Goal: Task Accomplishment & Management: Manage account settings

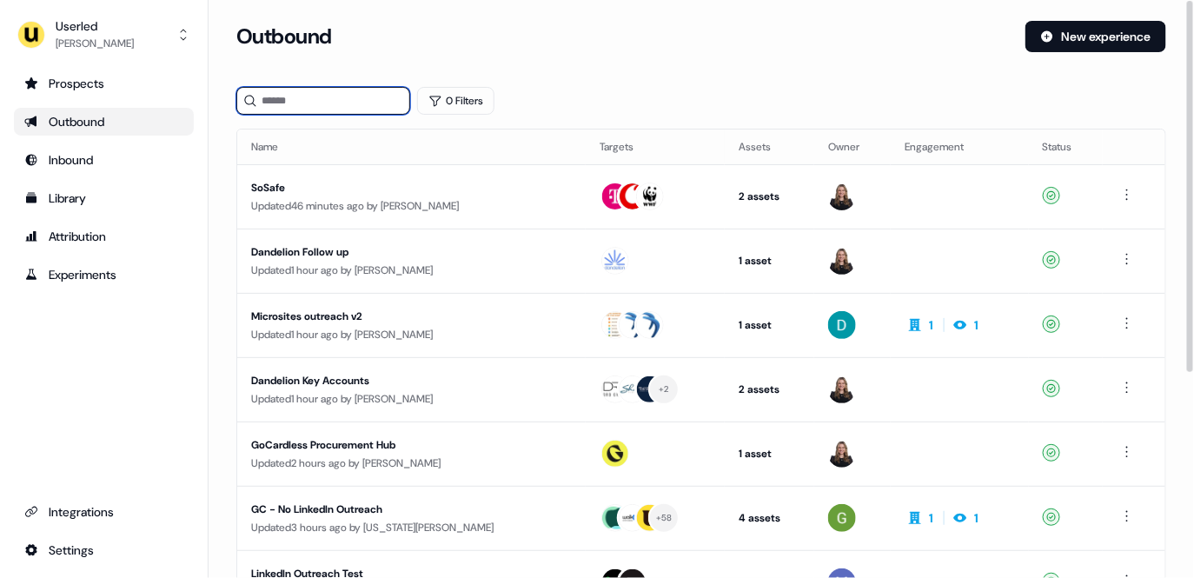
click at [344, 96] on input at bounding box center [323, 101] width 174 height 28
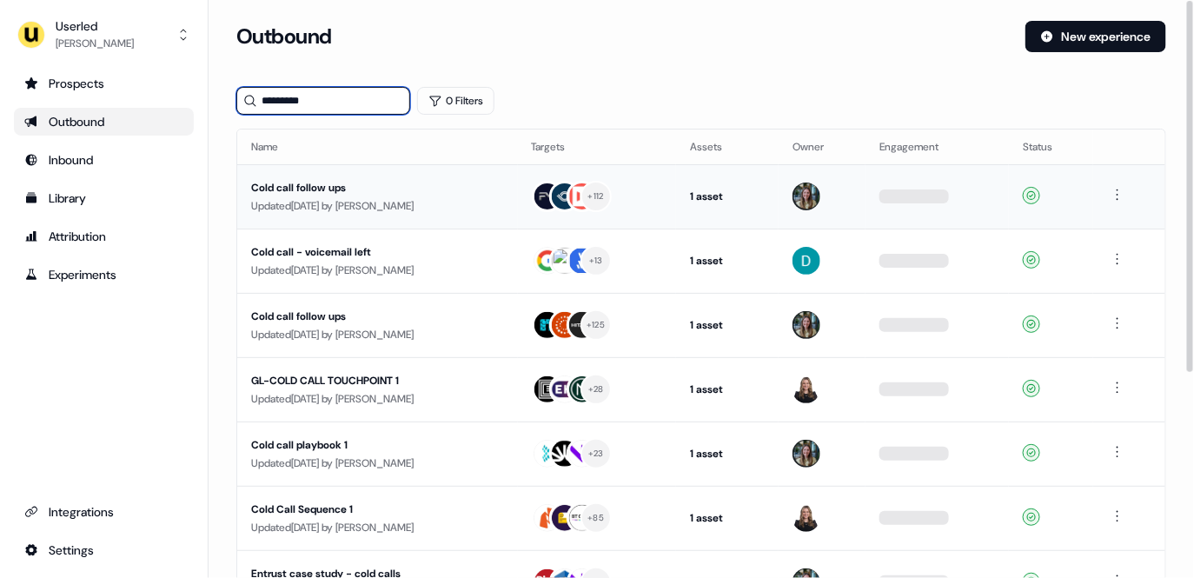
type input "*********"
click at [389, 194] on div "Cold call follow ups" at bounding box center [377, 187] width 253 height 17
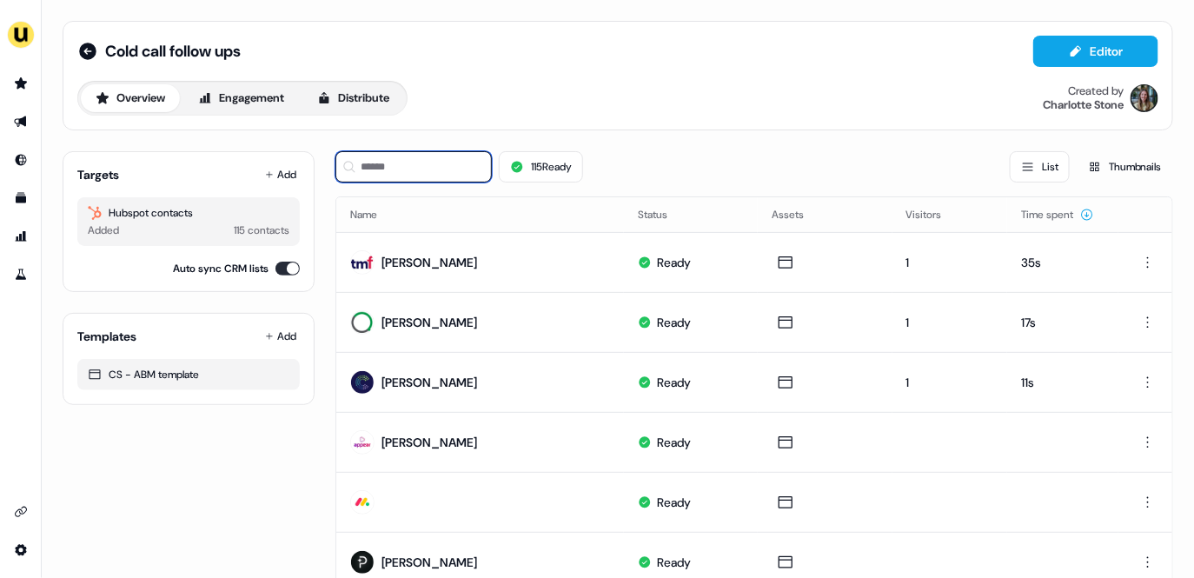
click at [382, 167] on input at bounding box center [414, 166] width 156 height 31
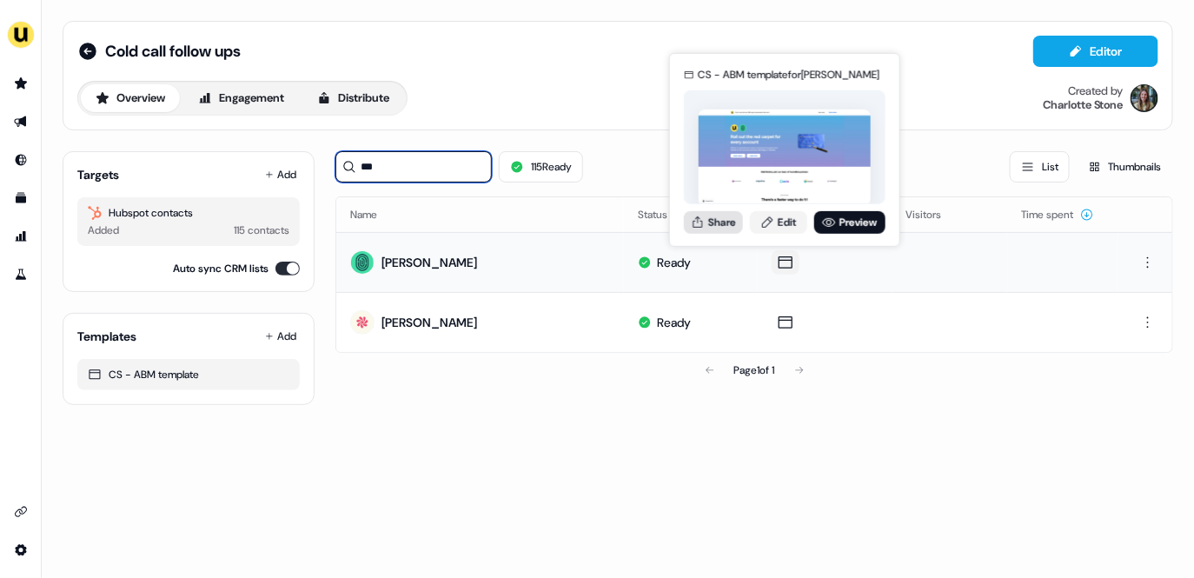
type input "***"
click at [723, 229] on button "Share" at bounding box center [713, 221] width 59 height 23
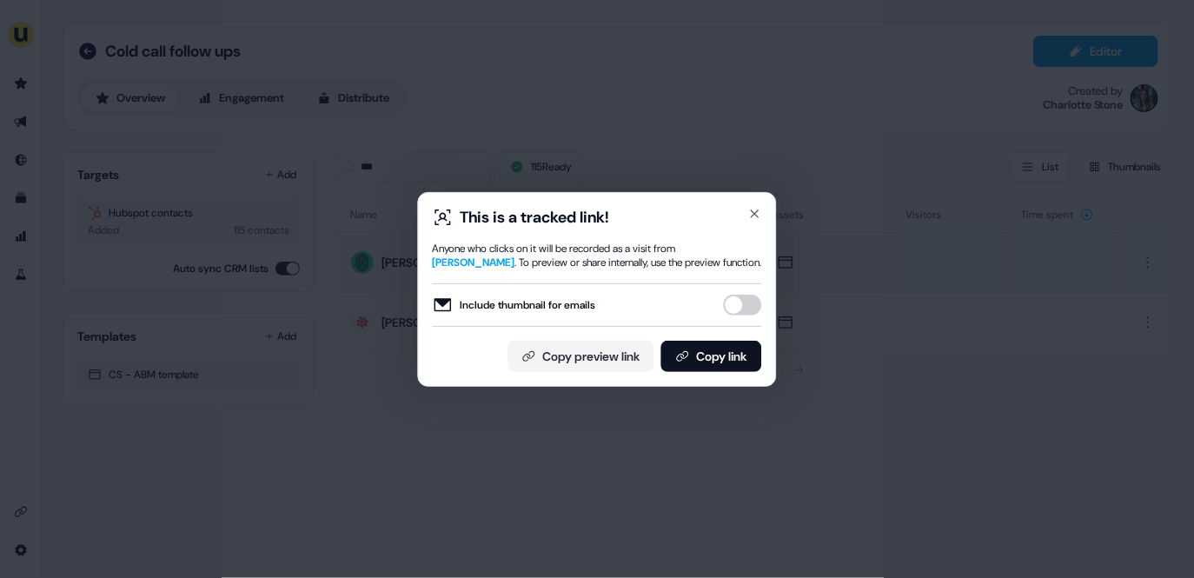
drag, startPoint x: 754, startPoint y: 305, endPoint x: 749, endPoint y: 315, distance: 10.5
click at [754, 305] on button "Include thumbnail for emails" at bounding box center [743, 305] width 38 height 21
click at [738, 341] on button "Copy link" at bounding box center [712, 356] width 101 height 31
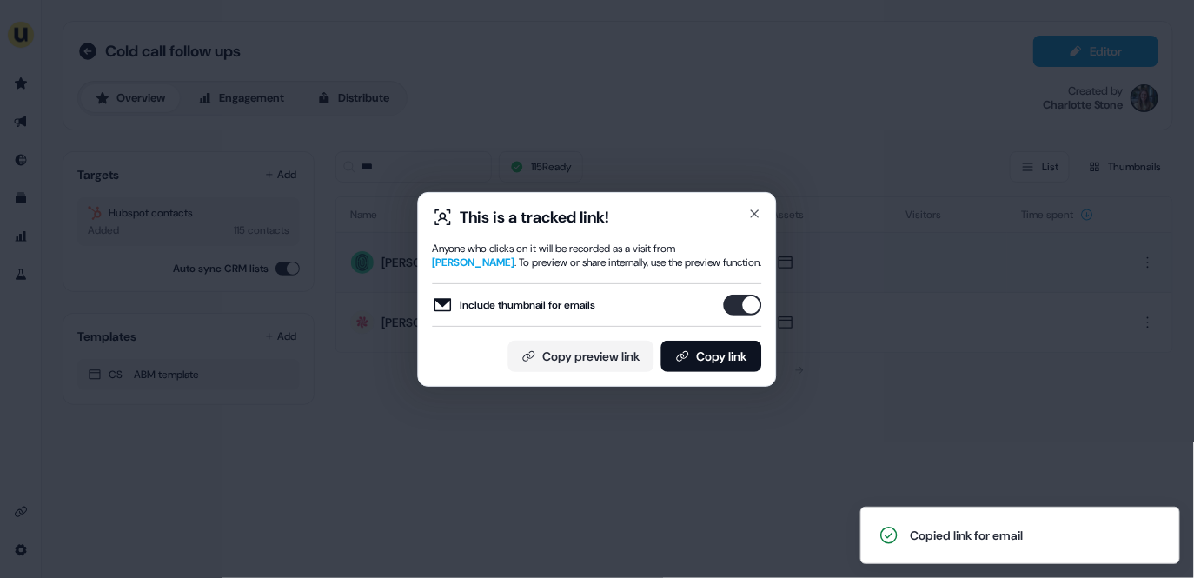
click at [615, 73] on div "This is a tracked link! Anyone who clicks on it will be recorded as a visit fro…" at bounding box center [597, 289] width 1194 height 578
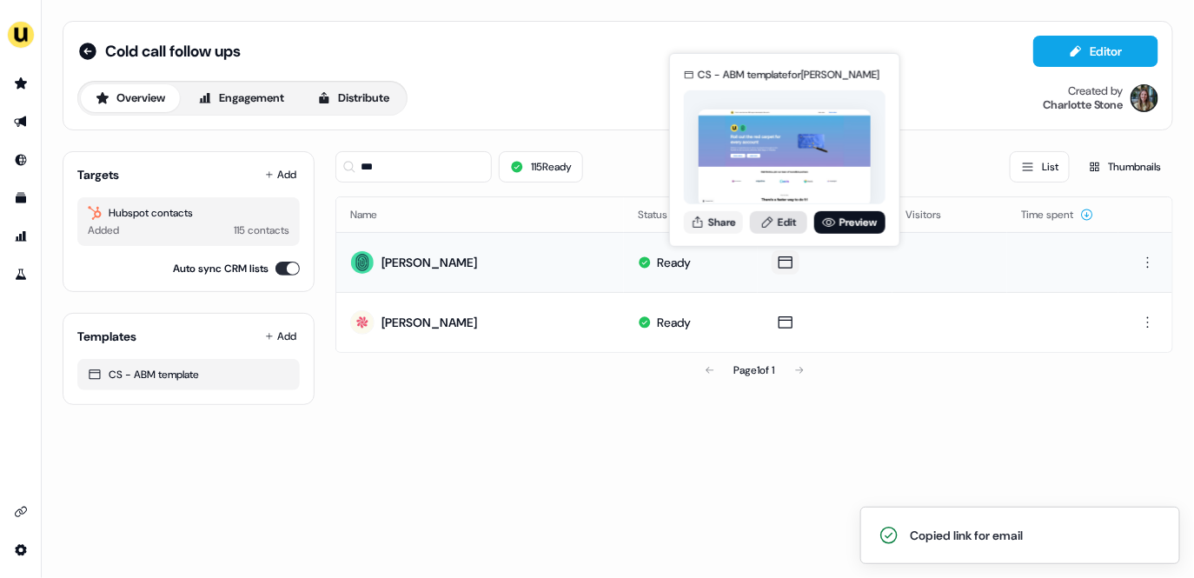
click at [778, 225] on link "Edit" at bounding box center [778, 221] width 57 height 23
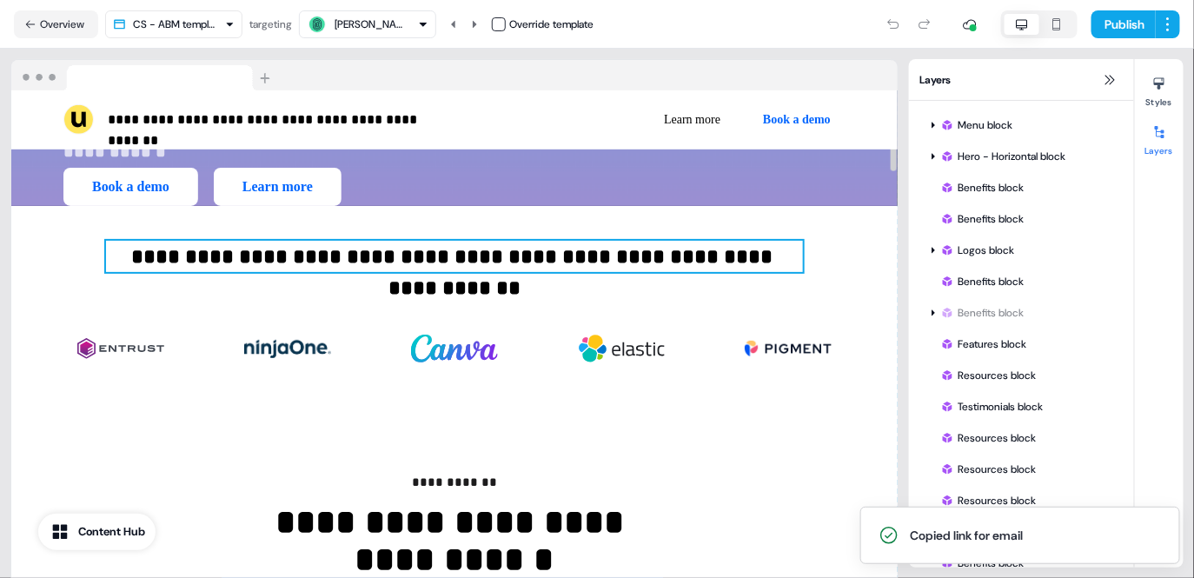
scroll to position [344, 0]
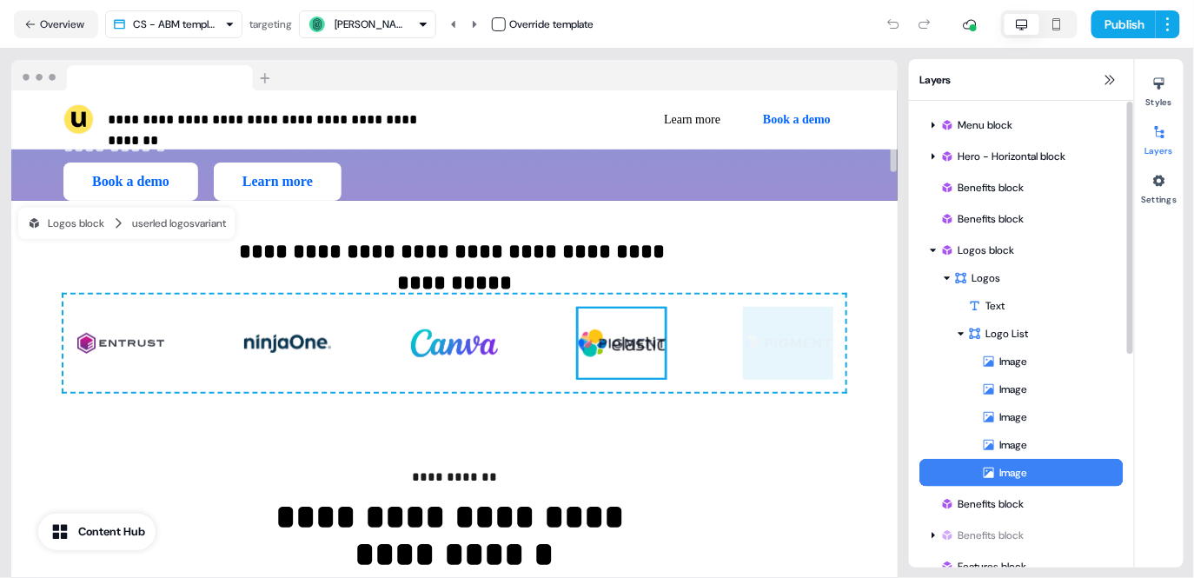
drag, startPoint x: 790, startPoint y: 354, endPoint x: 620, endPoint y: 352, distance: 170.4
click at [620, 352] on div "To pick up a draggable item, press the space bar. While dragging, use the arrow…" at bounding box center [454, 343] width 782 height 97
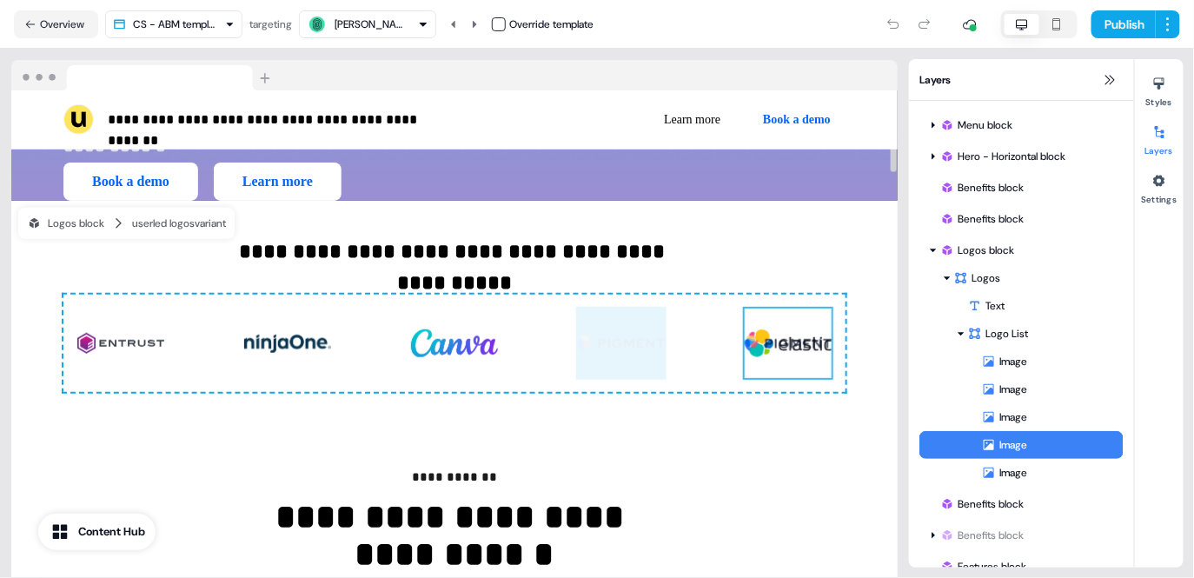
drag, startPoint x: 595, startPoint y: 344, endPoint x: 768, endPoint y: 355, distance: 174.2
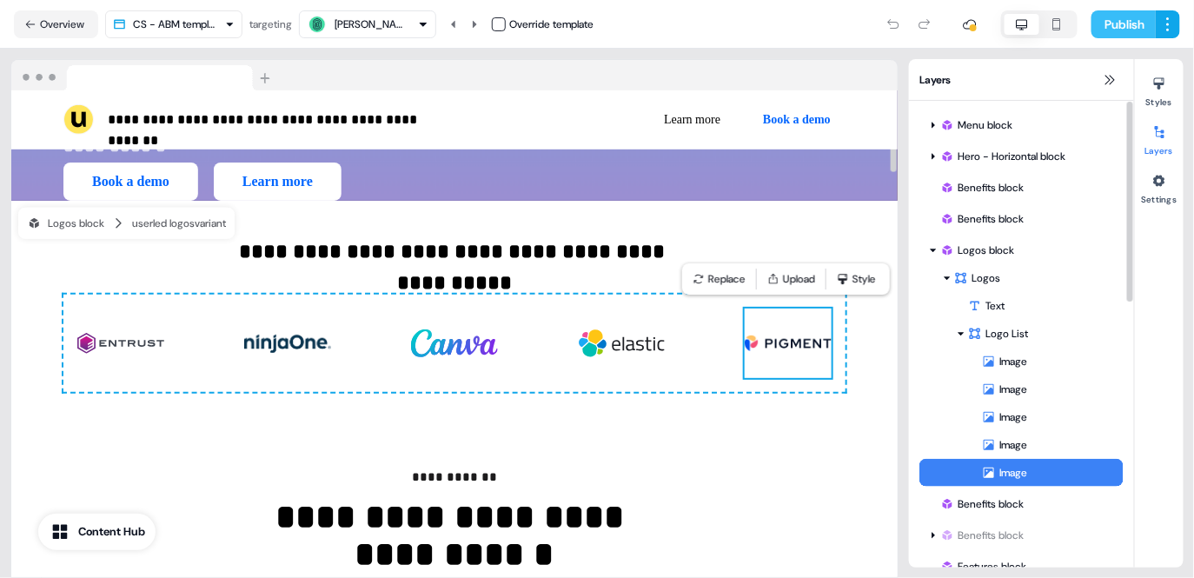
click at [1123, 17] on button "Publish" at bounding box center [1124, 24] width 64 height 28
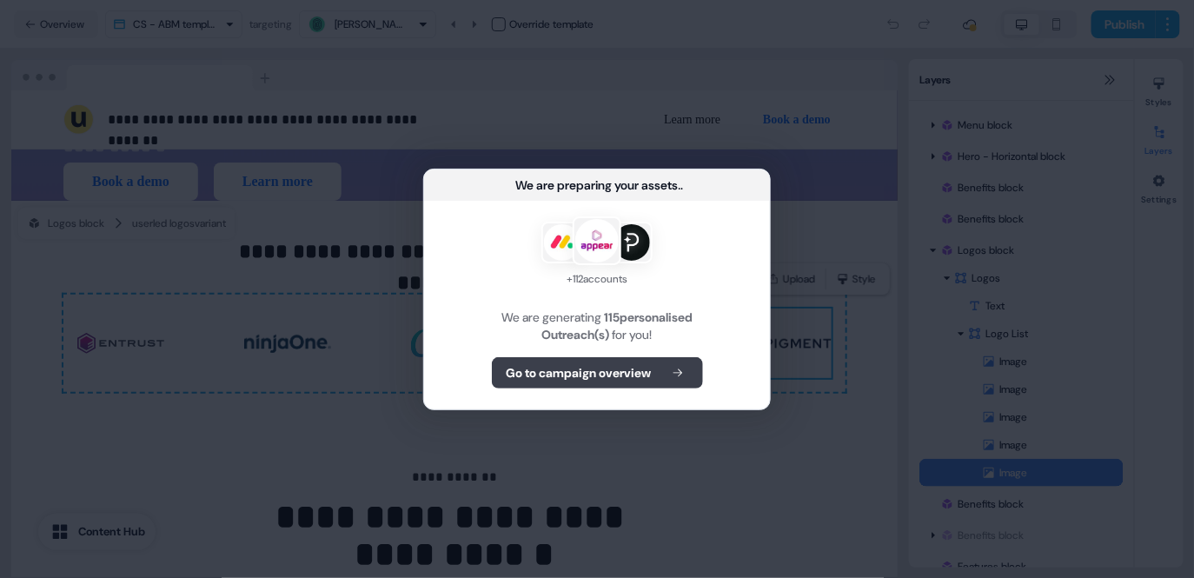
click at [649, 358] on button "Go to campaign overview" at bounding box center [597, 372] width 211 height 31
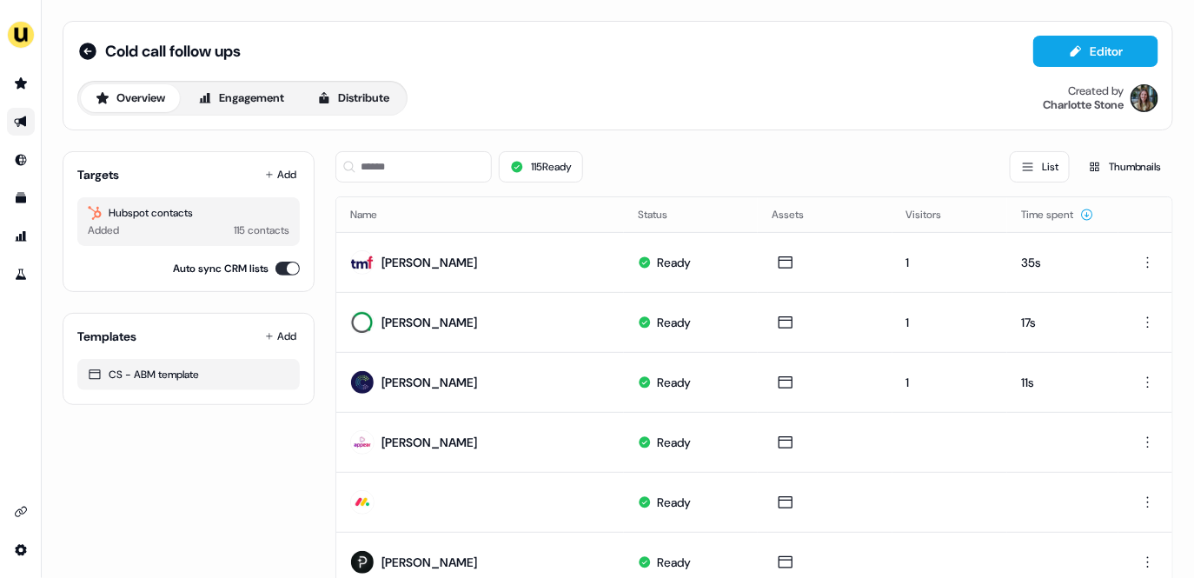
click at [29, 115] on link "Go to outbound experience" at bounding box center [21, 122] width 28 height 28
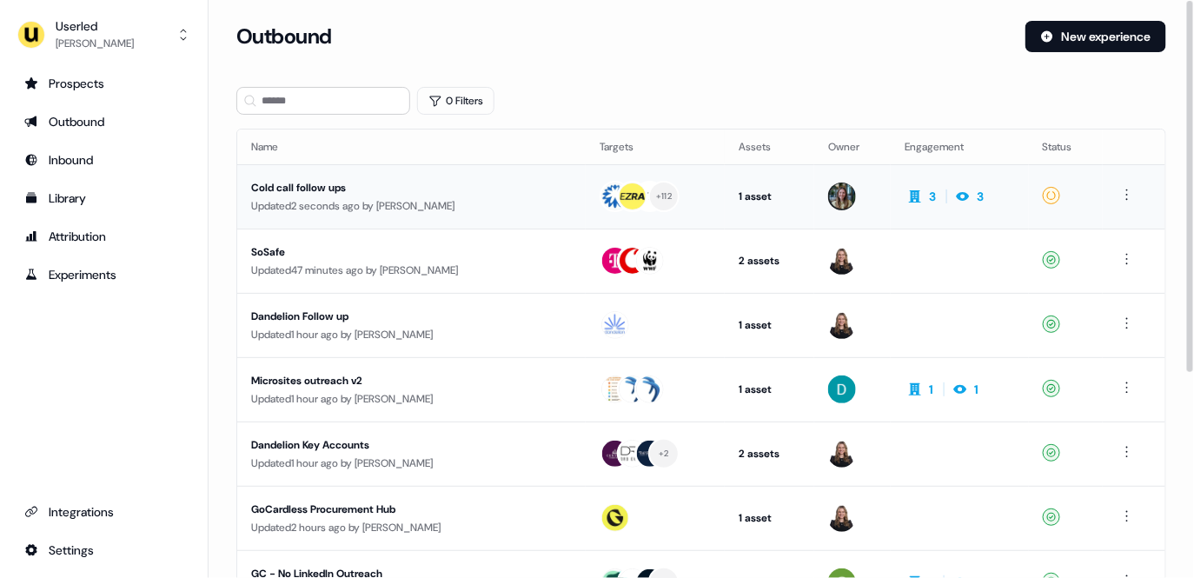
click at [456, 206] on div "Updated 2 seconds ago by Charlotte Stone" at bounding box center [411, 205] width 321 height 17
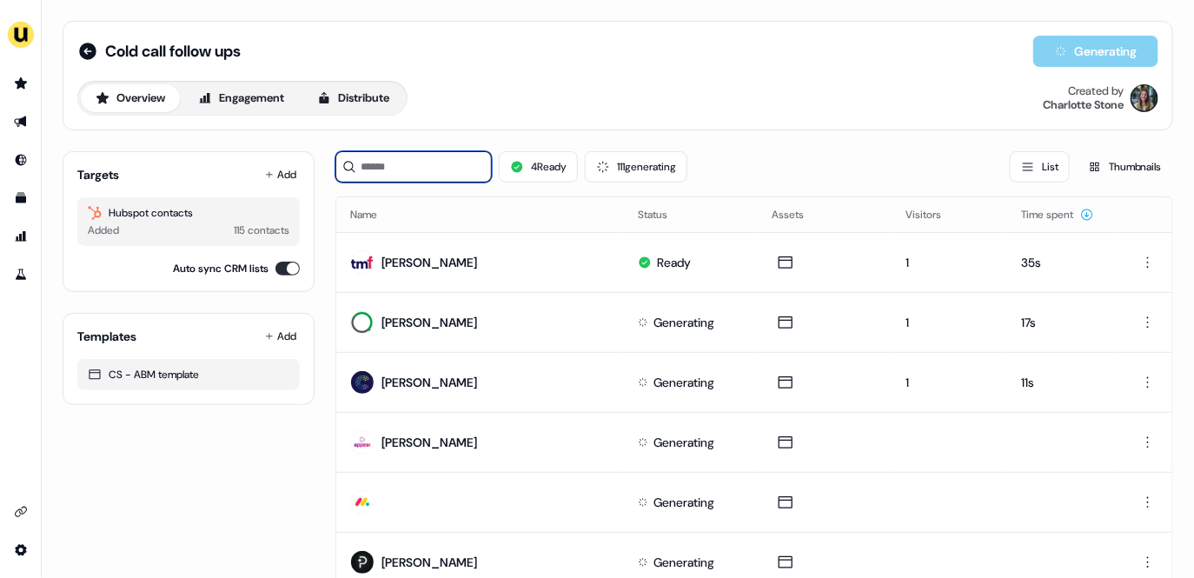
click at [395, 156] on input at bounding box center [414, 166] width 156 height 31
paste input "**********"
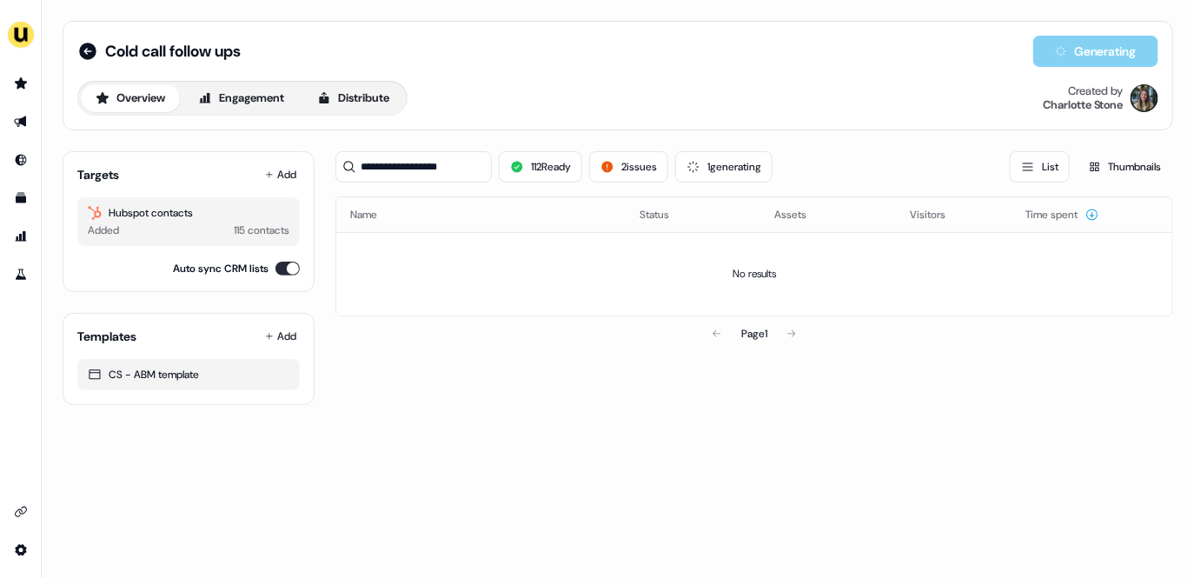
click at [650, 75] on div "Cold call follow ups Generating Overview Engagement Distribute Created by Charl…" at bounding box center [617, 76] width 1081 height 80
click at [435, 155] on input "**********" at bounding box center [414, 166] width 156 height 31
drag, startPoint x: 469, startPoint y: 165, endPoint x: 419, endPoint y: 164, distance: 49.6
click at [419, 164] on input "**********" at bounding box center [414, 166] width 156 height 31
type input "*"
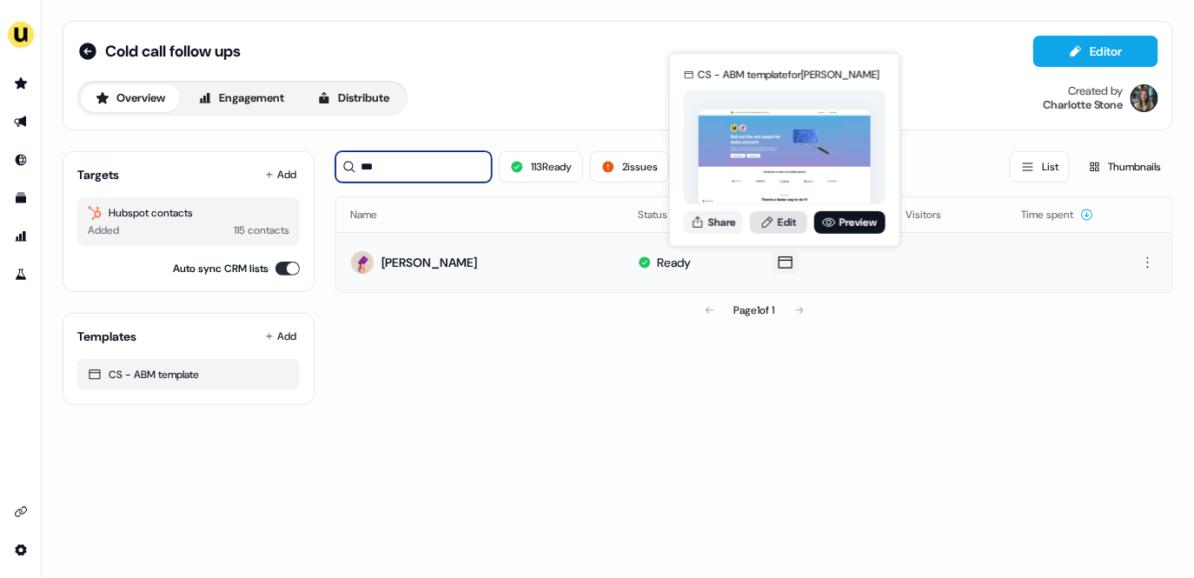
type input "***"
click at [781, 223] on link "Edit" at bounding box center [778, 221] width 57 height 23
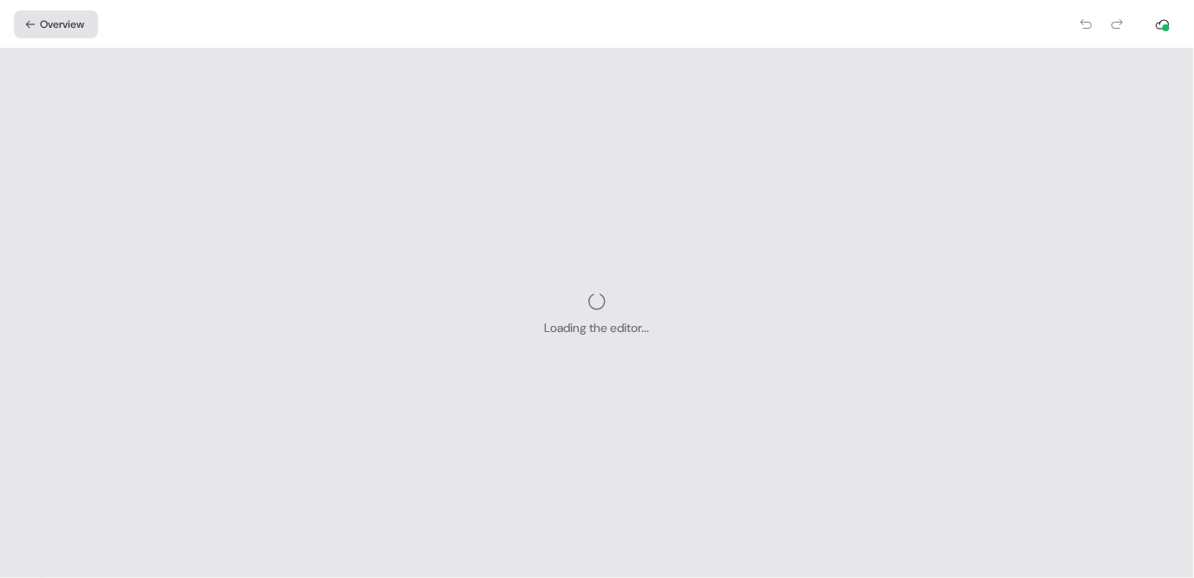
click at [58, 31] on button "Overview" at bounding box center [56, 24] width 84 height 28
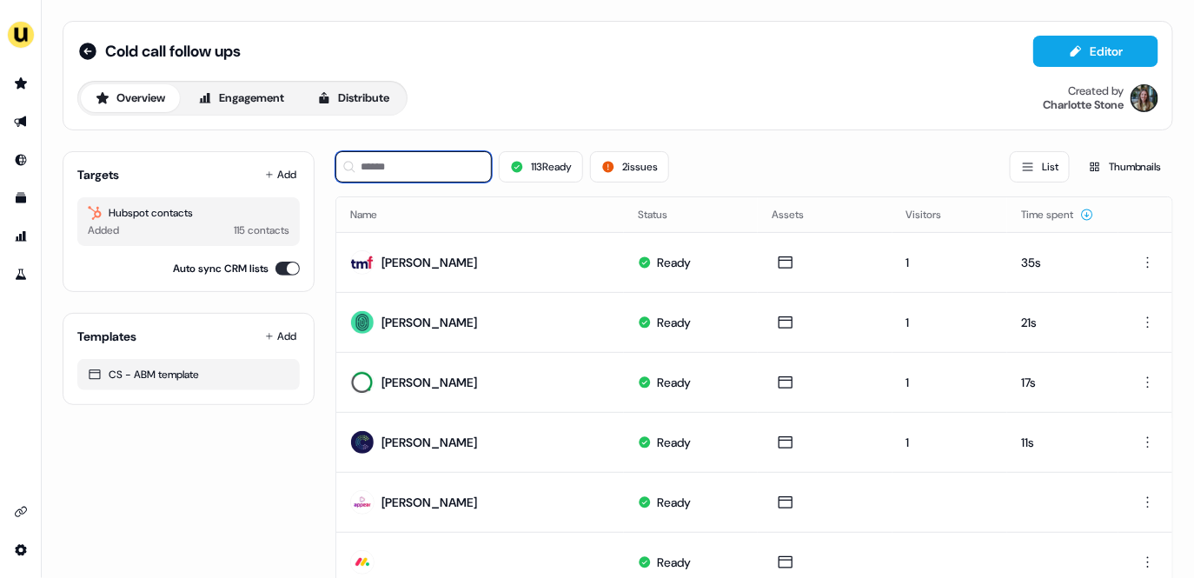
click at [400, 163] on input at bounding box center [414, 166] width 156 height 31
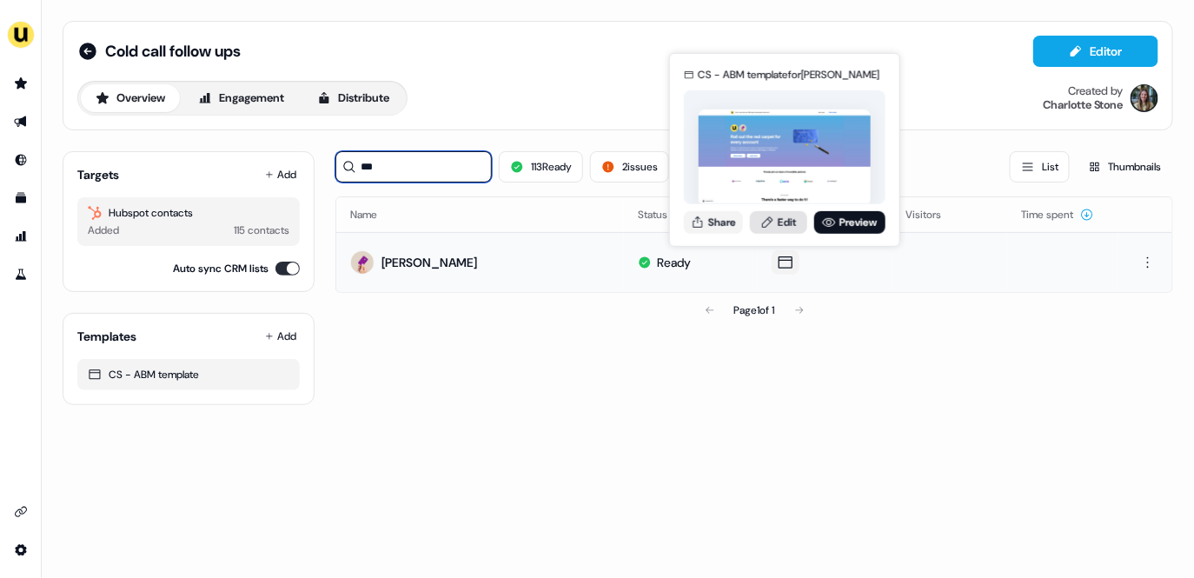
type input "***"
click at [783, 224] on link "Edit" at bounding box center [778, 221] width 57 height 23
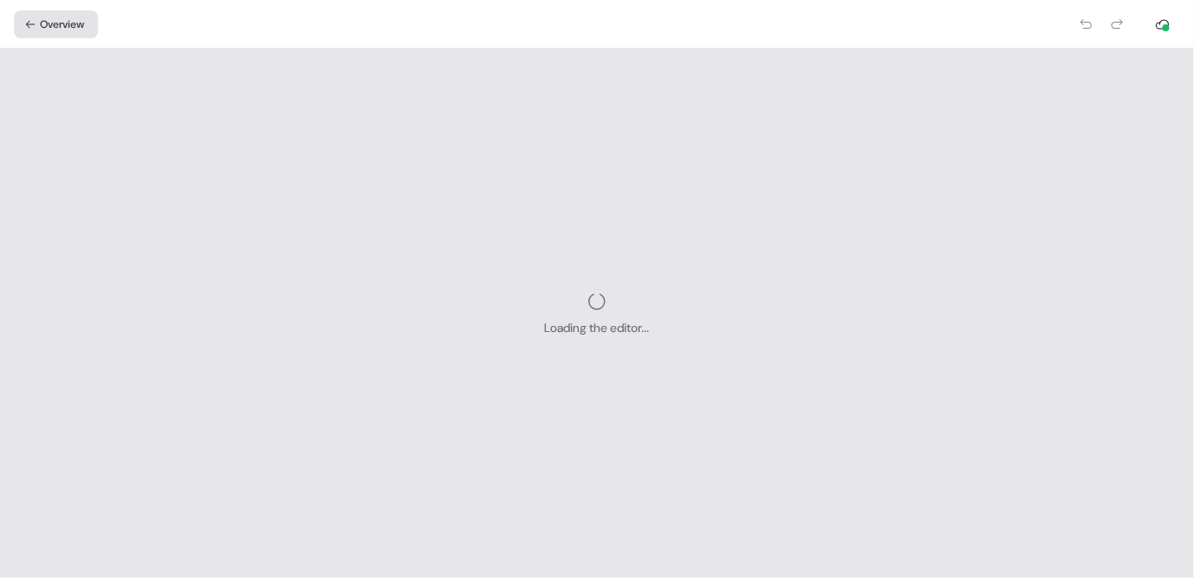
click at [49, 25] on button "Overview" at bounding box center [56, 24] width 84 height 28
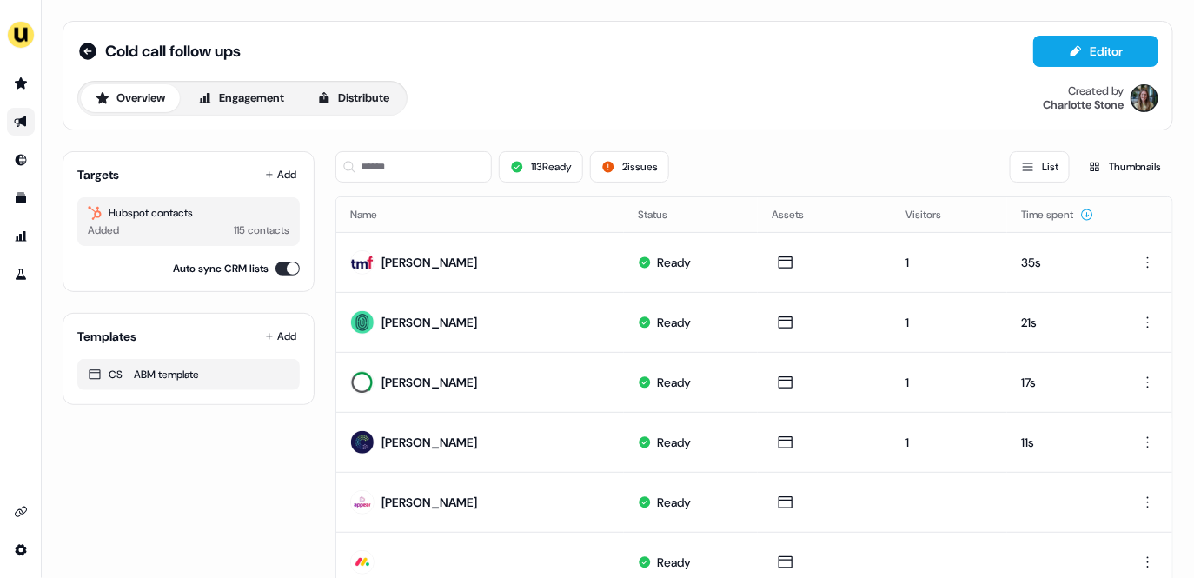
click at [12, 119] on link "Go to outbound experience" at bounding box center [21, 122] width 28 height 28
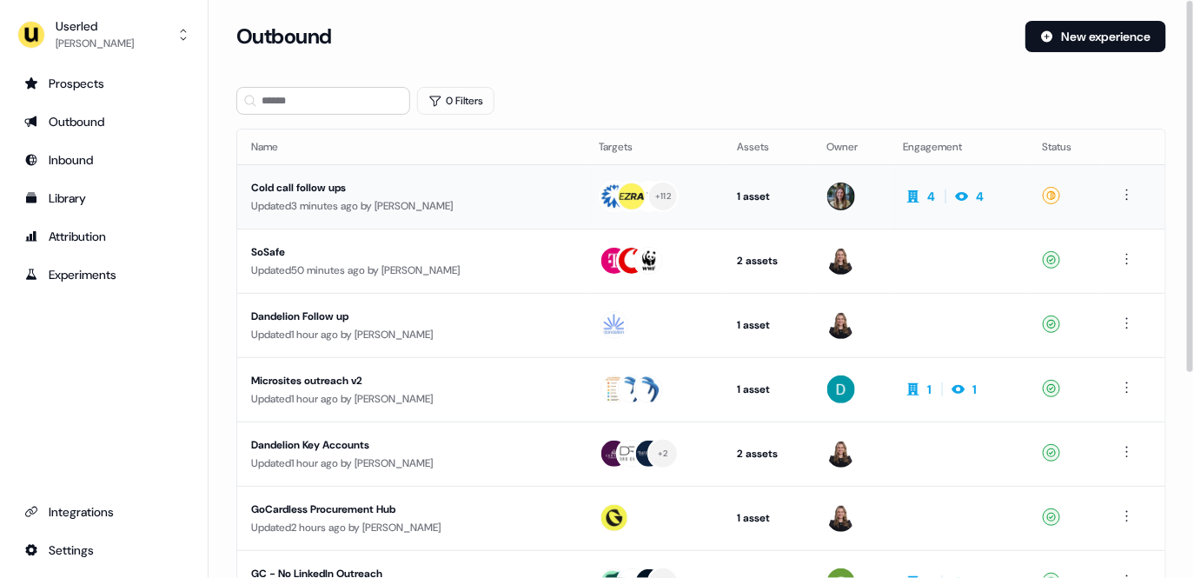
click at [535, 203] on div "Updated 3 minutes ago by Charlotte Stone" at bounding box center [411, 205] width 320 height 17
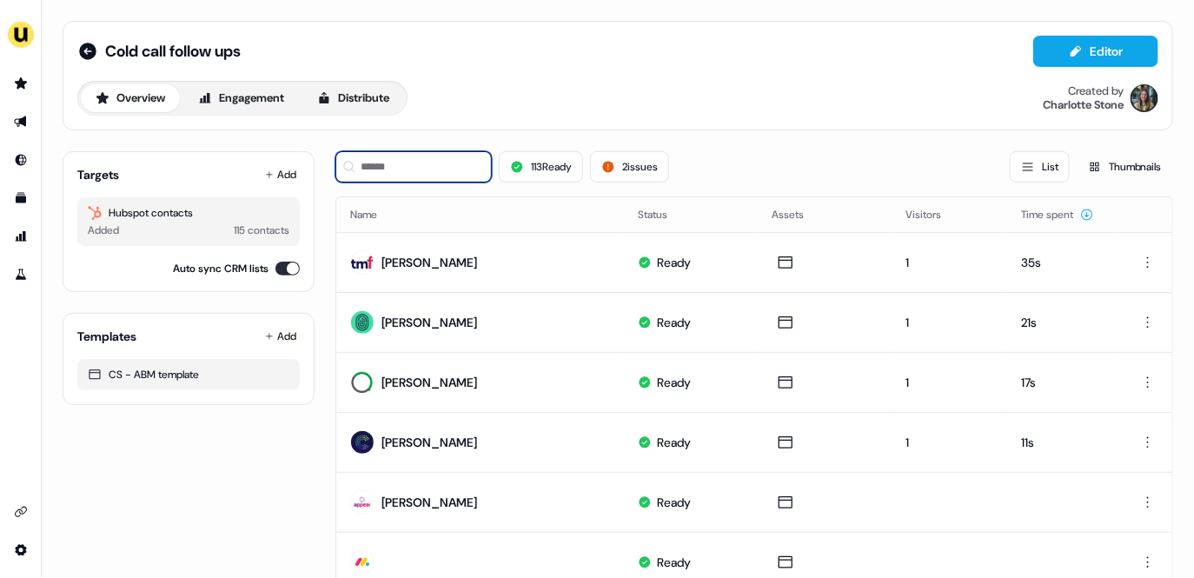
click at [470, 163] on input at bounding box center [414, 166] width 156 height 31
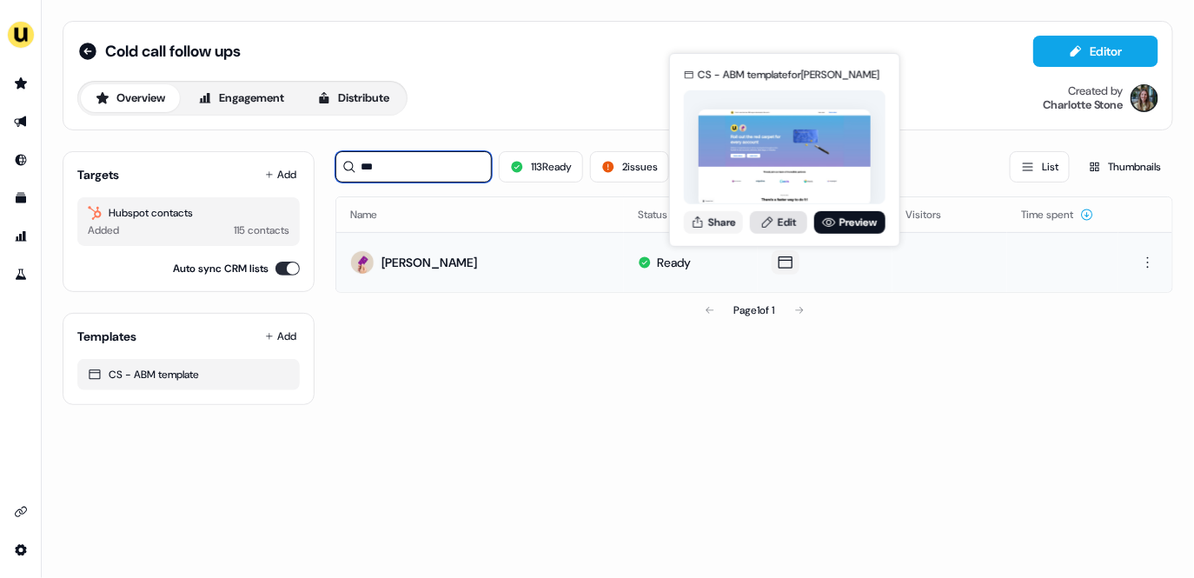
type input "***"
click at [769, 228] on icon at bounding box center [768, 222] width 14 height 14
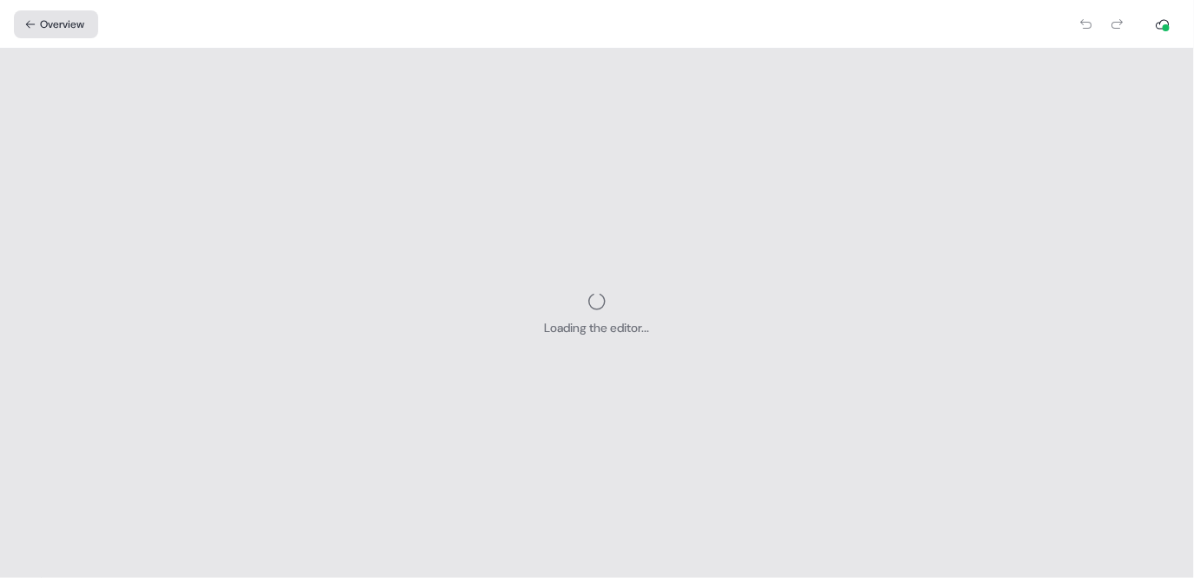
click at [54, 31] on button "Overview" at bounding box center [56, 24] width 84 height 28
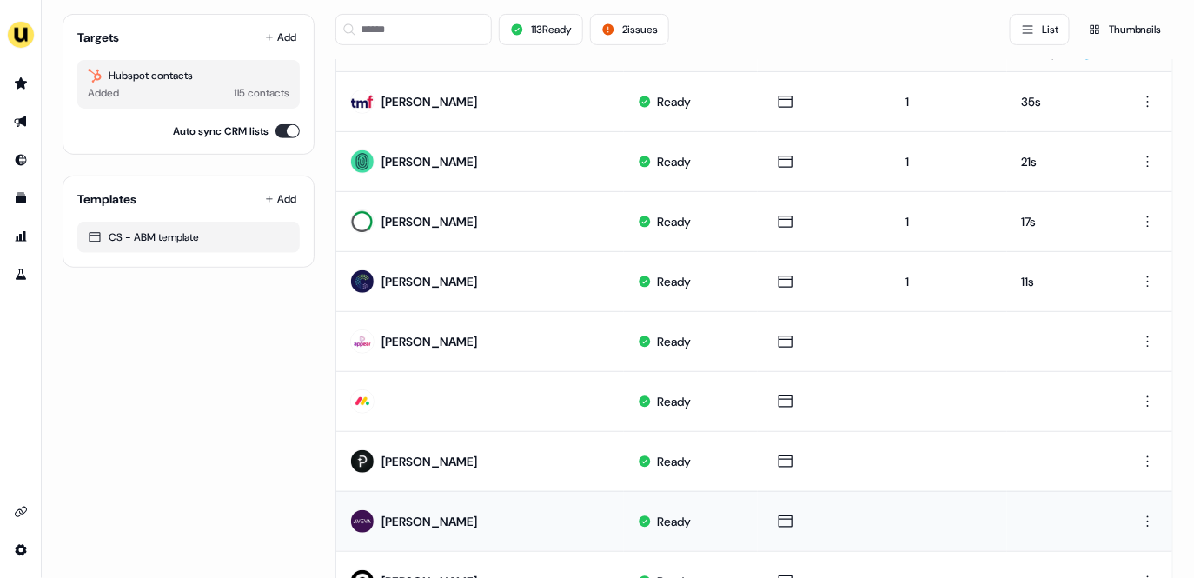
scroll to position [201, 0]
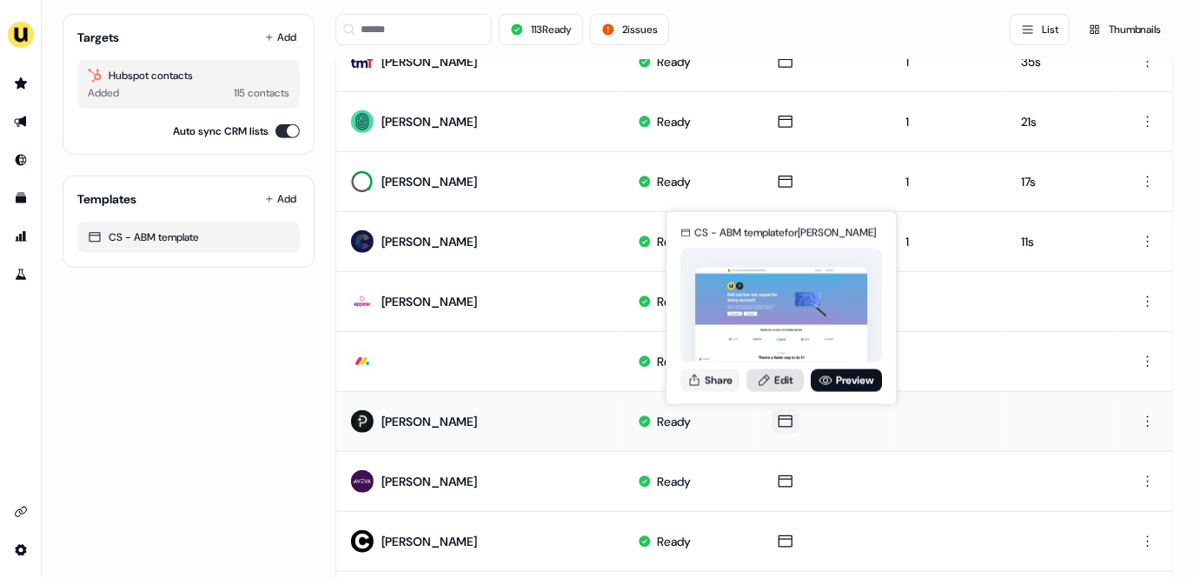
click at [788, 383] on link "Edit" at bounding box center [775, 380] width 57 height 23
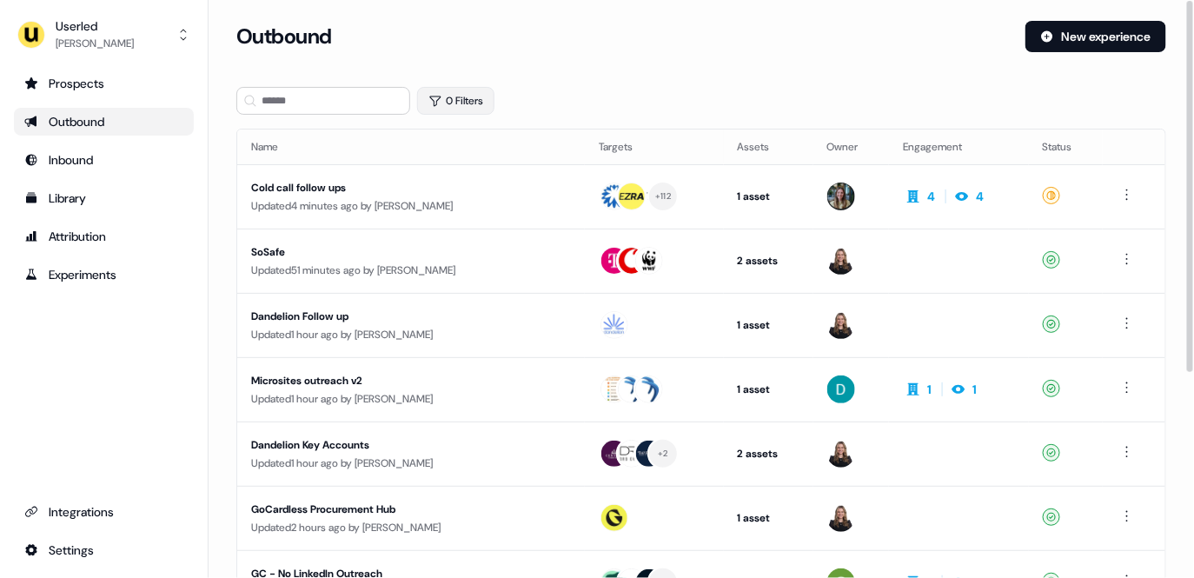
click at [440, 101] on icon "button" at bounding box center [436, 101] width 14 height 14
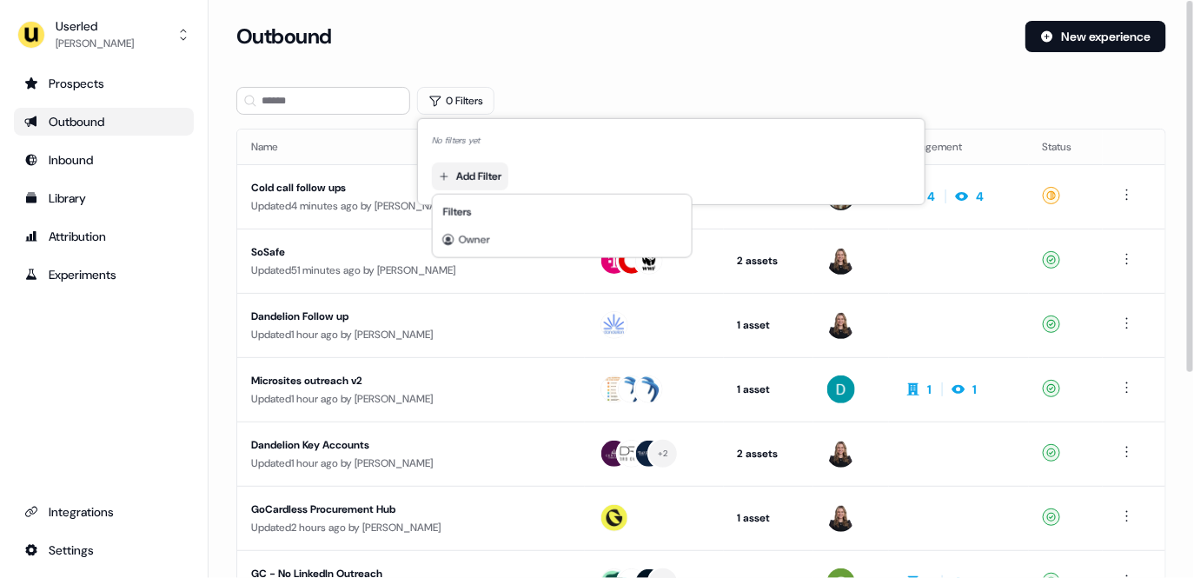
click at [483, 174] on html "For the best experience switch devices to a bigger screen. Go to Userled.io Use…" at bounding box center [597, 289] width 1194 height 578
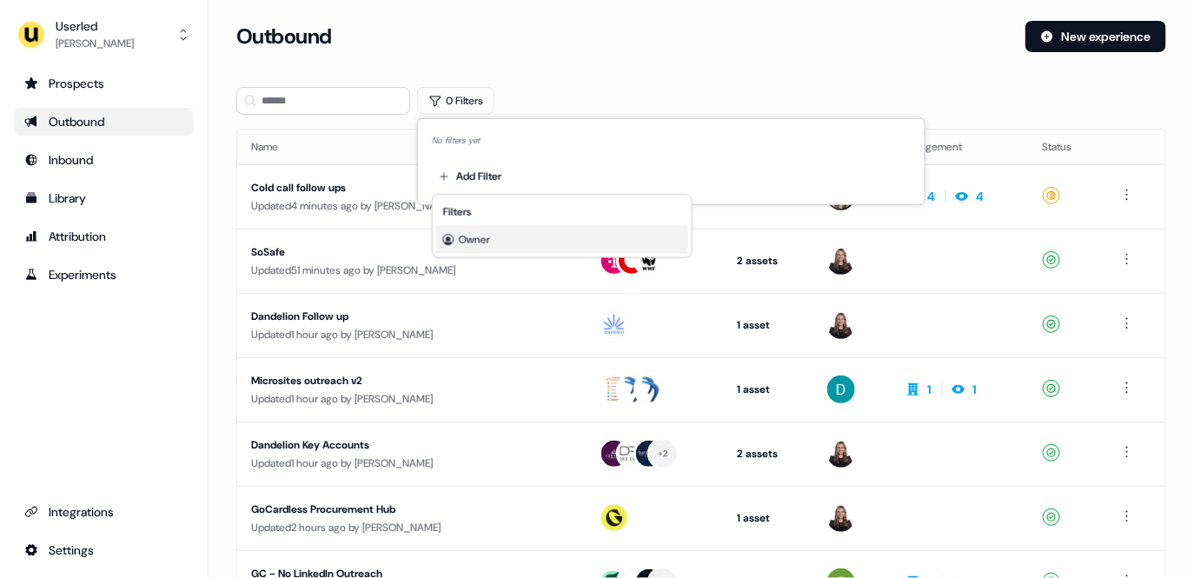
click at [481, 238] on span "Owner" at bounding box center [474, 240] width 31 height 14
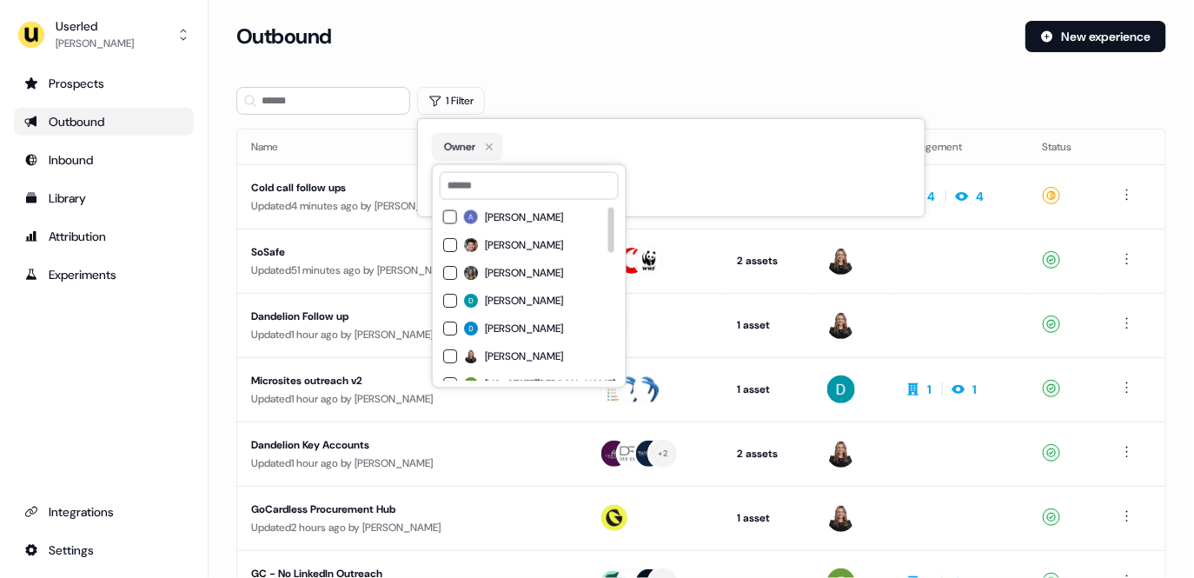
click at [493, 278] on span "Charlotte Stone" at bounding box center [524, 273] width 78 height 14
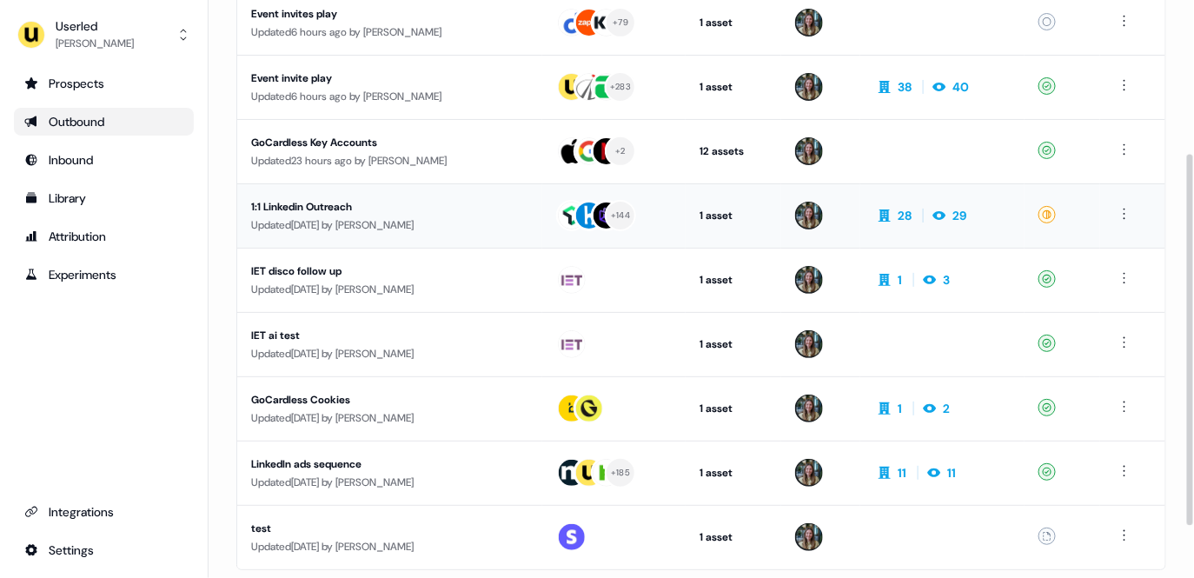
scroll to position [239, 0]
click at [502, 289] on div "Updated 2 days ago by Charlotte Stone" at bounding box center [389, 288] width 277 height 17
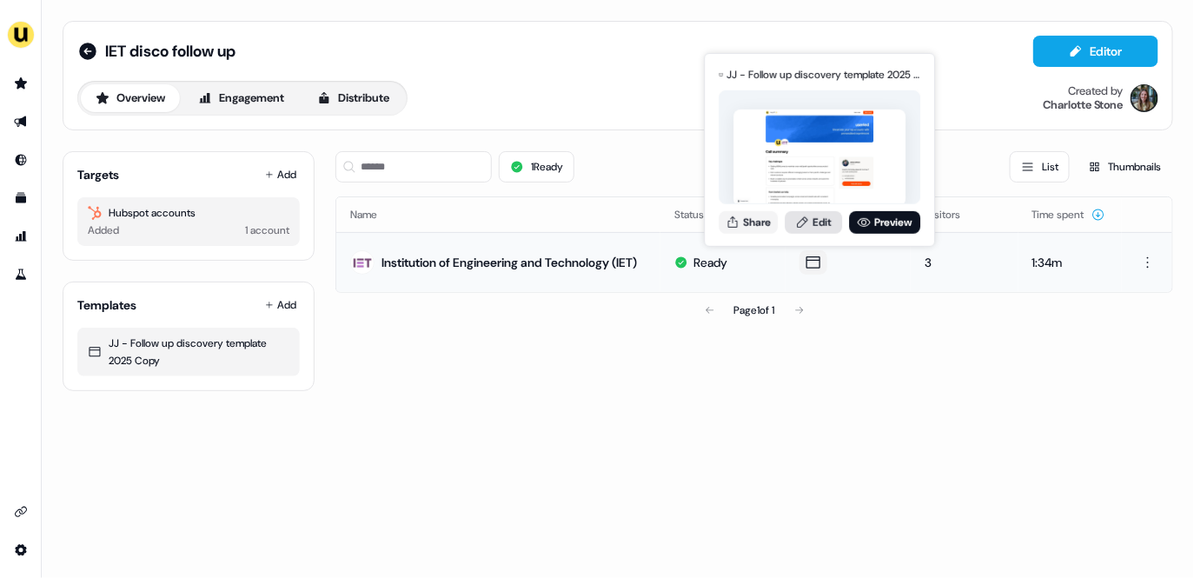
click at [822, 220] on link "Edit" at bounding box center [813, 221] width 57 height 23
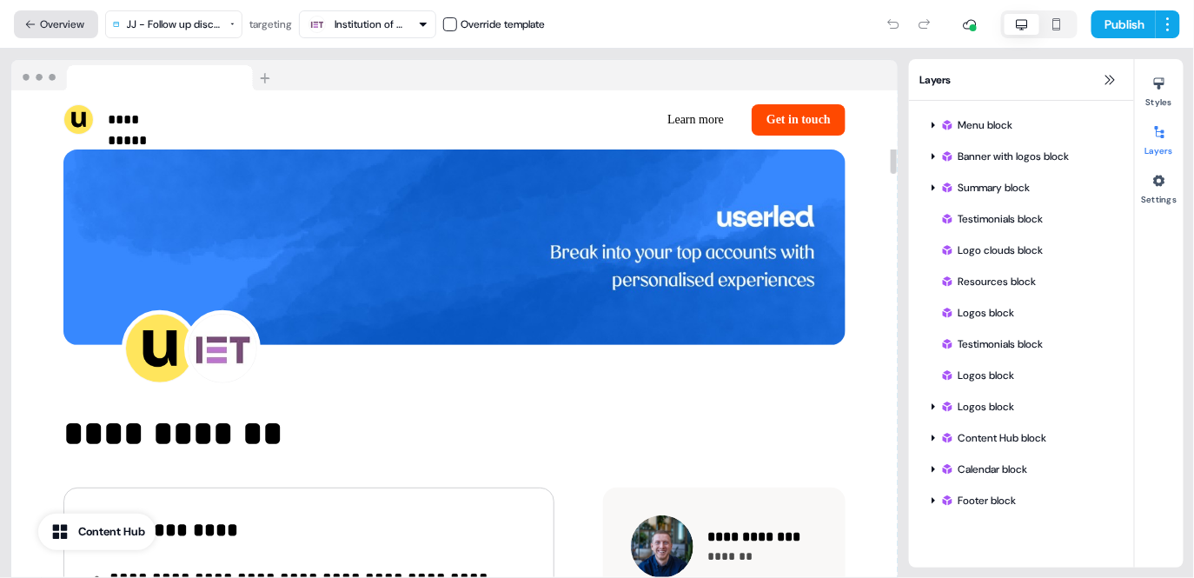
click at [47, 30] on button "Overview" at bounding box center [56, 24] width 84 height 28
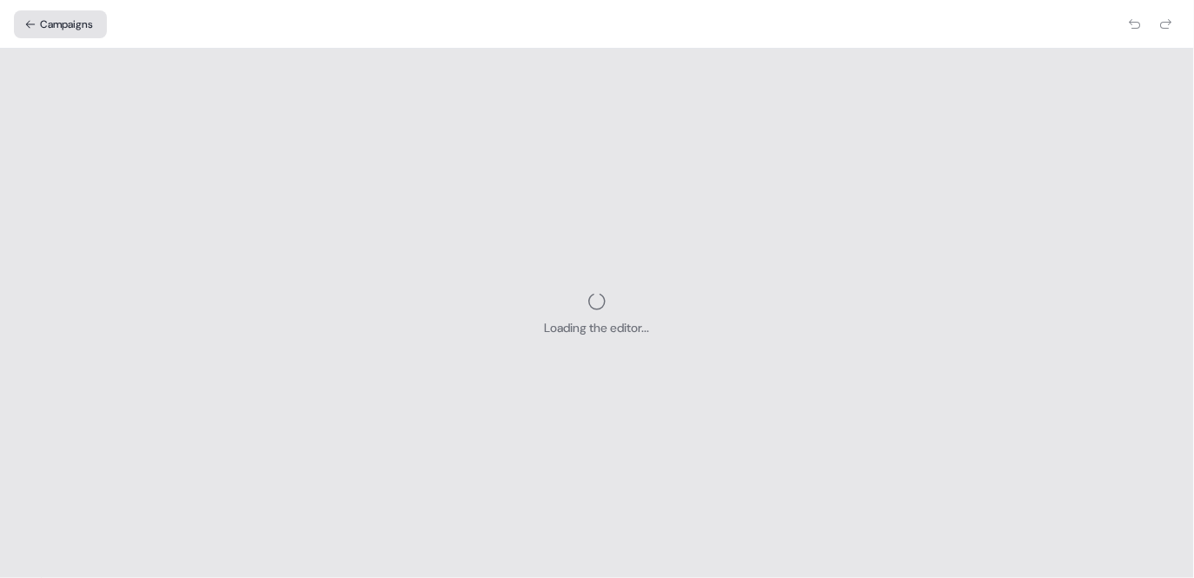
click at [91, 21] on button "Campaigns" at bounding box center [60, 24] width 93 height 28
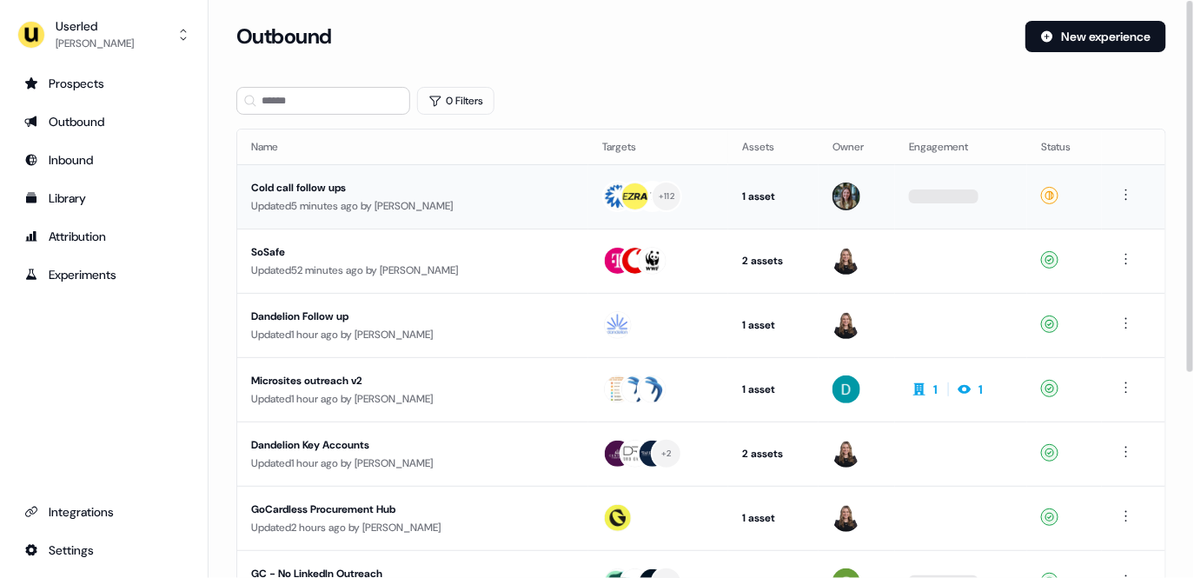
click at [469, 174] on td "Cold call follow ups Updated 5 minutes ago by Charlotte Stone" at bounding box center [412, 196] width 351 height 64
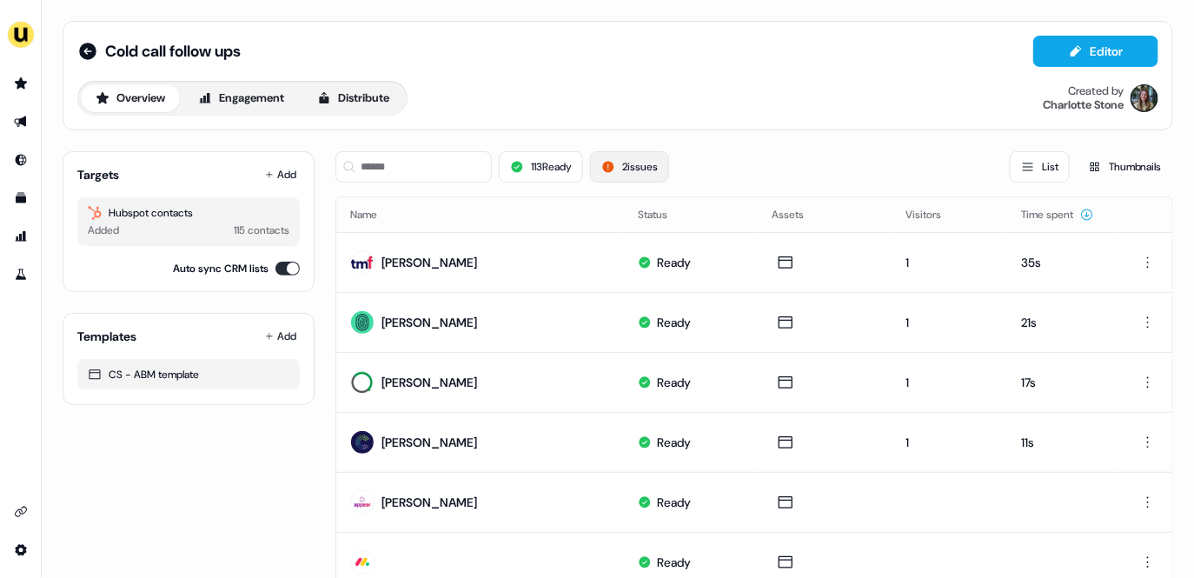
click at [643, 167] on button "2 issues" at bounding box center [629, 166] width 79 height 31
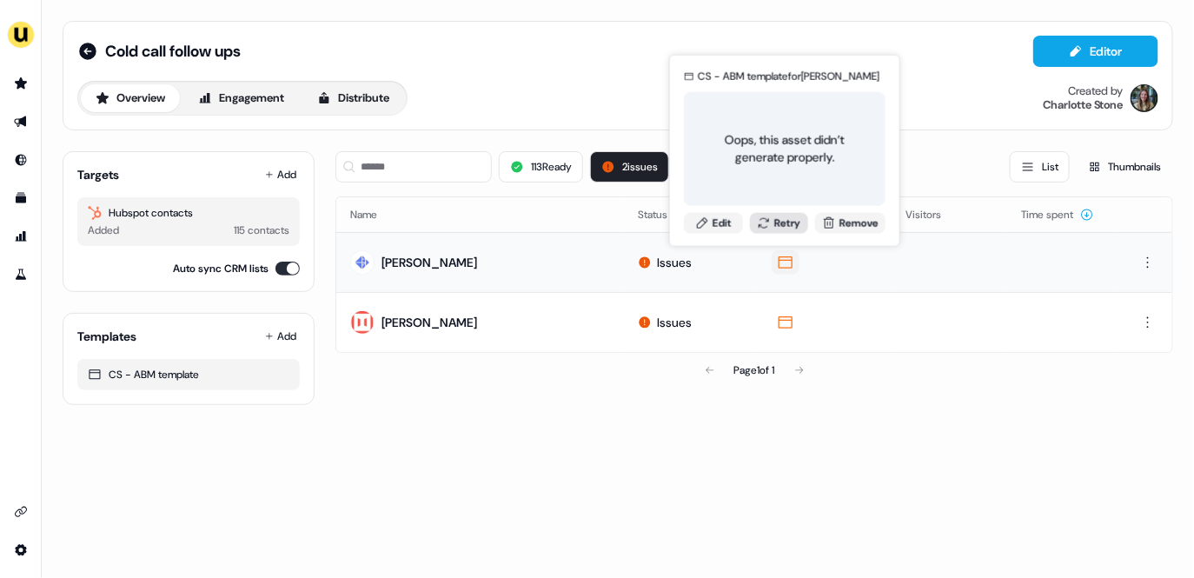
click at [785, 223] on button "Retry" at bounding box center [779, 222] width 59 height 21
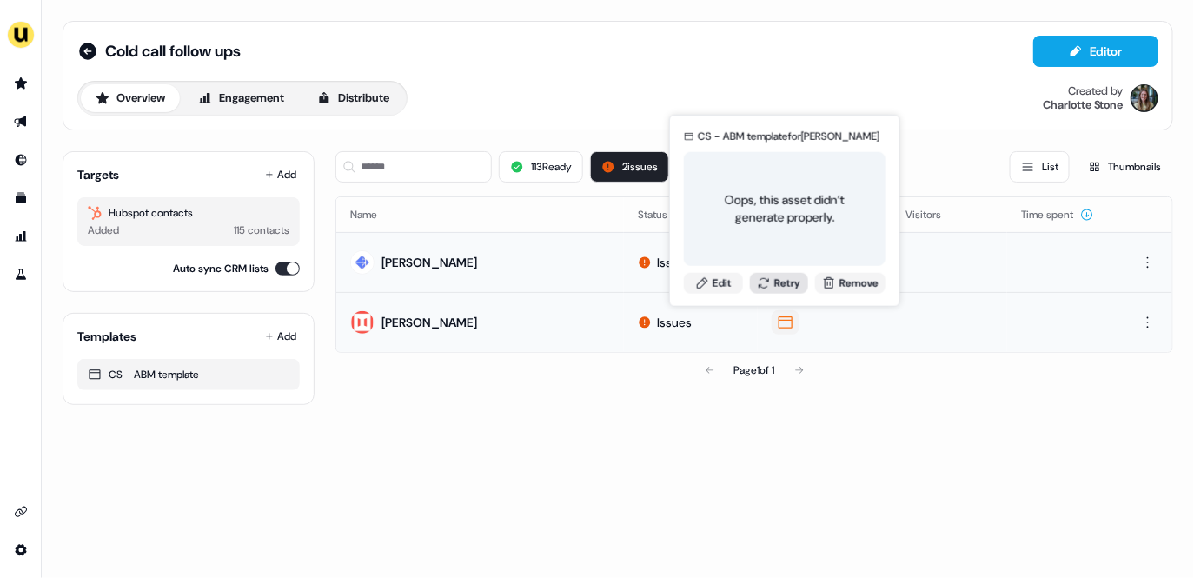
click at [782, 289] on button "Retry" at bounding box center [779, 282] width 59 height 21
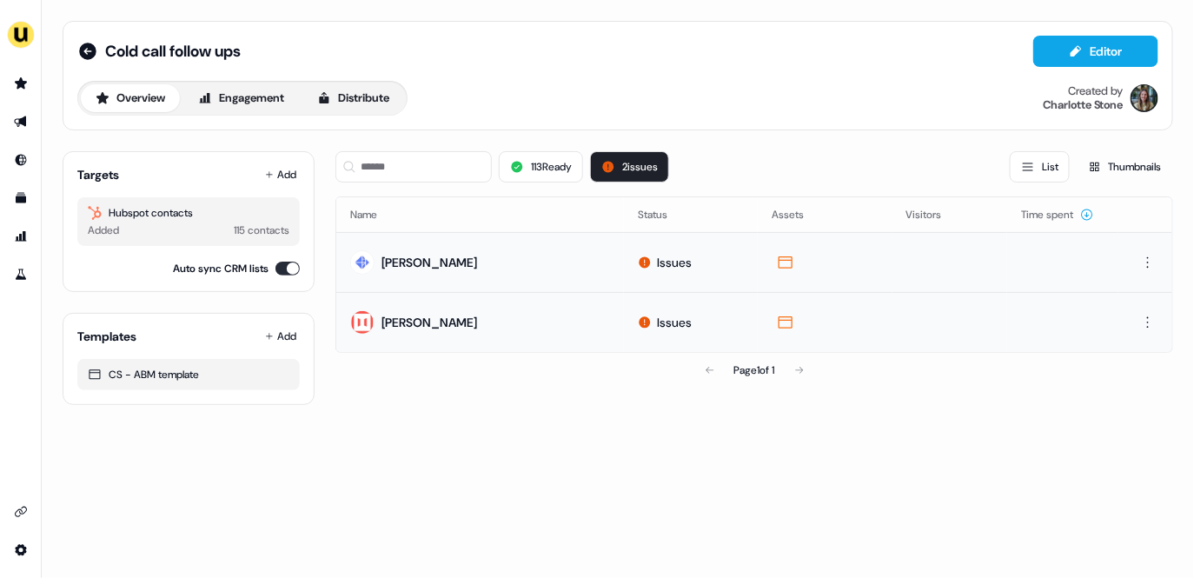
click at [802, 67] on div "Cold call follow ups Editor Overview Engagement Distribute Created by Charlotte…" at bounding box center [617, 76] width 1081 height 80
click at [924, 72] on div "Cold call follow ups Editor Overview Engagement Distribute Created by Charlotte…" at bounding box center [617, 76] width 1081 height 80
click at [16, 118] on icon "Go to outbound experience" at bounding box center [21, 122] width 14 height 14
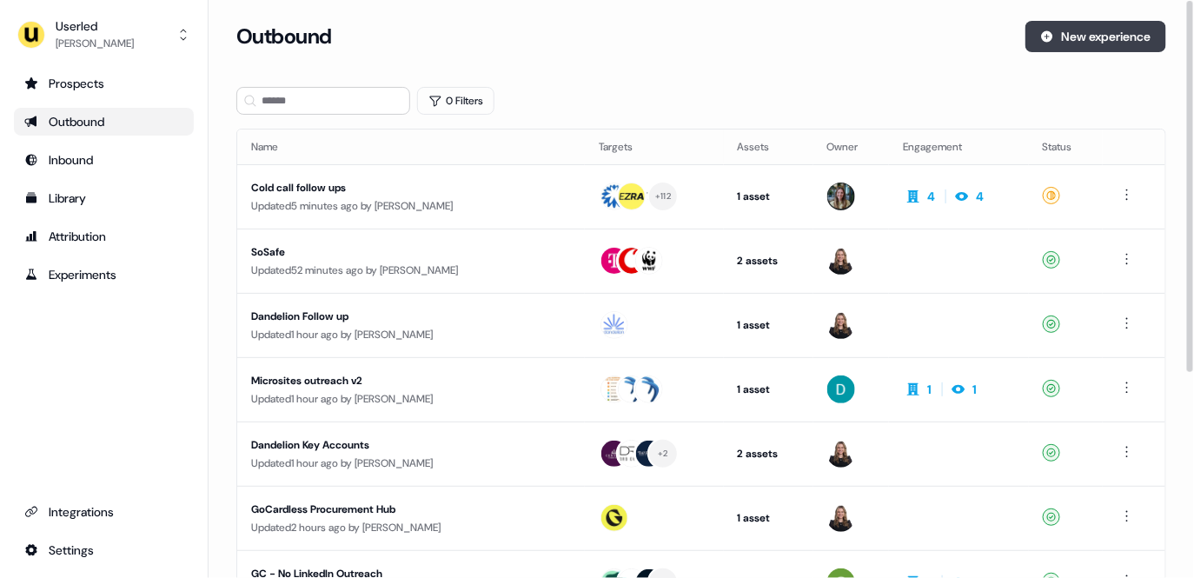
click at [1055, 51] on button "New experience" at bounding box center [1096, 36] width 141 height 31
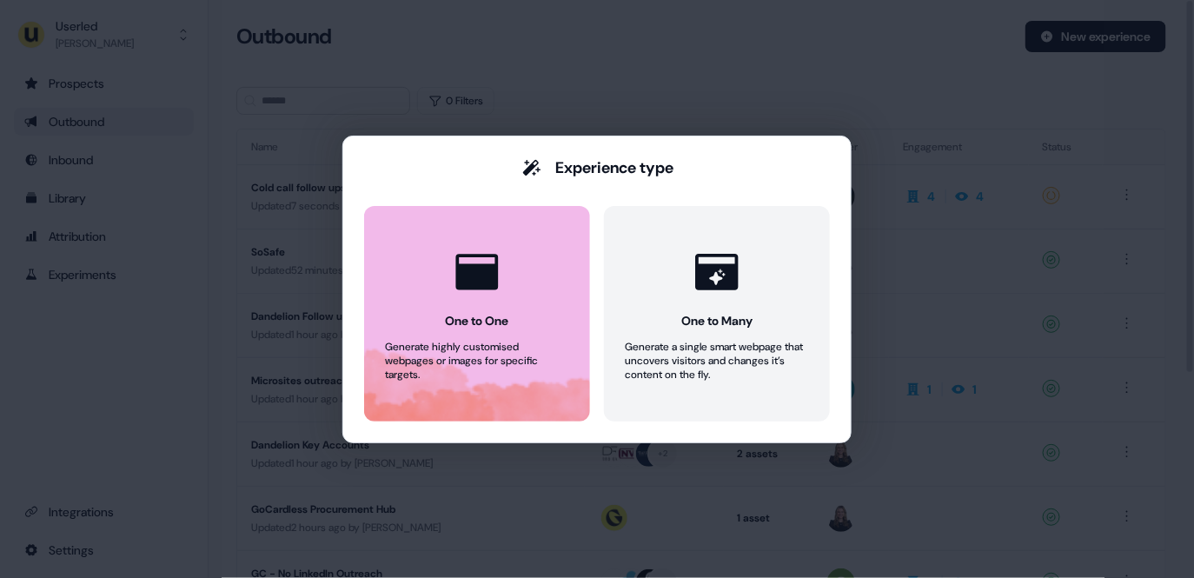
click at [485, 244] on div at bounding box center [477, 272] width 66 height 66
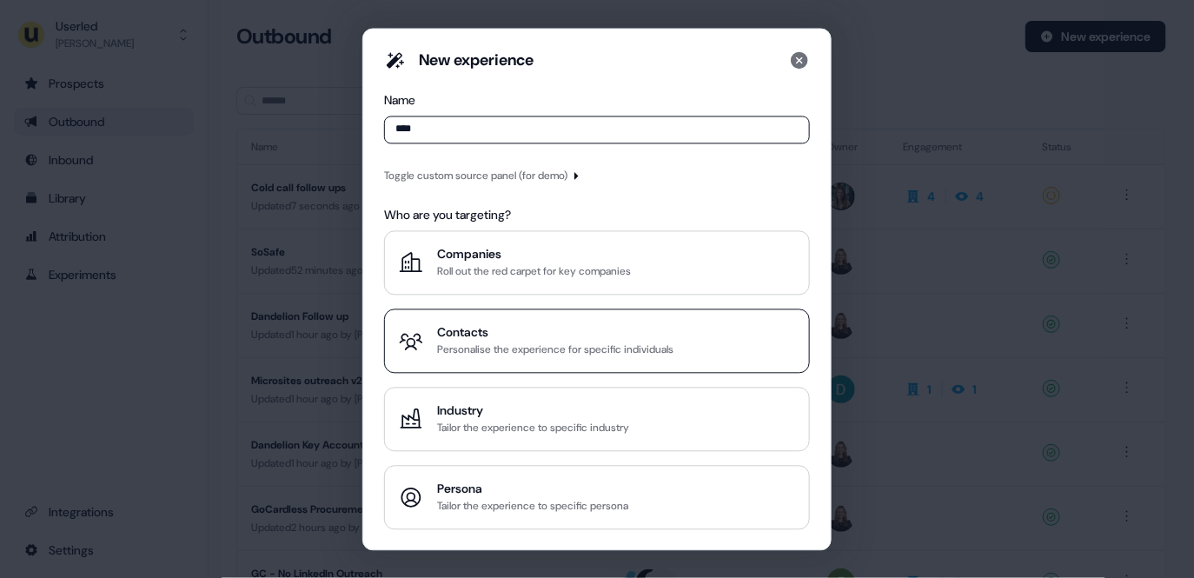
type input "****"
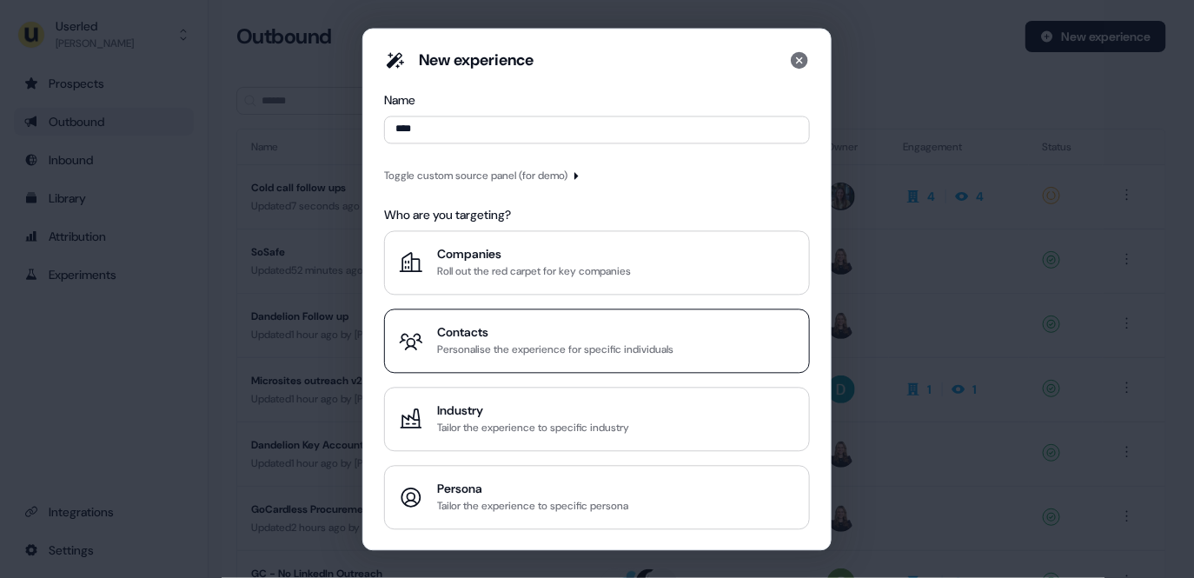
click at [564, 326] on div "Contacts" at bounding box center [555, 331] width 236 height 17
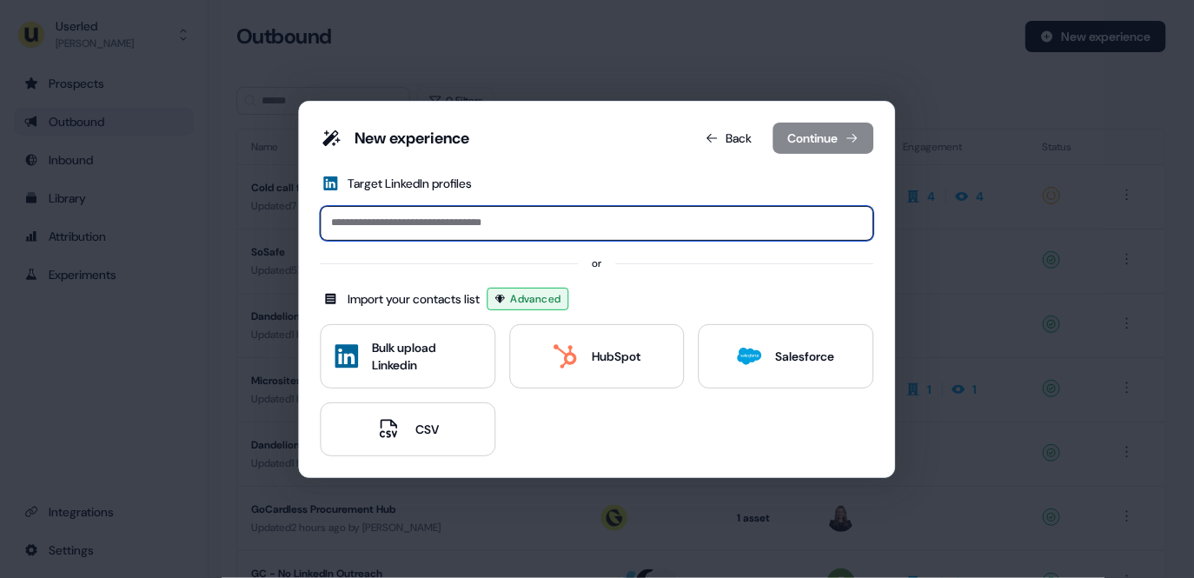
click at [488, 225] on input at bounding box center [598, 223] width 554 height 35
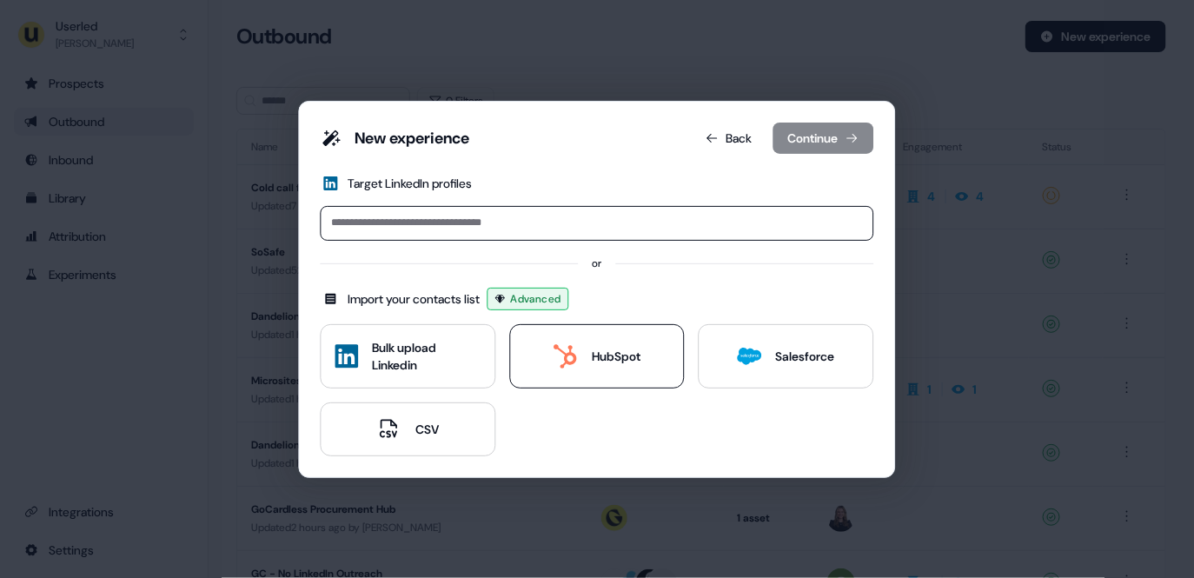
click at [617, 346] on button "HubSpot" at bounding box center [597, 356] width 176 height 64
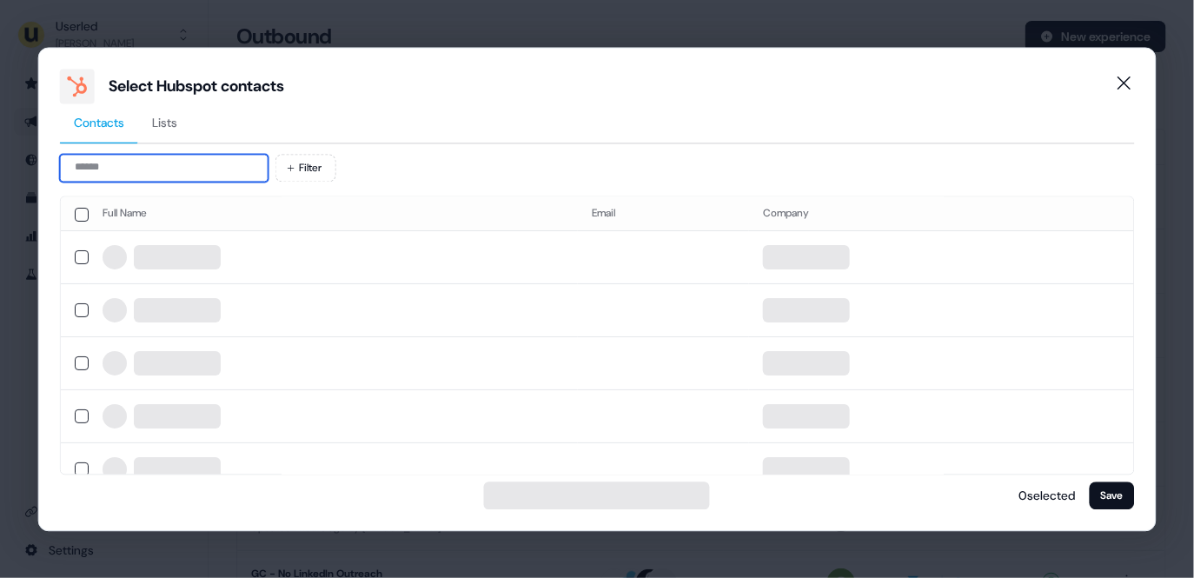
click at [203, 177] on input at bounding box center [164, 168] width 209 height 28
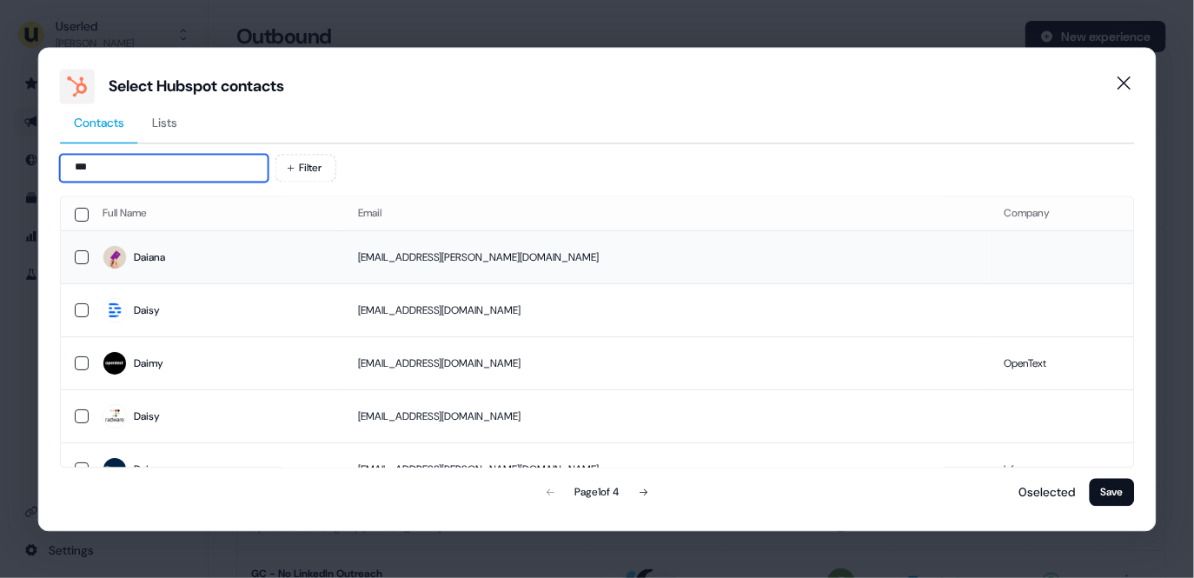
type input "***"
click at [182, 242] on td "Daiana" at bounding box center [217, 257] width 256 height 53
click at [1120, 494] on button "Save" at bounding box center [1111, 492] width 45 height 28
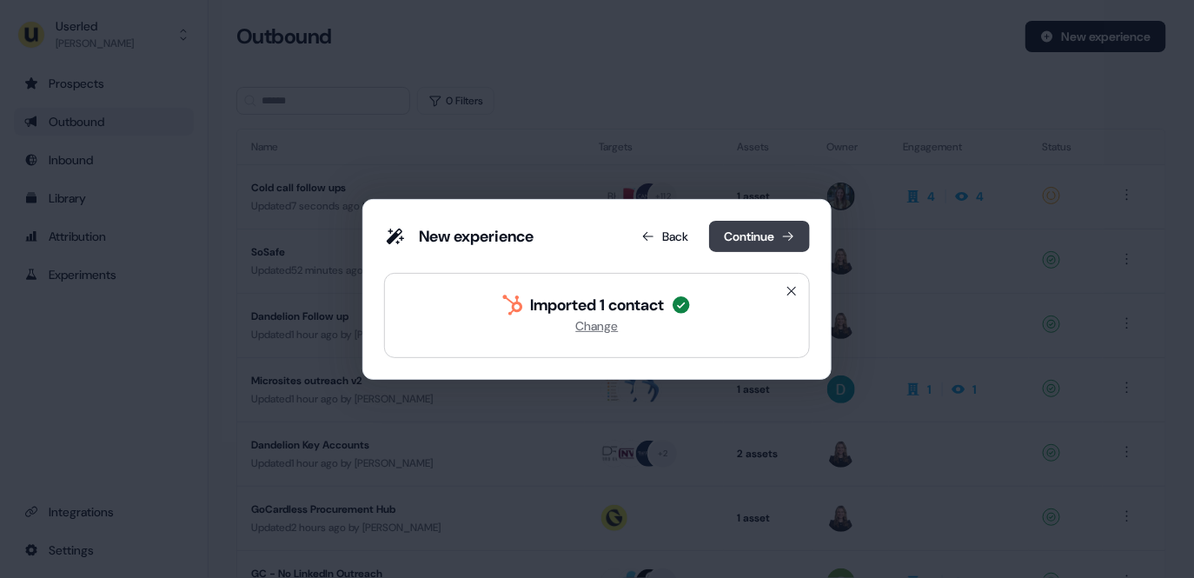
click at [727, 229] on button "Continue" at bounding box center [759, 236] width 101 height 31
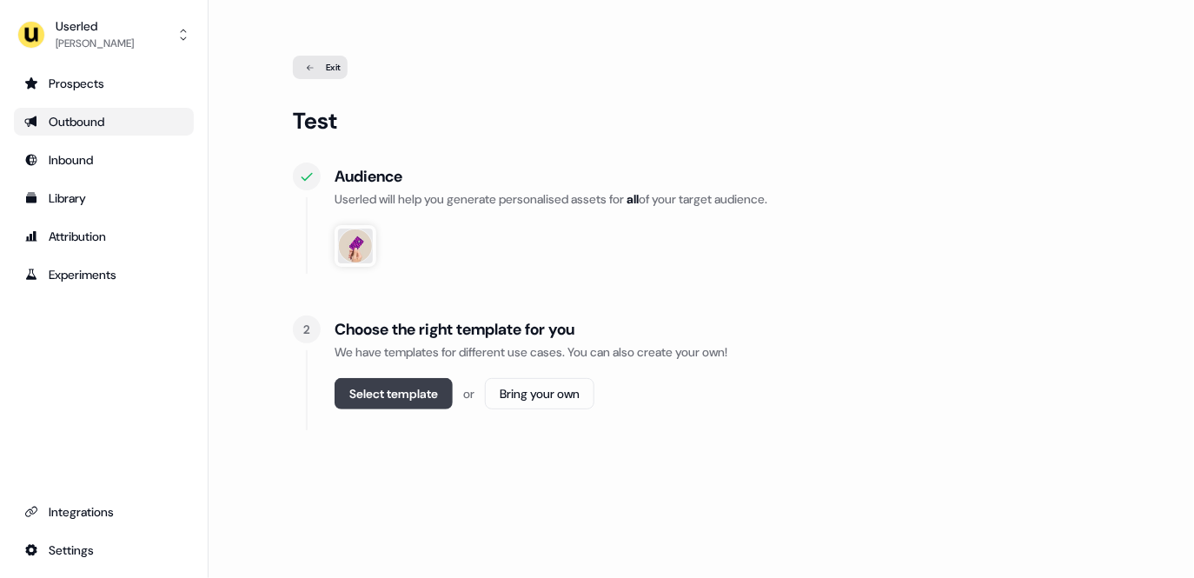
click at [388, 403] on button "Select template" at bounding box center [394, 393] width 118 height 31
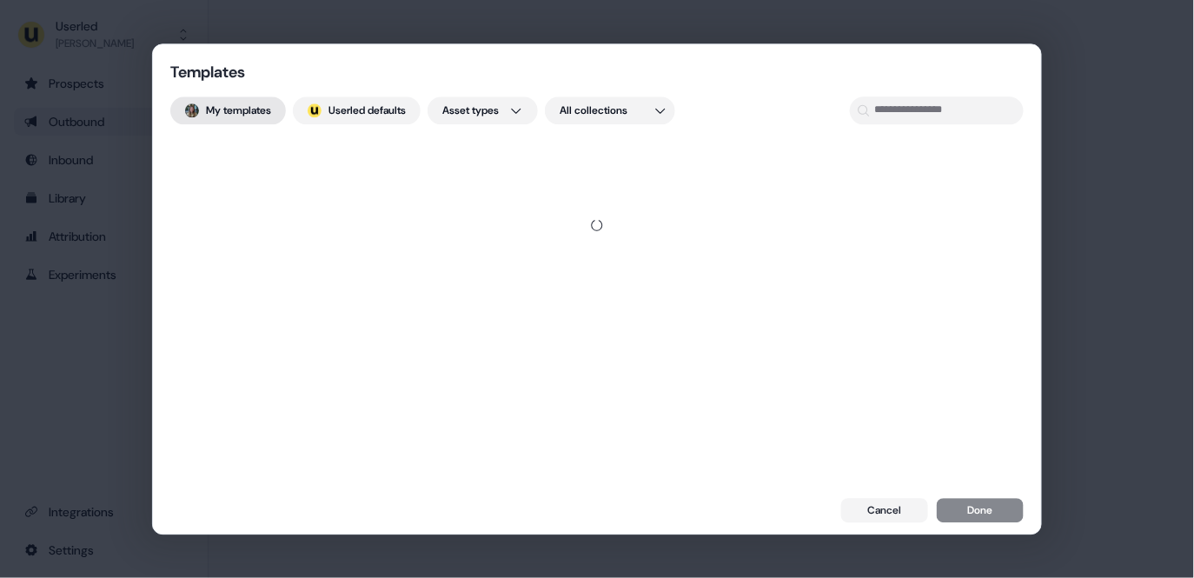
click at [248, 106] on button "My templates" at bounding box center [228, 110] width 116 height 28
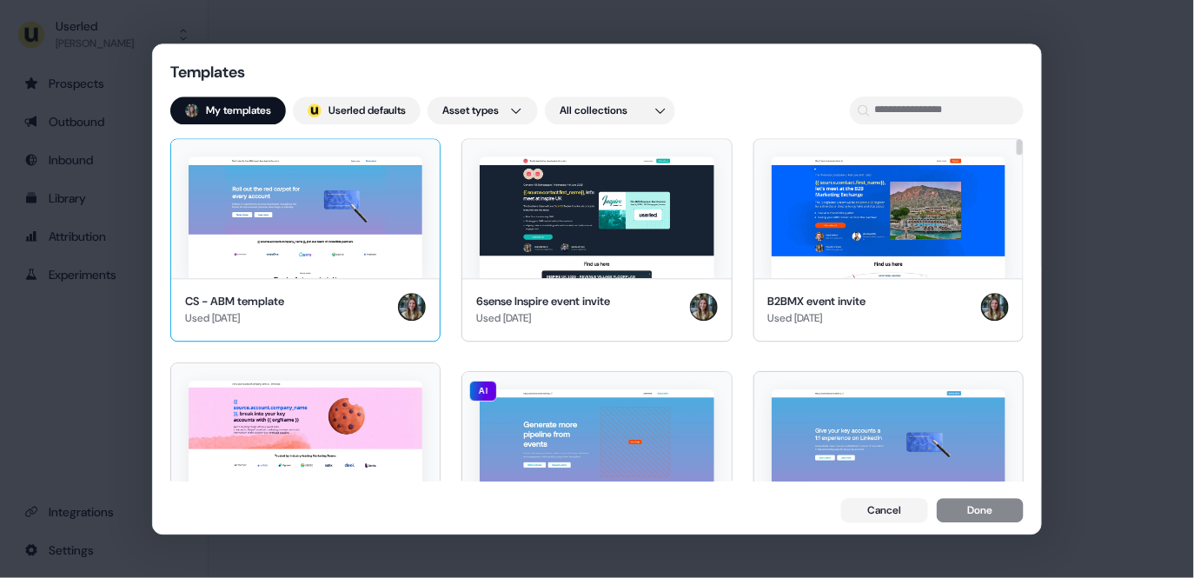
click at [334, 218] on img at bounding box center [306, 217] width 234 height 122
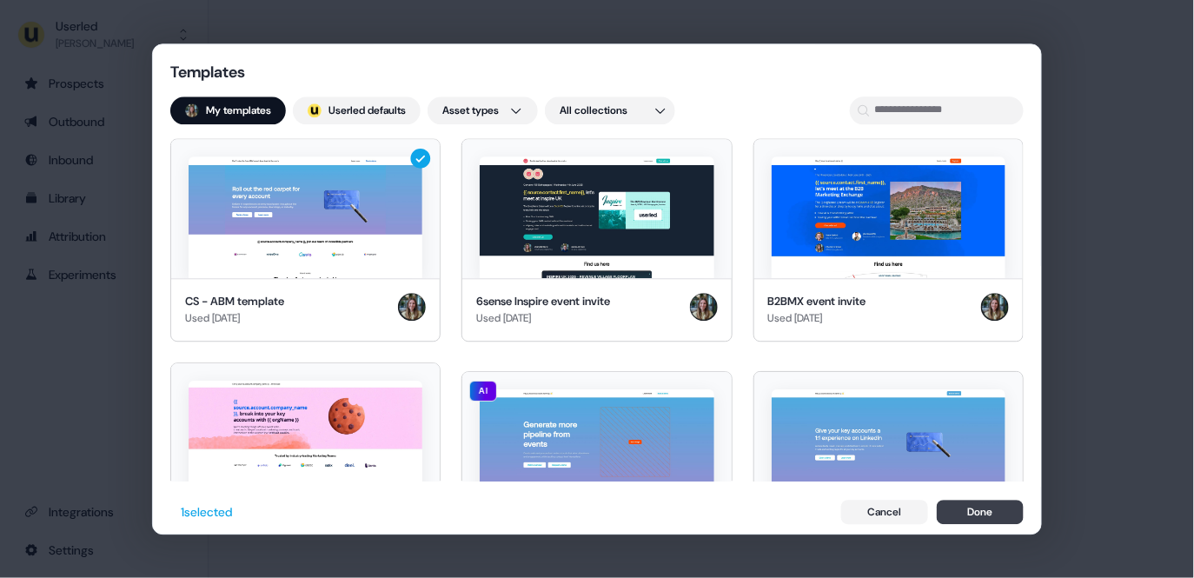
click at [987, 504] on button "Done" at bounding box center [980, 512] width 87 height 24
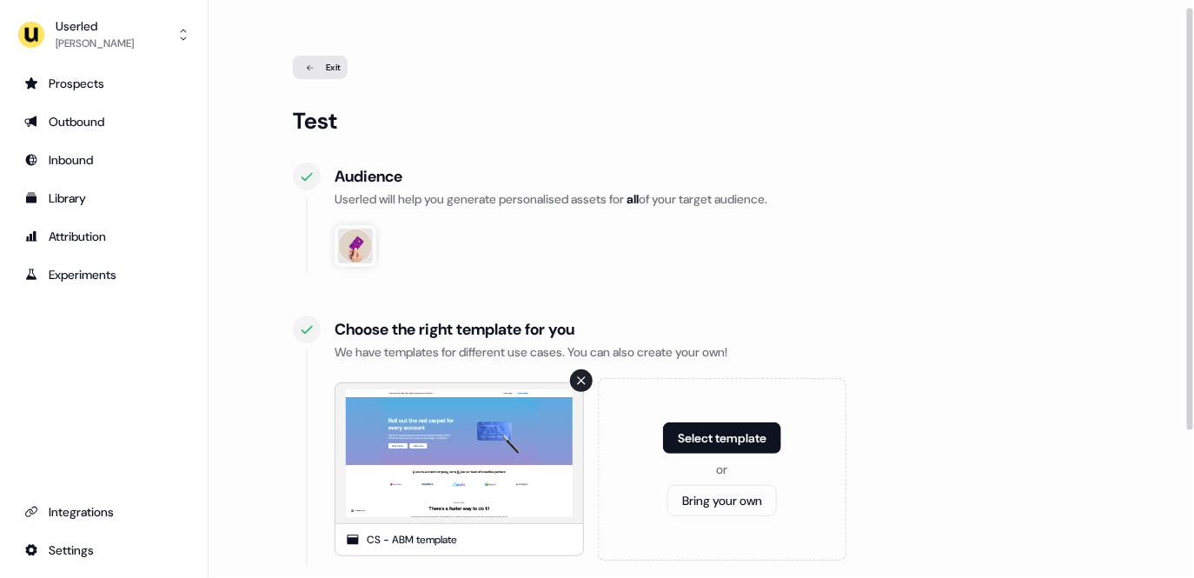
scroll to position [176, 0]
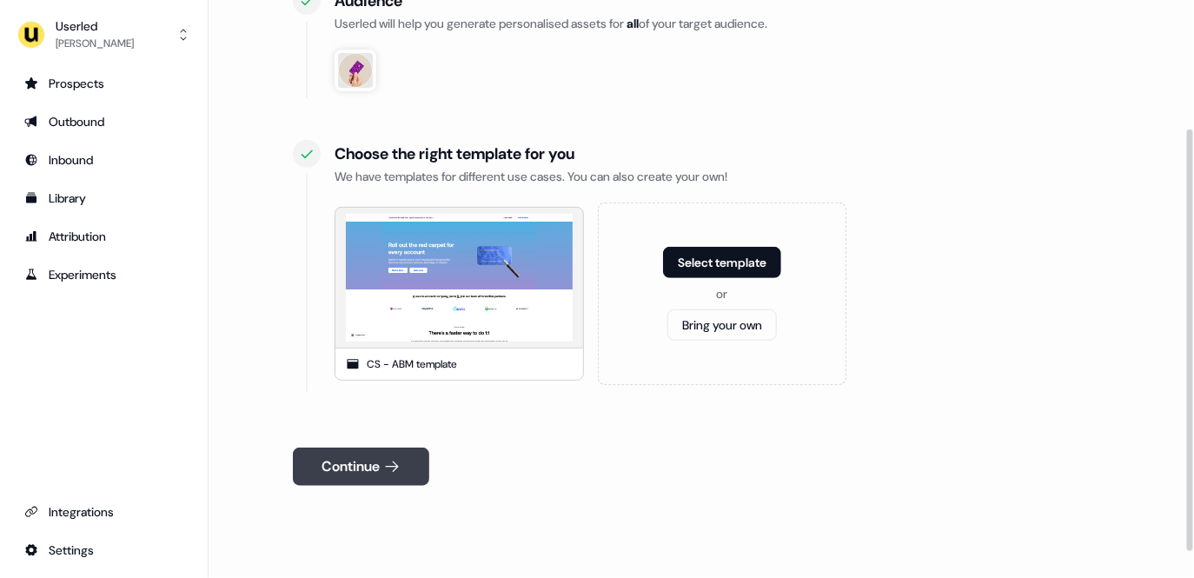
click at [366, 472] on button "Continue" at bounding box center [361, 467] width 136 height 38
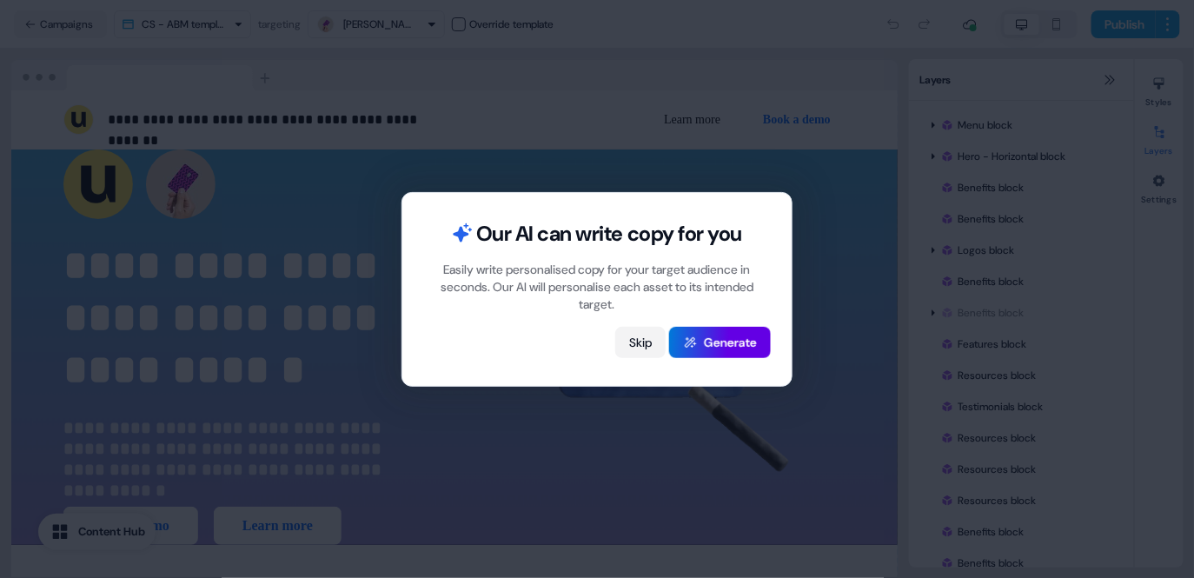
click at [631, 344] on button "Skip" at bounding box center [640, 342] width 50 height 31
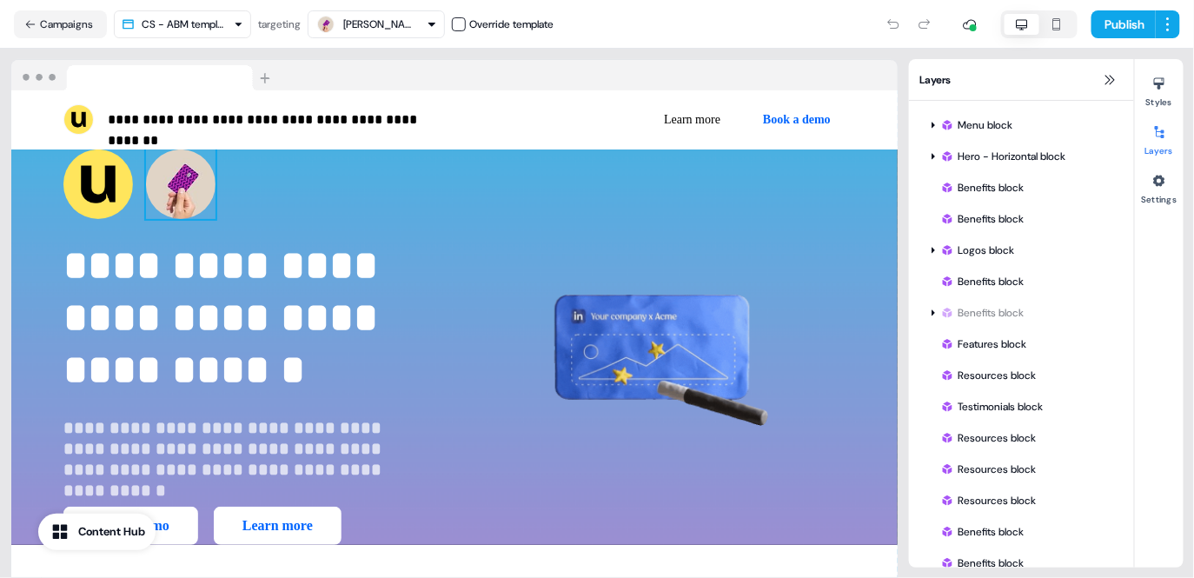
click at [191, 170] on img at bounding box center [181, 185] width 70 height 70
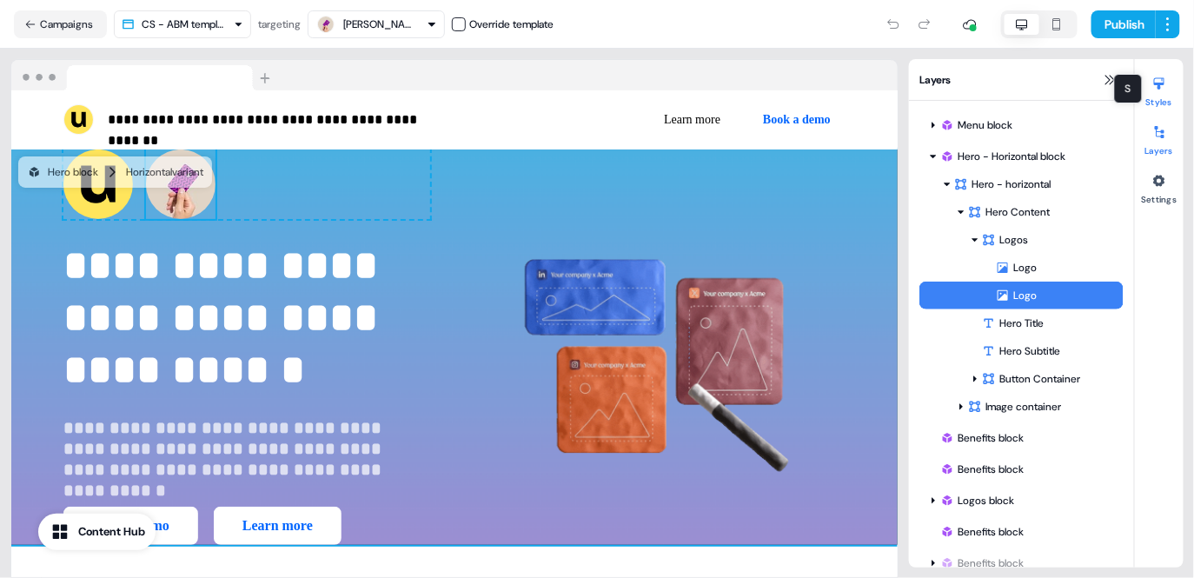
click at [1165, 91] on div at bounding box center [1160, 84] width 28 height 28
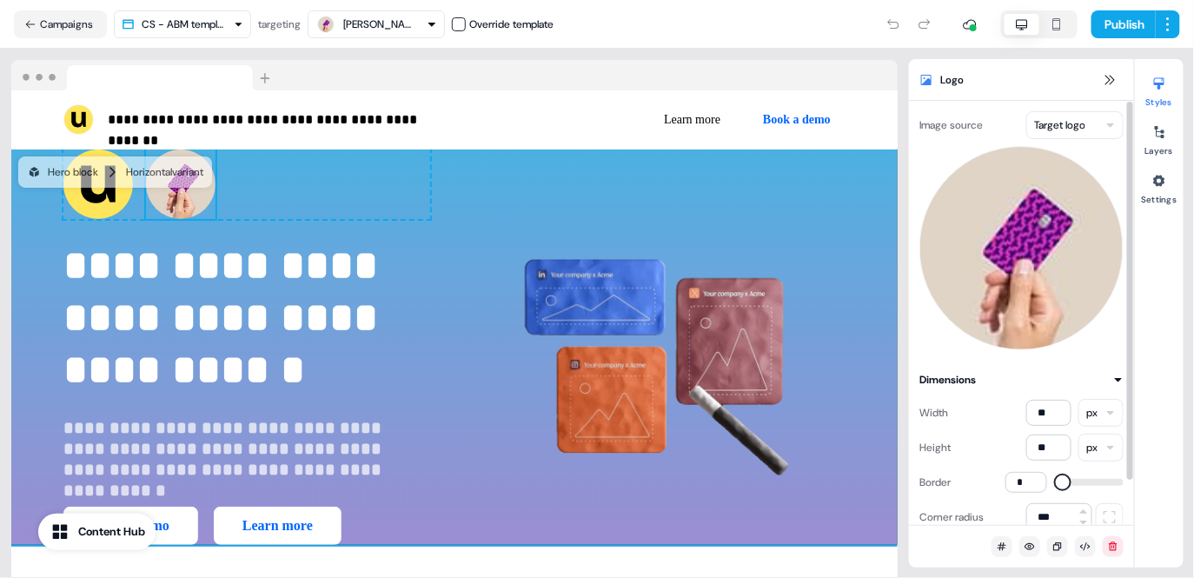
click at [1088, 128] on html "**********" at bounding box center [597, 289] width 1194 height 578
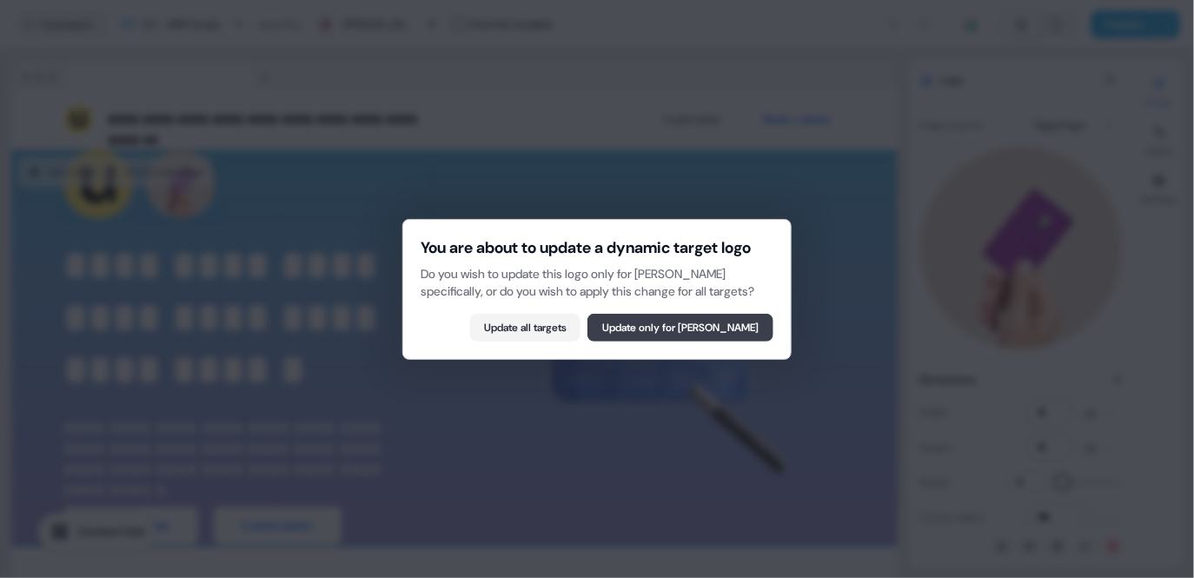
click at [617, 342] on button "Update only for Daiana Bochicchio" at bounding box center [681, 328] width 186 height 28
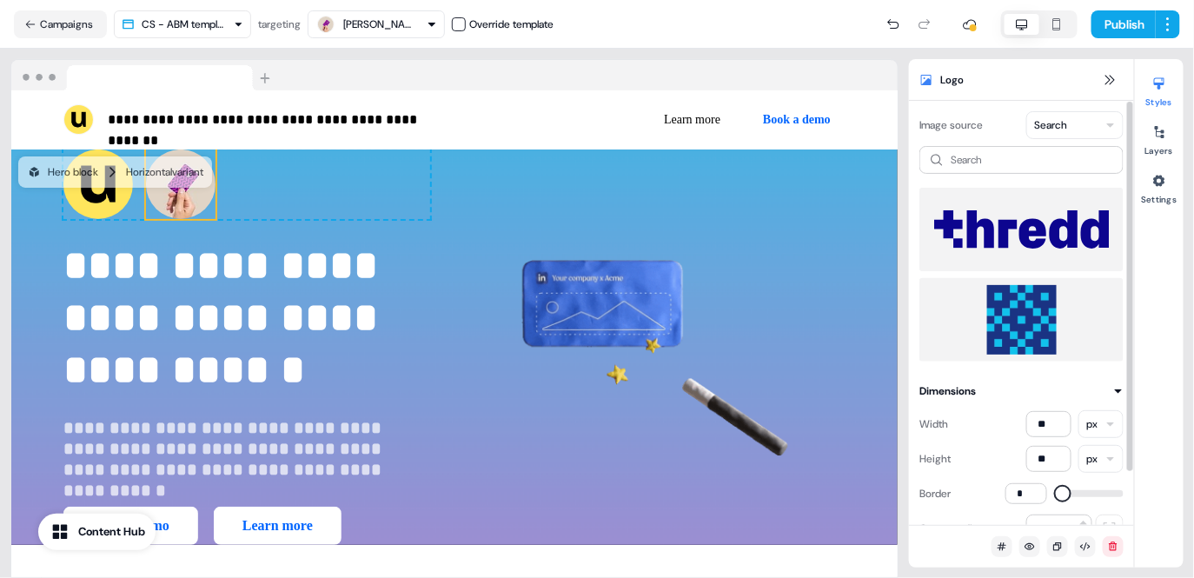
click at [1026, 315] on img at bounding box center [1022, 320] width 176 height 70
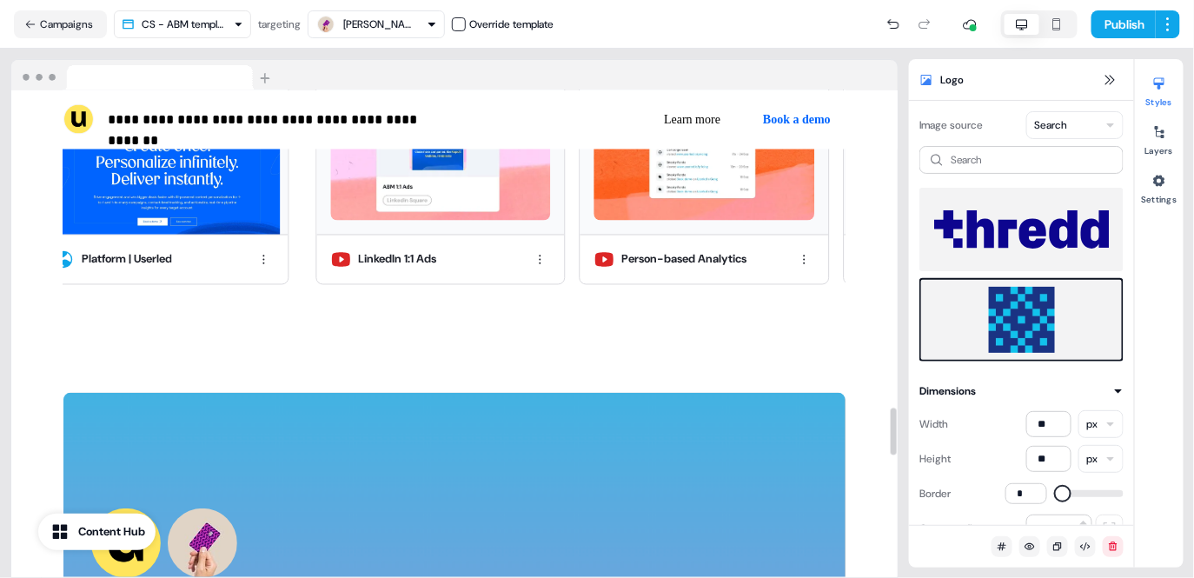
scroll to position [3500, 0]
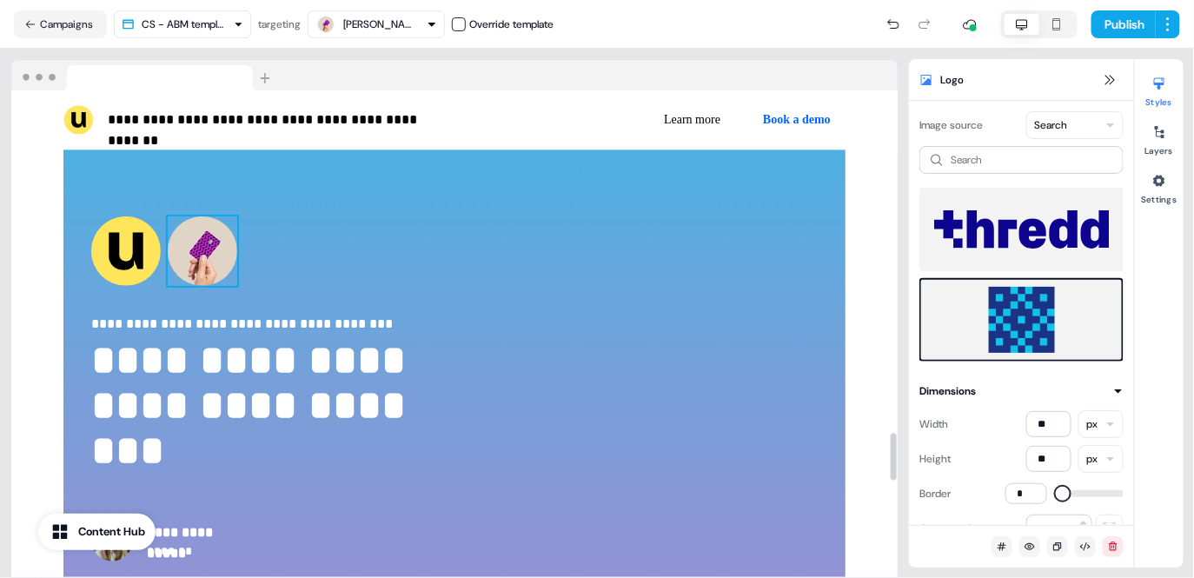
click at [203, 276] on img at bounding box center [203, 251] width 70 height 70
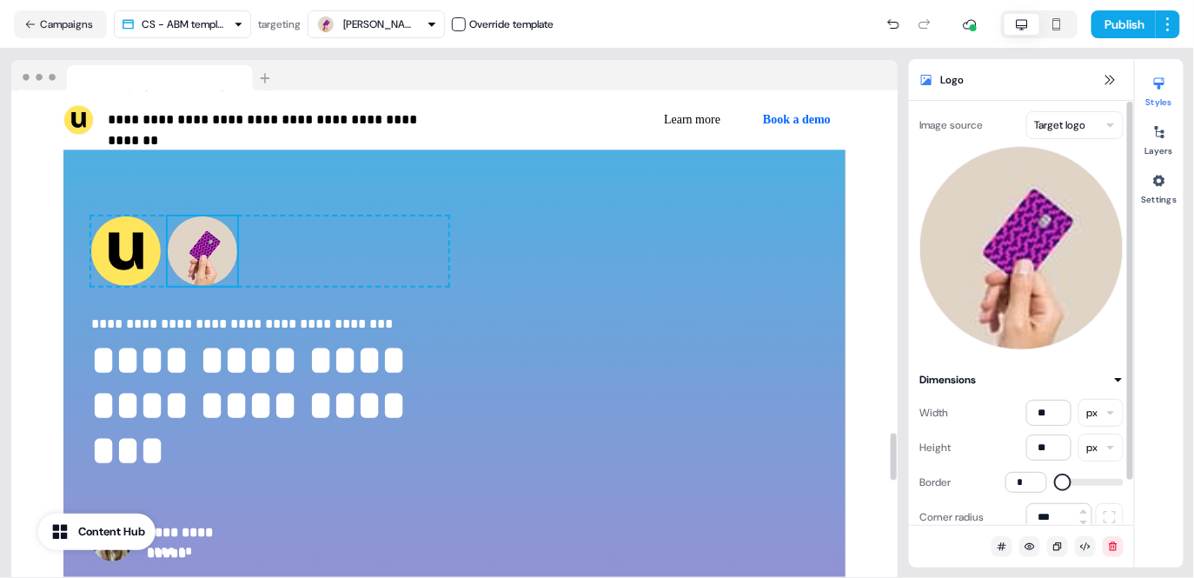
click at [1044, 136] on html "**********" at bounding box center [597, 289] width 1194 height 578
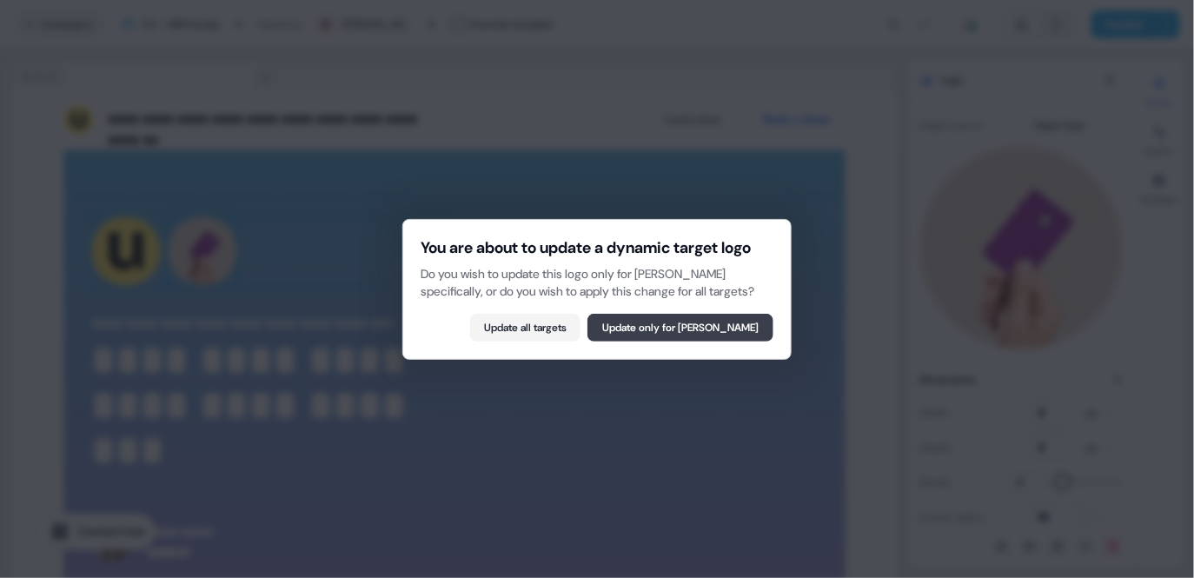
click at [656, 342] on button "Update only for Daiana Bochicchio" at bounding box center [681, 328] width 186 height 28
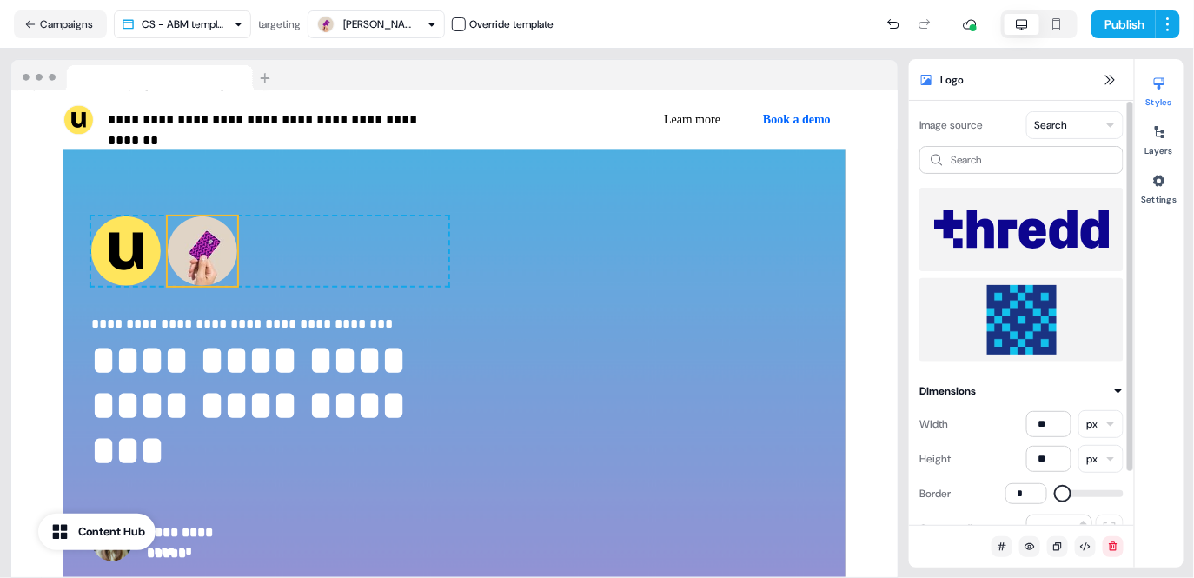
click at [1007, 308] on img at bounding box center [1022, 320] width 176 height 70
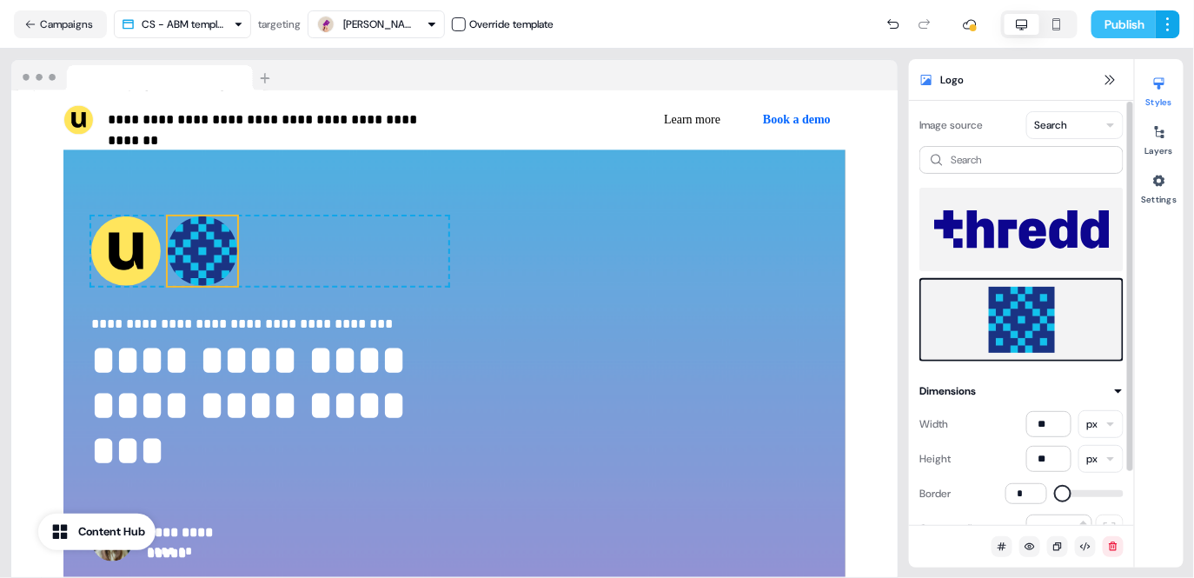
click at [1129, 27] on button "Publish" at bounding box center [1124, 24] width 64 height 28
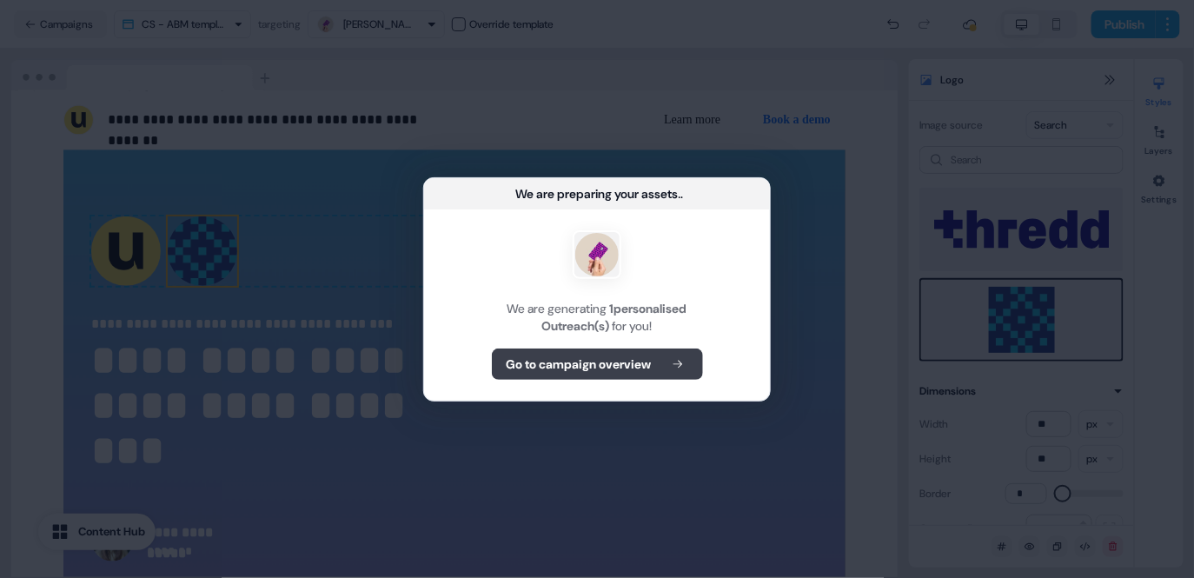
click at [603, 356] on b "Go to campaign overview" at bounding box center [579, 364] width 145 height 17
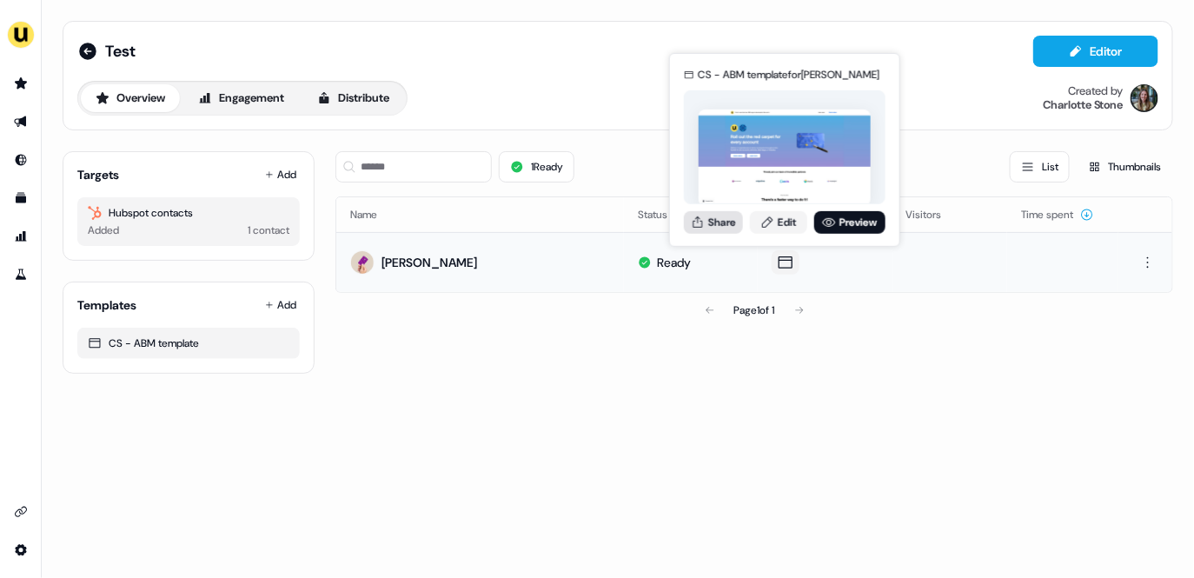
click at [713, 224] on button "Share" at bounding box center [713, 221] width 59 height 23
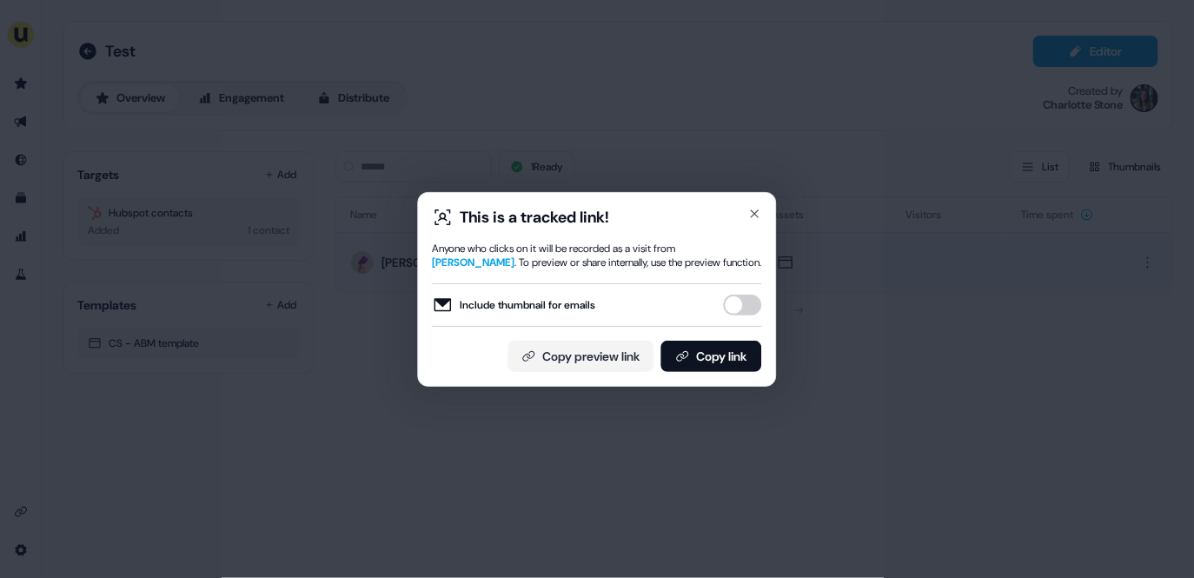
click at [746, 297] on button "Include thumbnail for emails" at bounding box center [743, 305] width 38 height 21
click at [737, 349] on button "Copy link" at bounding box center [712, 356] width 101 height 31
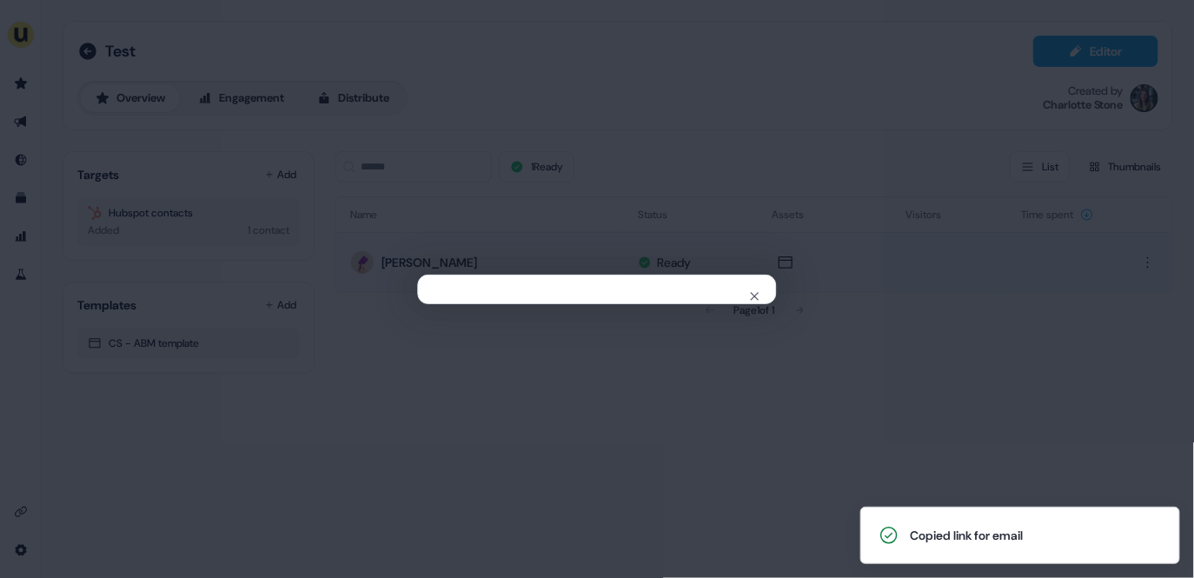
click at [325, 131] on div "Close" at bounding box center [597, 289] width 1194 height 578
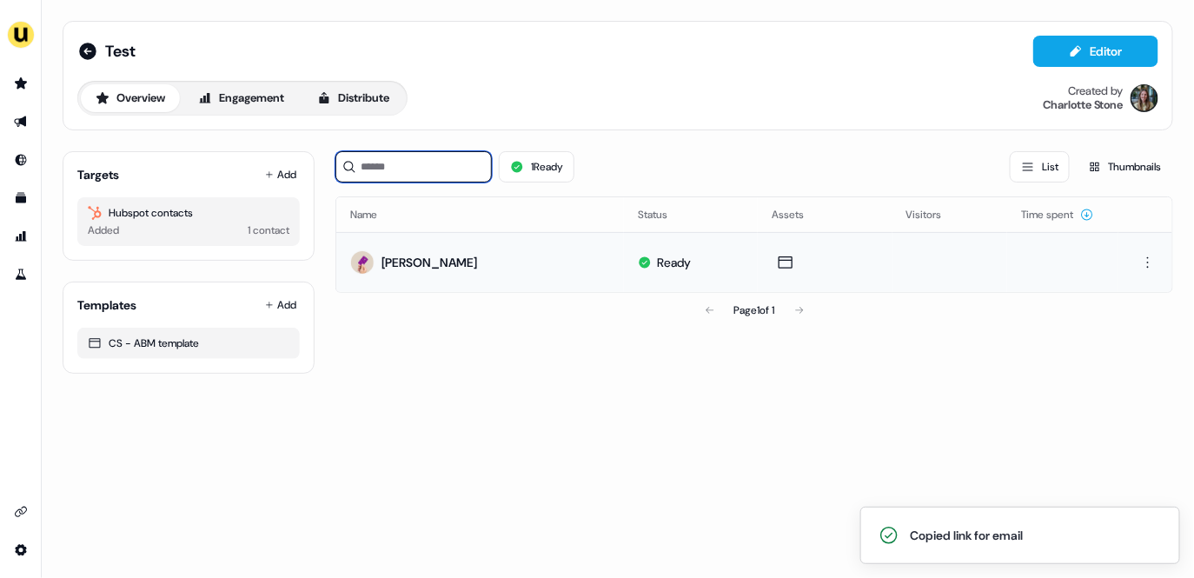
click at [435, 167] on input at bounding box center [414, 166] width 156 height 31
click at [26, 123] on icon "Go to outbound experience" at bounding box center [21, 122] width 14 height 14
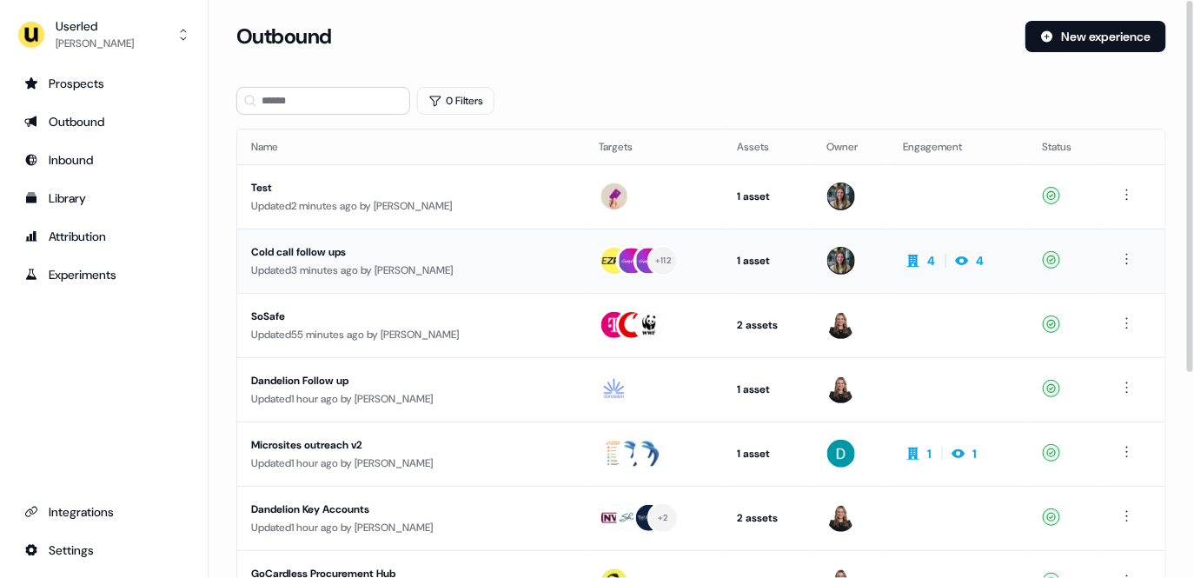
click at [422, 259] on div "Cold call follow ups" at bounding box center [400, 251] width 299 height 17
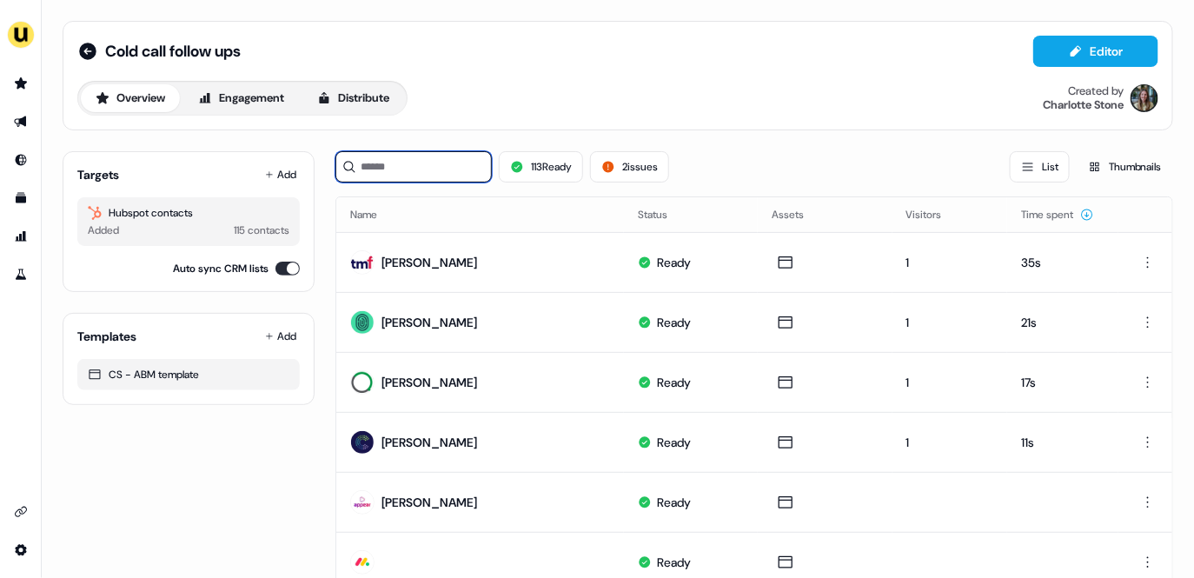
click at [432, 167] on input at bounding box center [414, 166] width 156 height 31
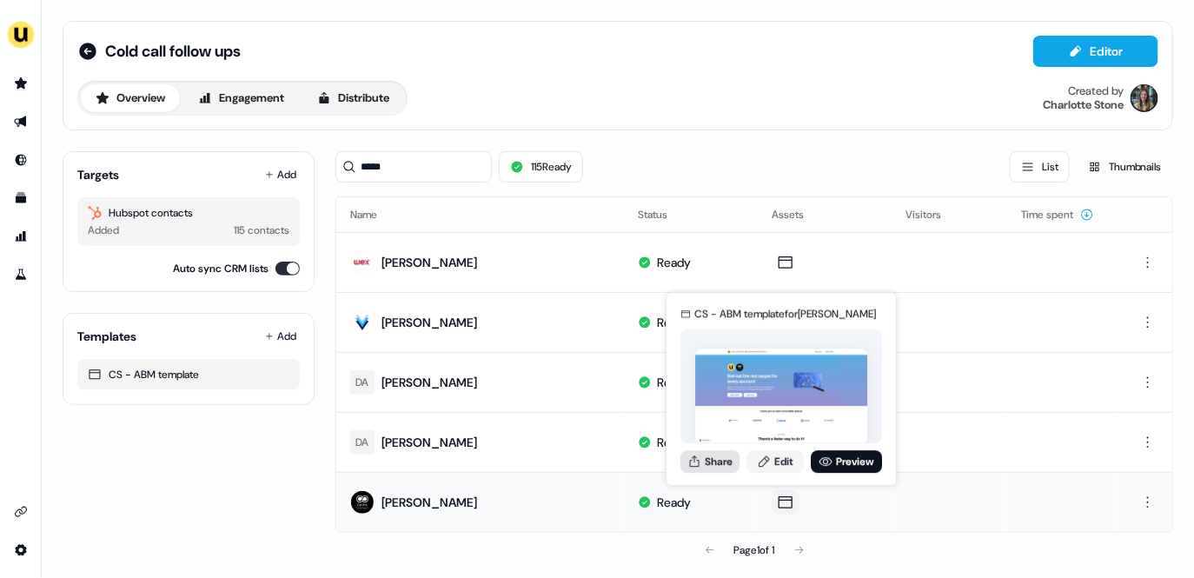
click at [704, 452] on button "Share" at bounding box center [710, 461] width 59 height 23
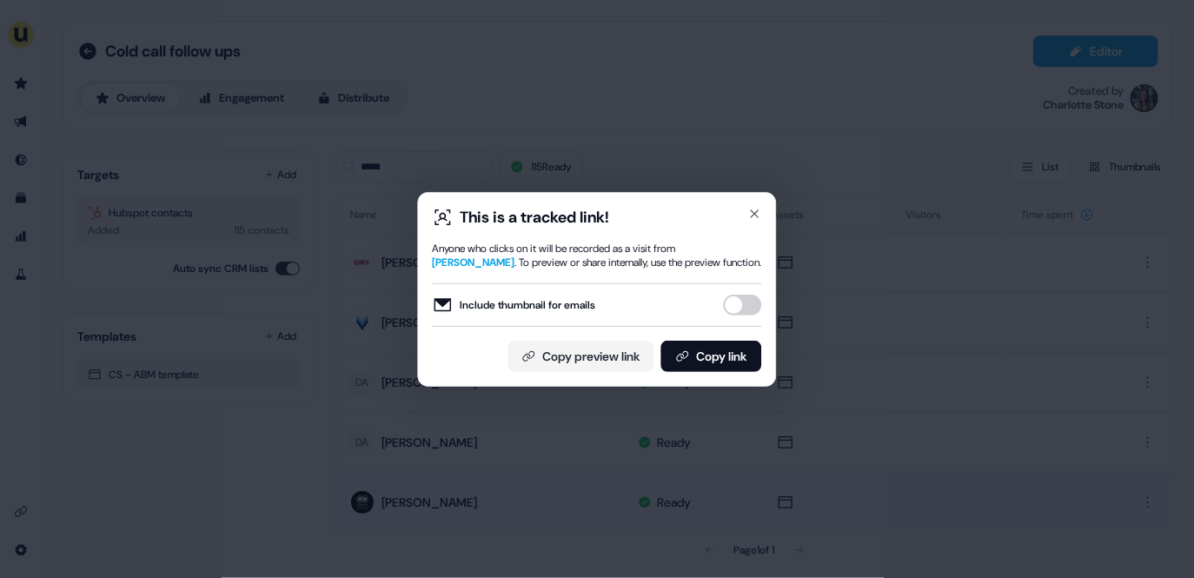
click at [727, 317] on div "Include thumbnail for emails" at bounding box center [597, 304] width 329 height 43
click at [743, 311] on button "Include thumbnail for emails" at bounding box center [743, 305] width 38 height 21
click at [731, 360] on button "Copy link" at bounding box center [712, 356] width 101 height 31
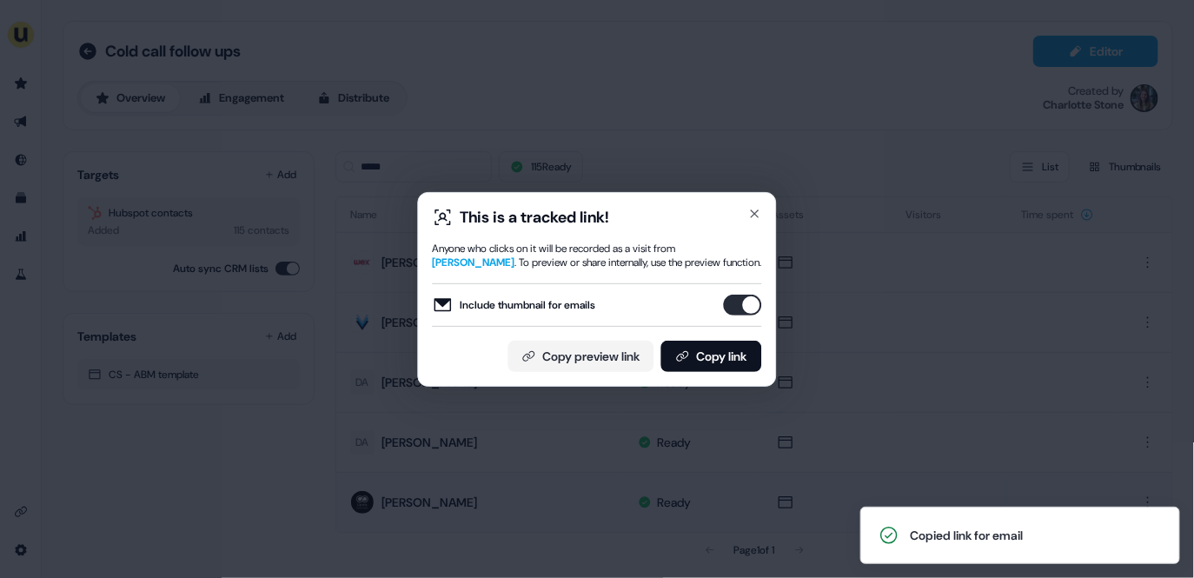
click at [483, 110] on div "This is a tracked link! Anyone who clicks on it will be recorded as a visit fro…" at bounding box center [597, 289] width 1194 height 578
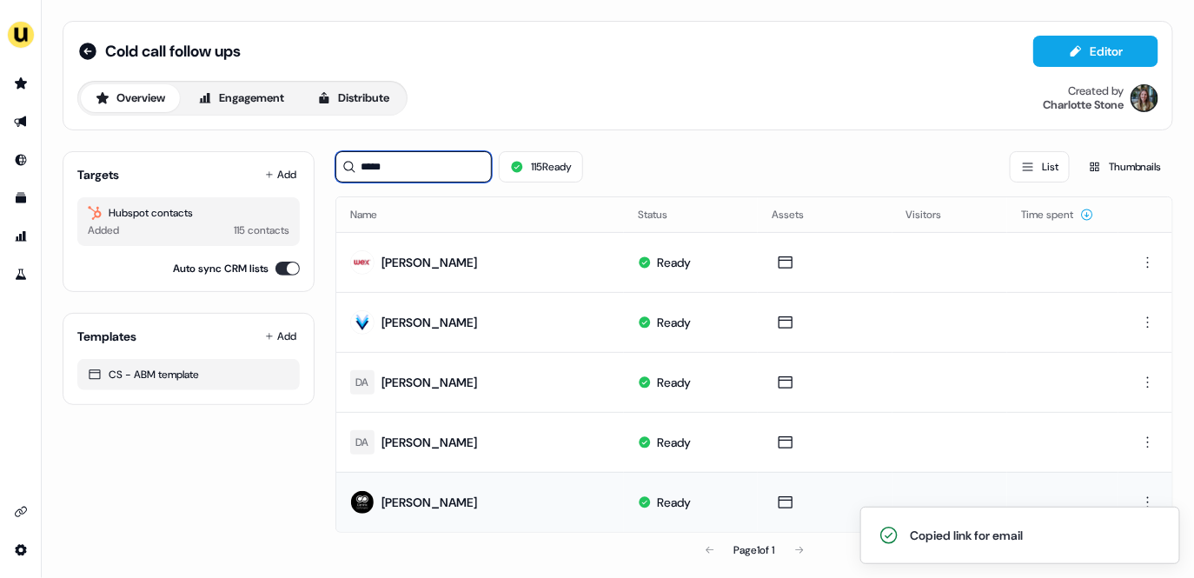
drag, startPoint x: 415, startPoint y: 165, endPoint x: 325, endPoint y: 166, distance: 89.5
click at [325, 166] on div "Targets Add Hubspot contacts Added 115 contacts Auto sync CRM lists Templates A…" at bounding box center [618, 352] width 1111 height 430
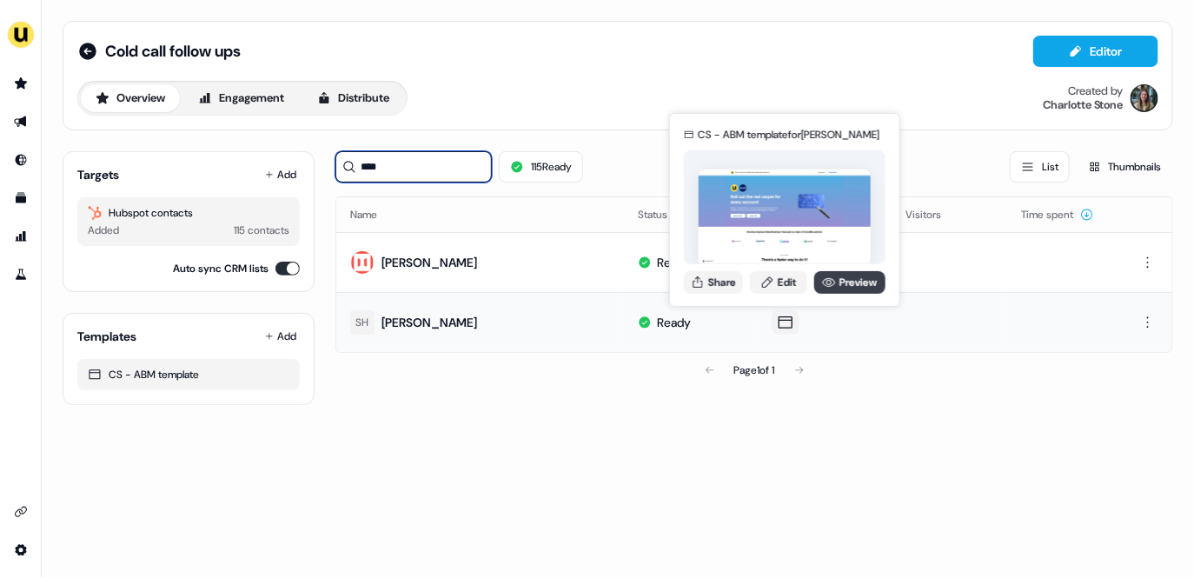
type input "****"
click at [835, 277] on link "Preview" at bounding box center [850, 282] width 71 height 23
click at [709, 286] on button "Share" at bounding box center [713, 282] width 59 height 23
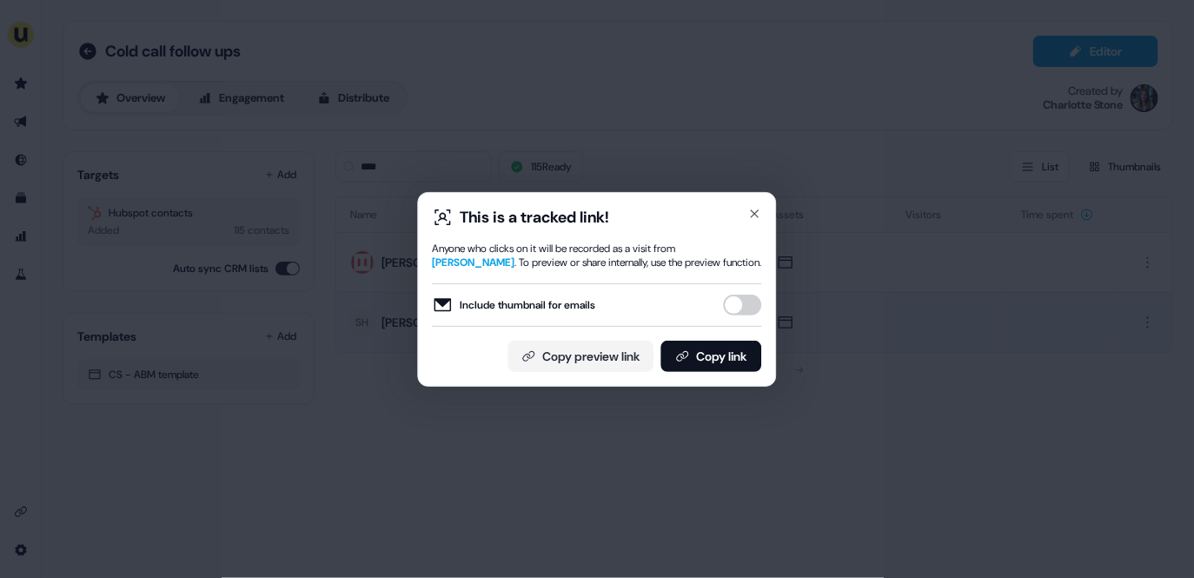
drag, startPoint x: 755, startPoint y: 303, endPoint x: 752, endPoint y: 321, distance: 18.4
click at [755, 303] on button "Include thumbnail for emails" at bounding box center [743, 305] width 38 height 21
click at [746, 358] on button "Copy link" at bounding box center [712, 356] width 101 height 31
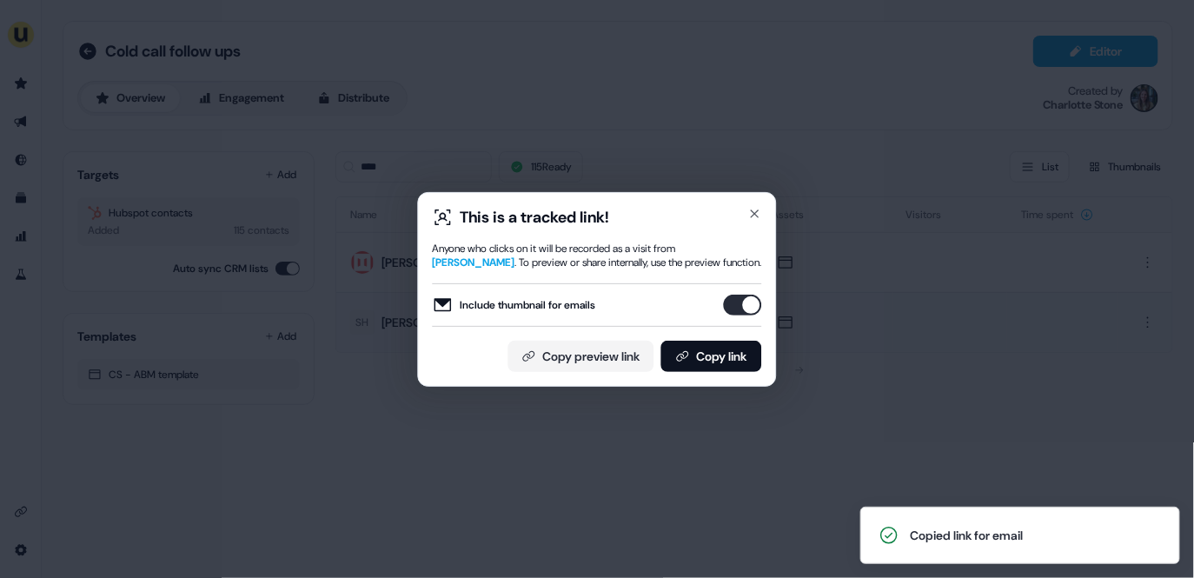
click at [434, 174] on div "This is a tracked link! Anyone who clicks on it will be recorded as a visit fro…" at bounding box center [597, 289] width 1194 height 578
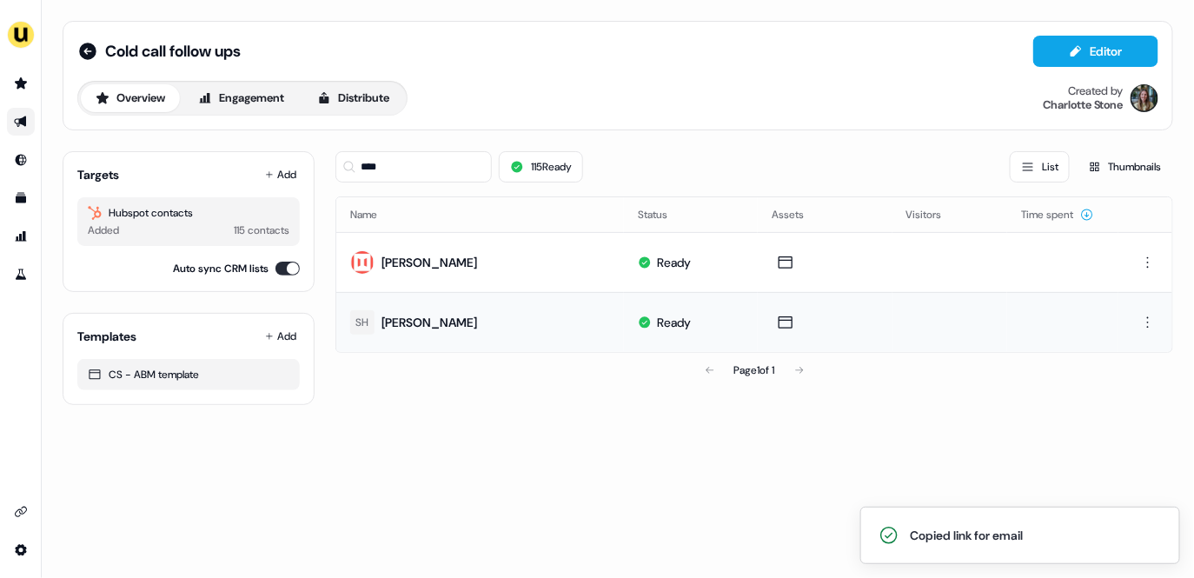
click at [26, 132] on link "Go to outbound experience" at bounding box center [21, 122] width 28 height 28
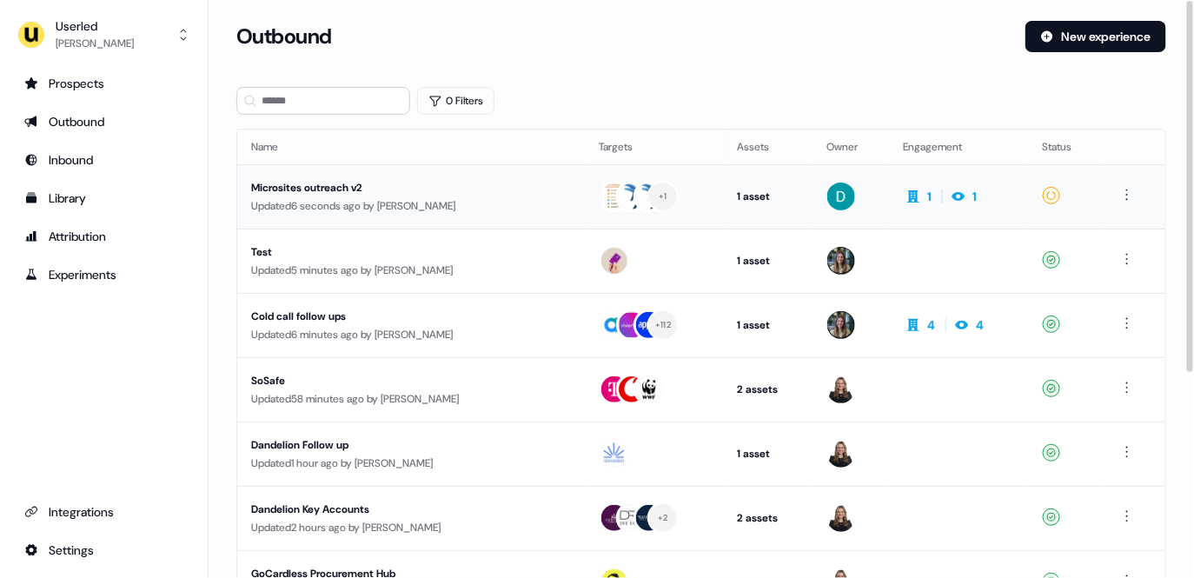
click at [425, 201] on div "Updated 6 seconds ago by David Cruickshank" at bounding box center [411, 205] width 320 height 17
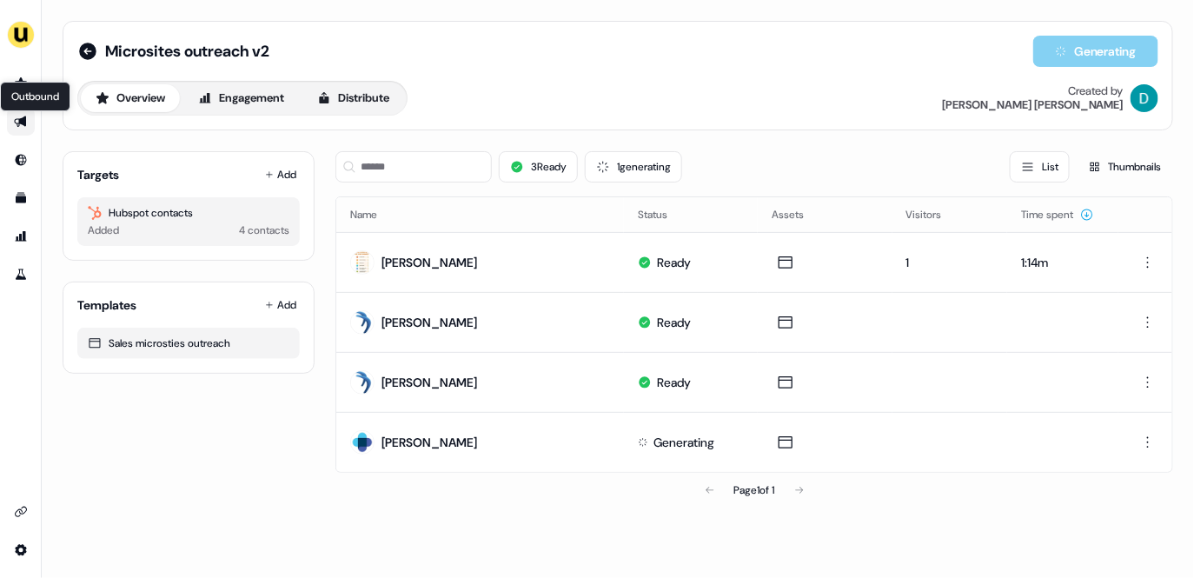
click at [26, 123] on icon "Go to outbound experience" at bounding box center [21, 122] width 14 height 14
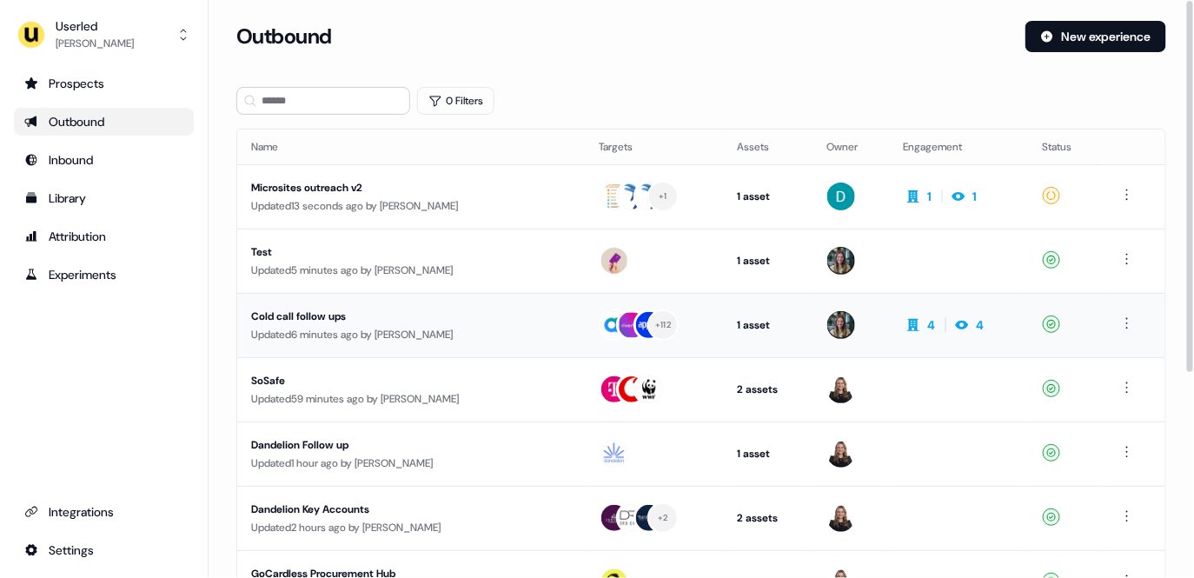
click at [384, 320] on div "Cold call follow ups" at bounding box center [400, 316] width 299 height 17
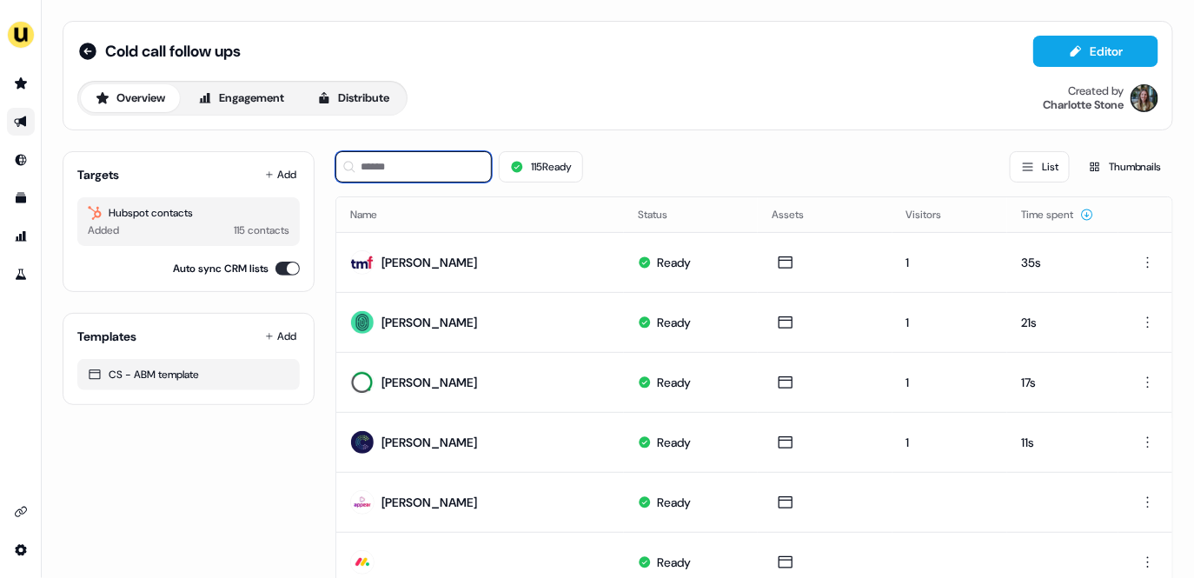
click at [389, 170] on input at bounding box center [414, 166] width 156 height 31
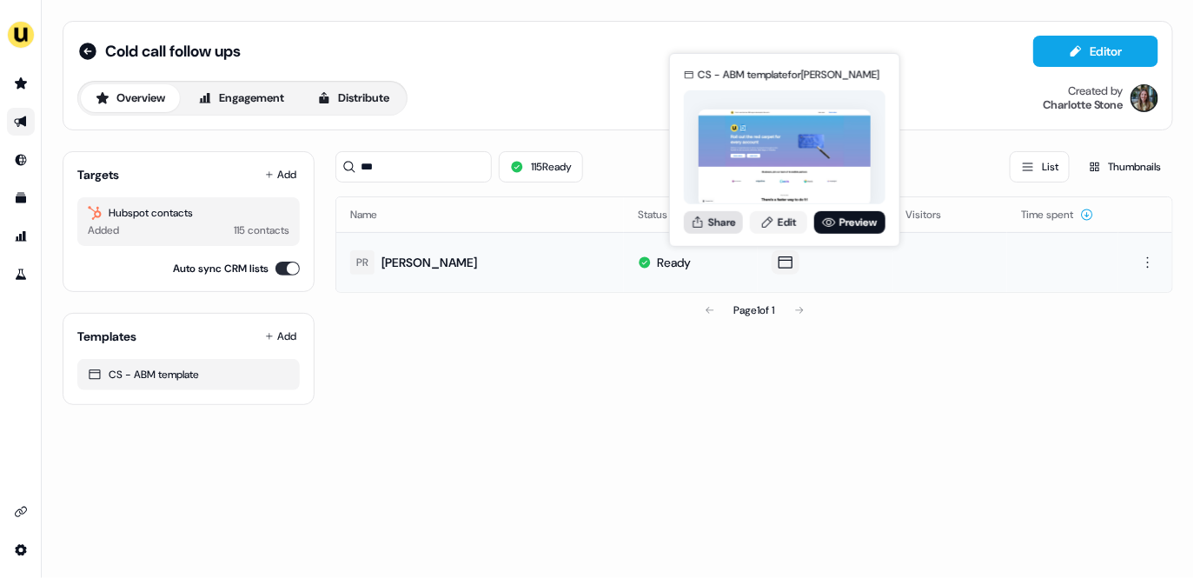
click at [723, 219] on button "Share" at bounding box center [713, 221] width 59 height 23
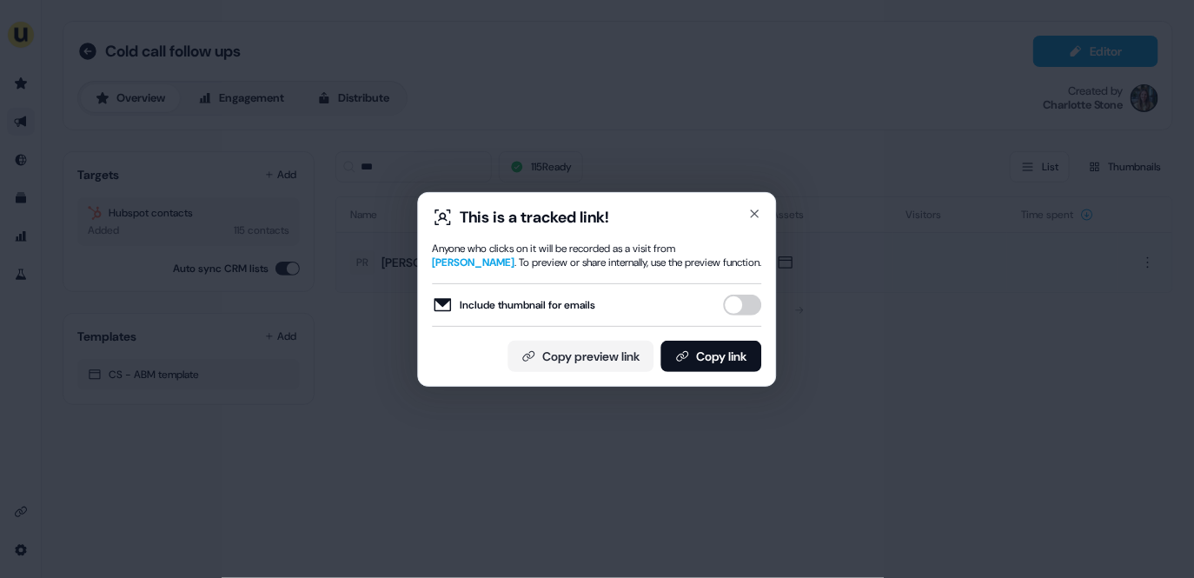
click at [741, 299] on button "Include thumbnail for emails" at bounding box center [743, 305] width 38 height 21
click at [733, 348] on button "Copy link" at bounding box center [712, 356] width 101 height 31
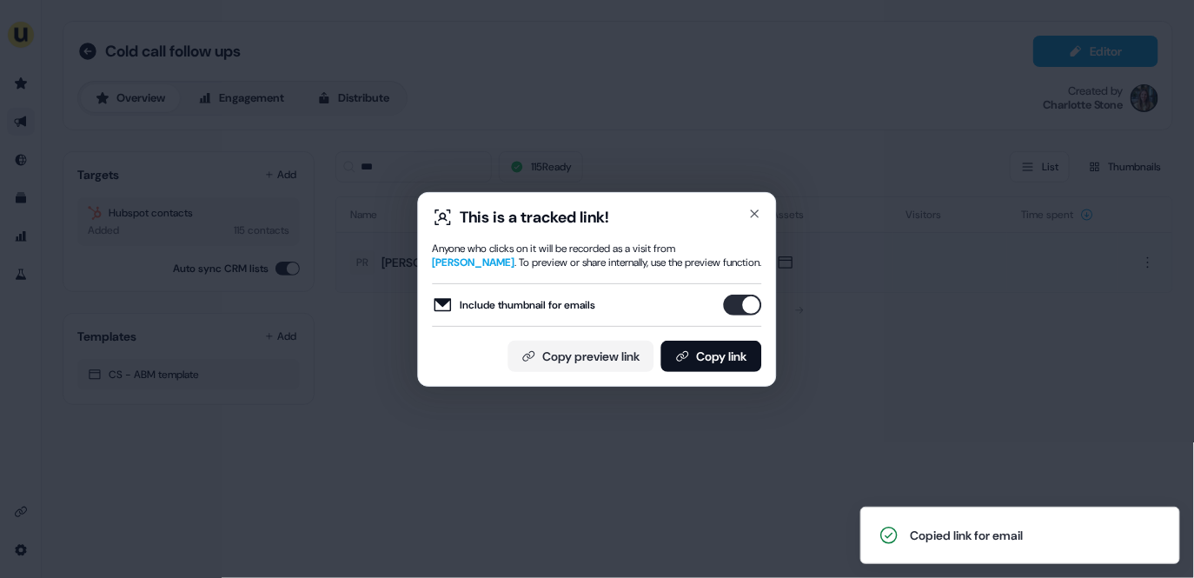
click at [849, 262] on div "This is a tracked link! Anyone who clicks on it will be recorded as a visit fro…" at bounding box center [597, 289] width 1194 height 578
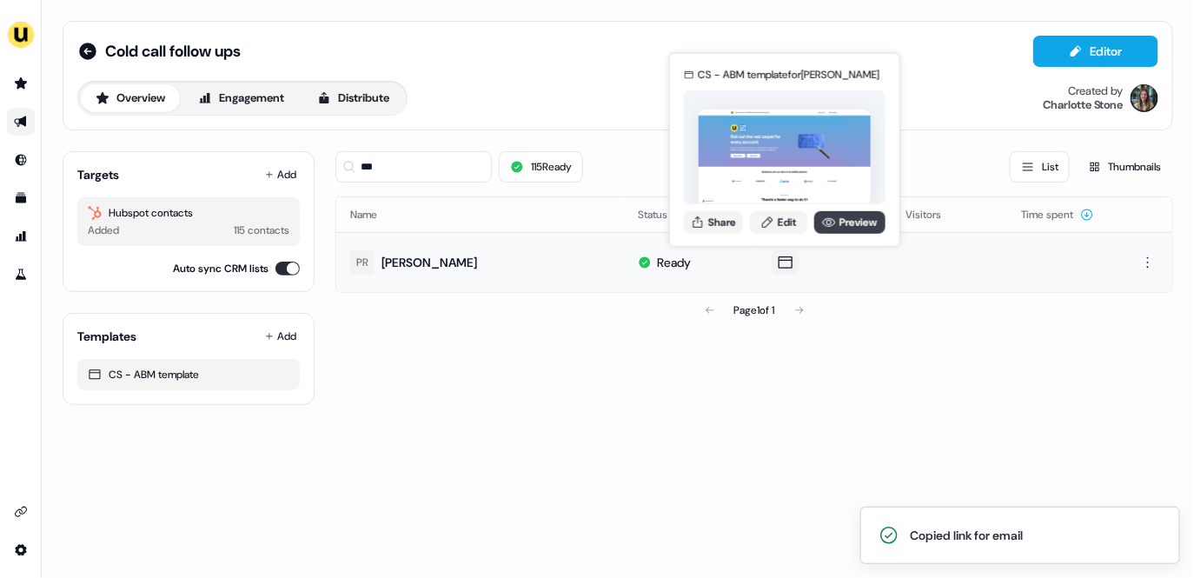
click at [859, 218] on link "Preview" at bounding box center [850, 221] width 71 height 23
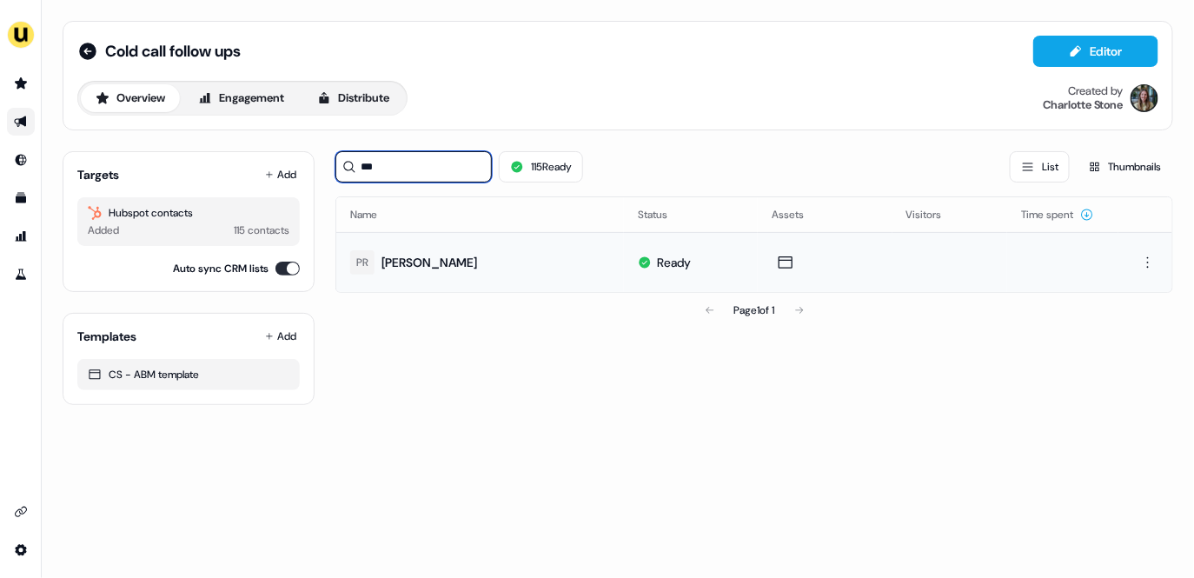
drag, startPoint x: 421, startPoint y: 181, endPoint x: 335, endPoint y: 165, distance: 87.5
click at [335, 165] on div "Targets Add Hubspot contacts Added 115 contacts Auto sync CRM lists Templates A…" at bounding box center [618, 271] width 1111 height 268
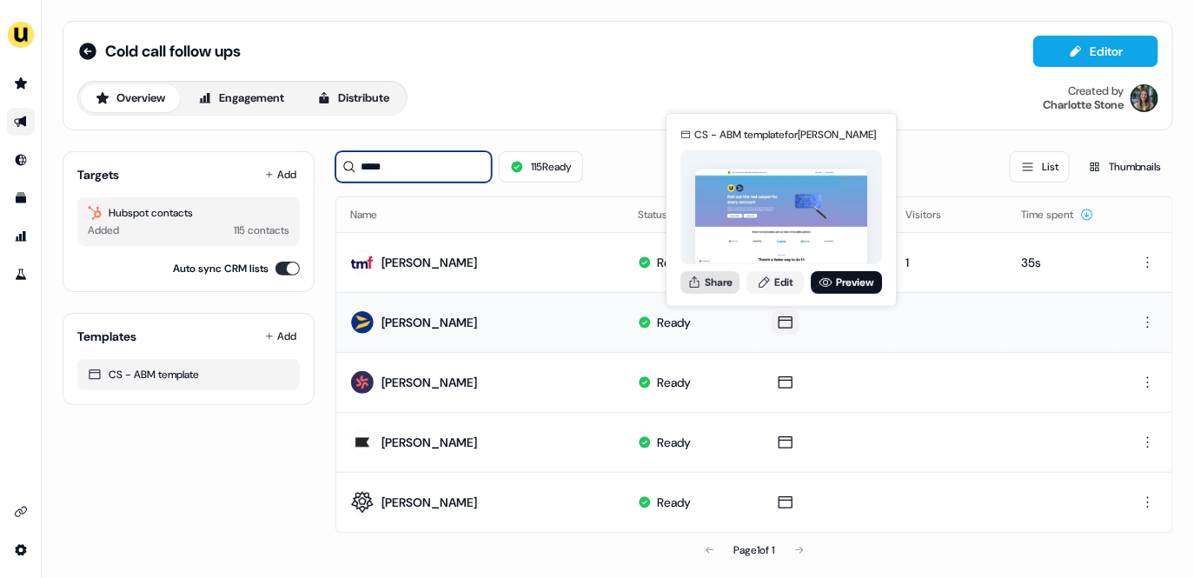
type input "*****"
click at [713, 278] on button "Share" at bounding box center [710, 282] width 59 height 23
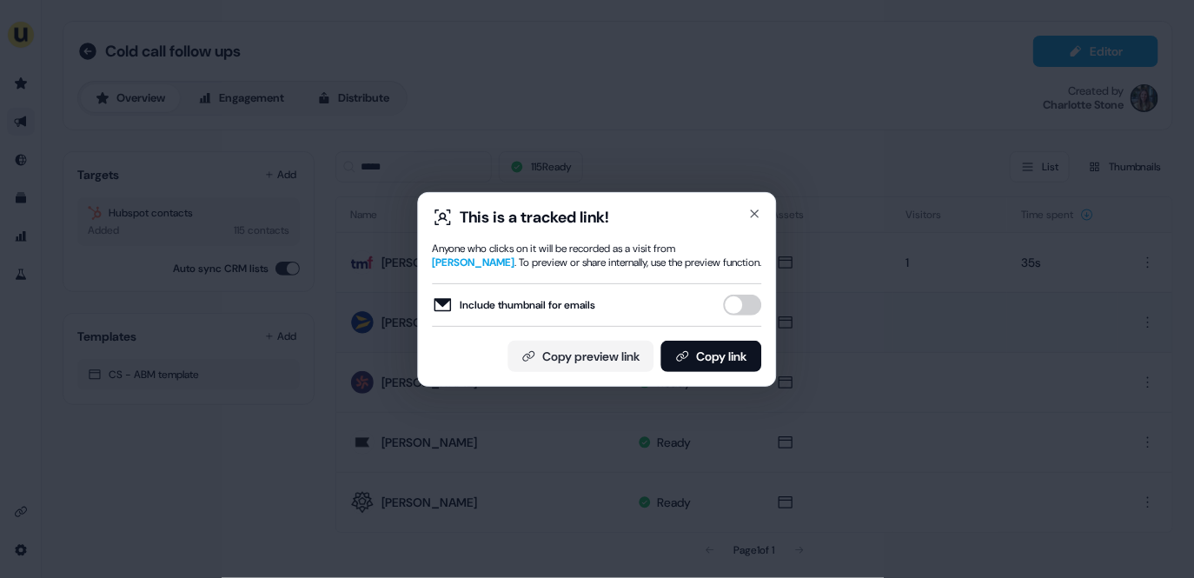
click at [741, 309] on button "Include thumbnail for emails" at bounding box center [743, 305] width 38 height 21
click at [725, 368] on button "Copy link" at bounding box center [712, 356] width 101 height 31
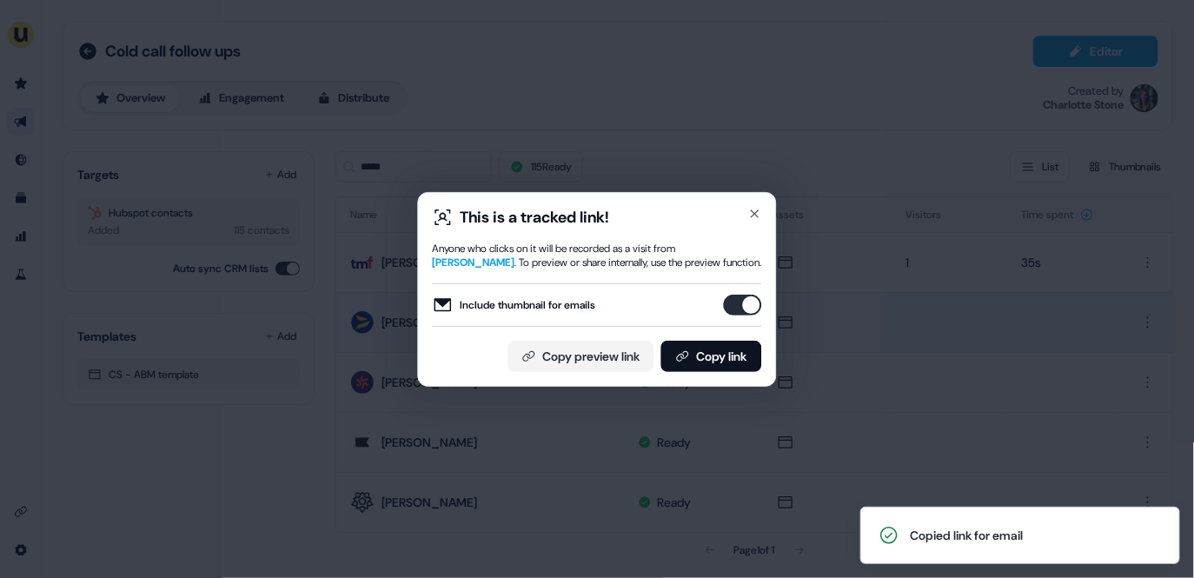
click at [562, 111] on div "This is a tracked link! Anyone who clicks on it will be recorded as a visit fro…" at bounding box center [597, 289] width 1194 height 578
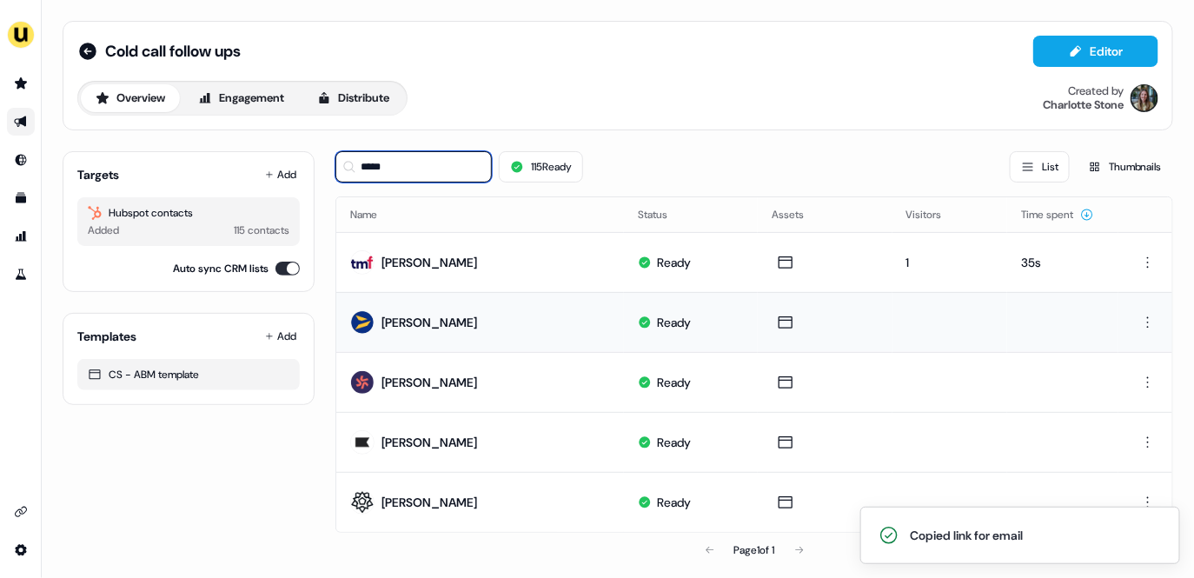
click at [435, 156] on input "*****" at bounding box center [414, 166] width 156 height 31
drag, startPoint x: 442, startPoint y: 160, endPoint x: 356, endPoint y: 158, distance: 86.1
click at [356, 159] on input "*****" at bounding box center [414, 166] width 156 height 31
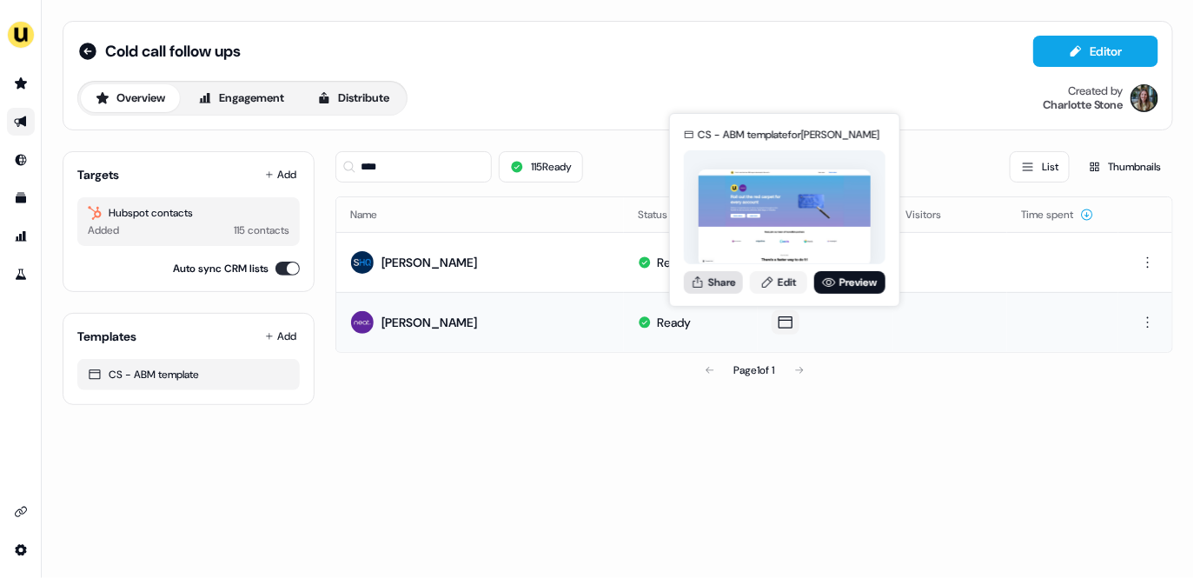
click at [729, 284] on button "Share" at bounding box center [713, 282] width 59 height 23
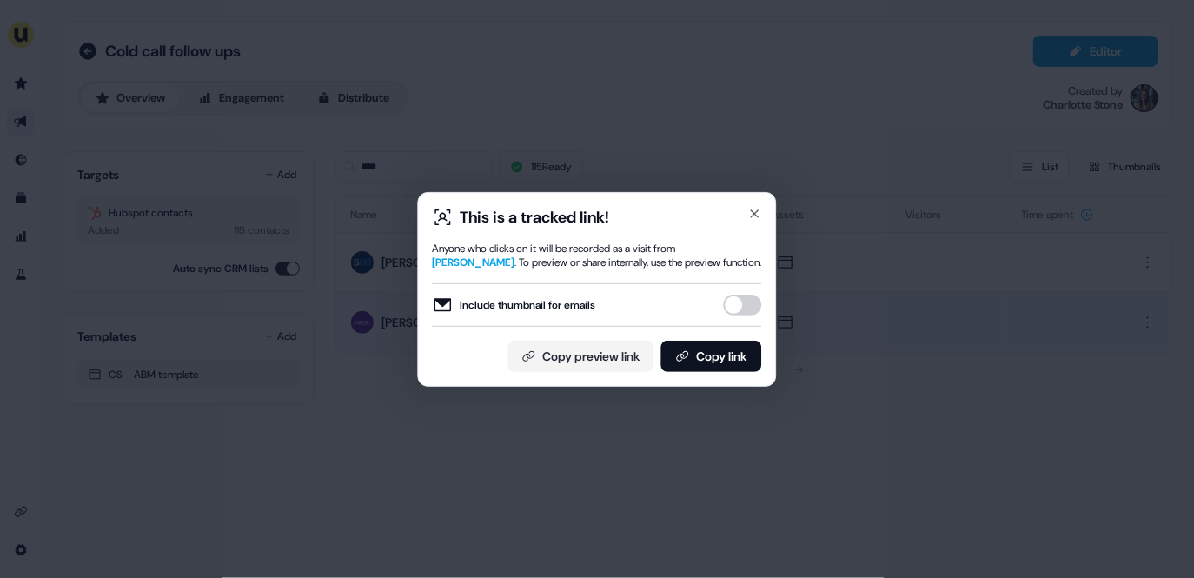
click at [739, 292] on div "Include thumbnail for emails" at bounding box center [597, 304] width 329 height 43
click at [739, 305] on button "Include thumbnail for emails" at bounding box center [743, 305] width 38 height 21
click at [739, 349] on button "Copy link" at bounding box center [712, 356] width 101 height 31
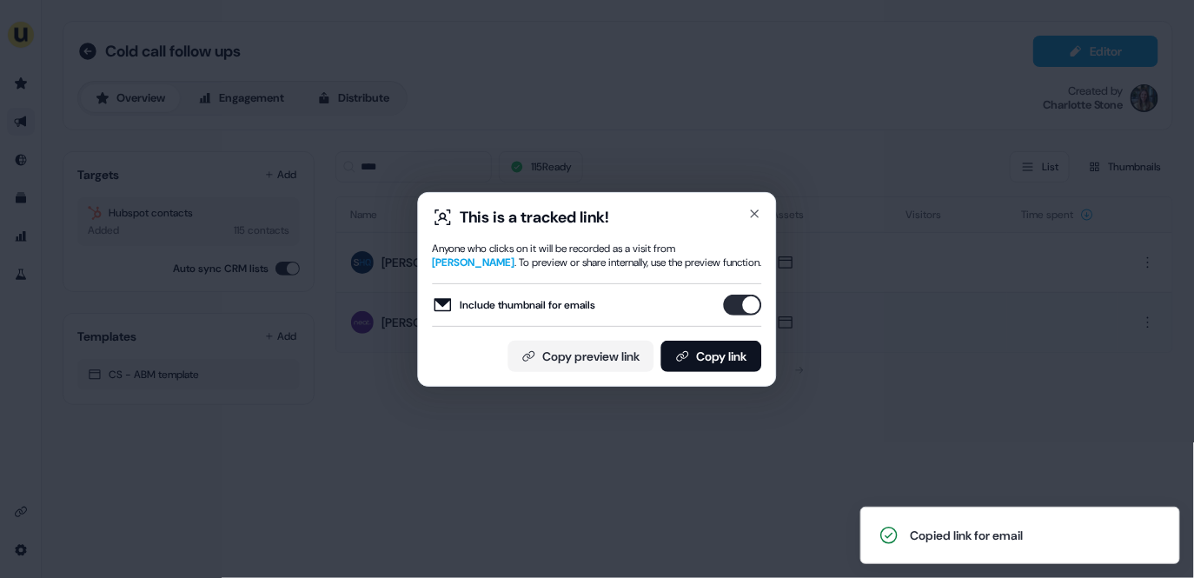
click at [557, 154] on div "This is a tracked link! Anyone who clicks on it will be recorded as a visit fro…" at bounding box center [597, 289] width 1194 height 578
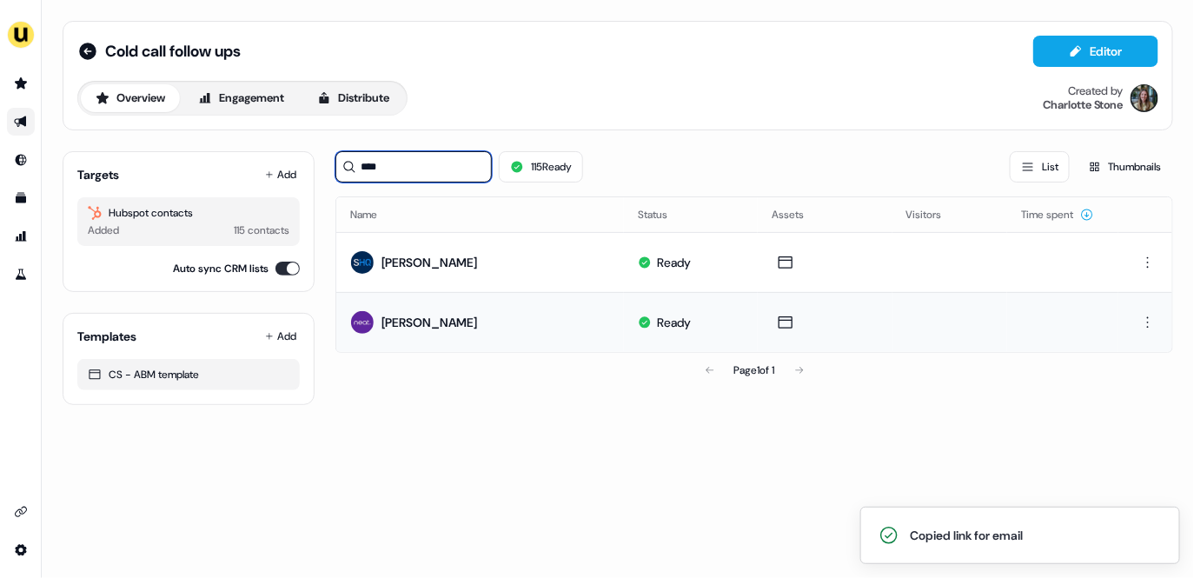
drag, startPoint x: 419, startPoint y: 161, endPoint x: 342, endPoint y: 161, distance: 77.4
click at [342, 161] on input "****" at bounding box center [414, 166] width 156 height 31
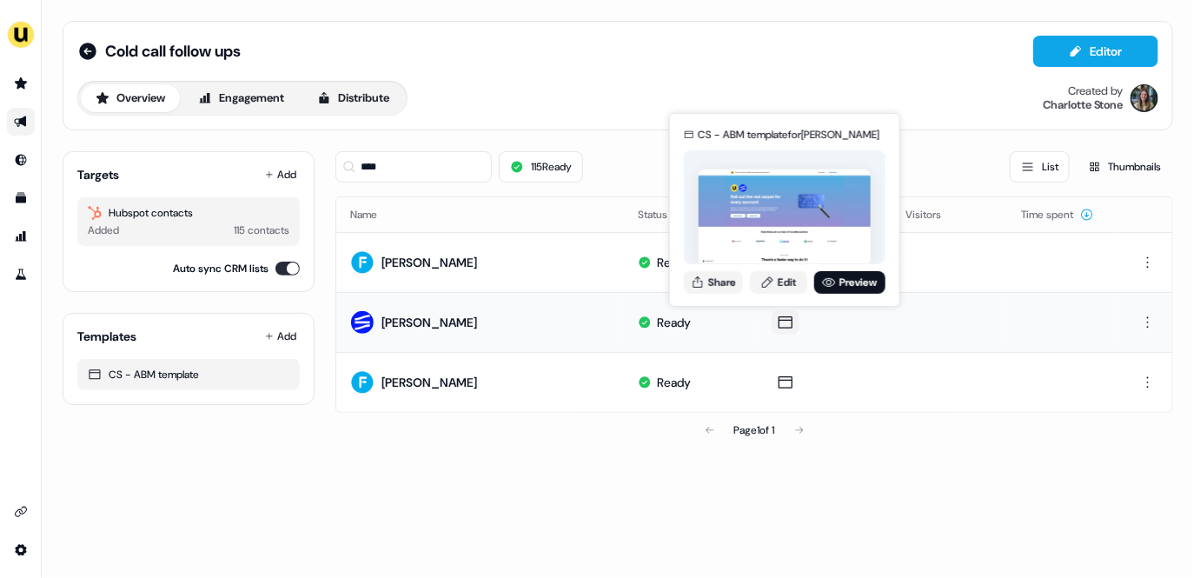
click at [704, 266] on div "CS - ABM template for Kate Tomlinson Share Edit Preview" at bounding box center [785, 210] width 209 height 182
click at [721, 276] on button "Share" at bounding box center [713, 282] width 59 height 23
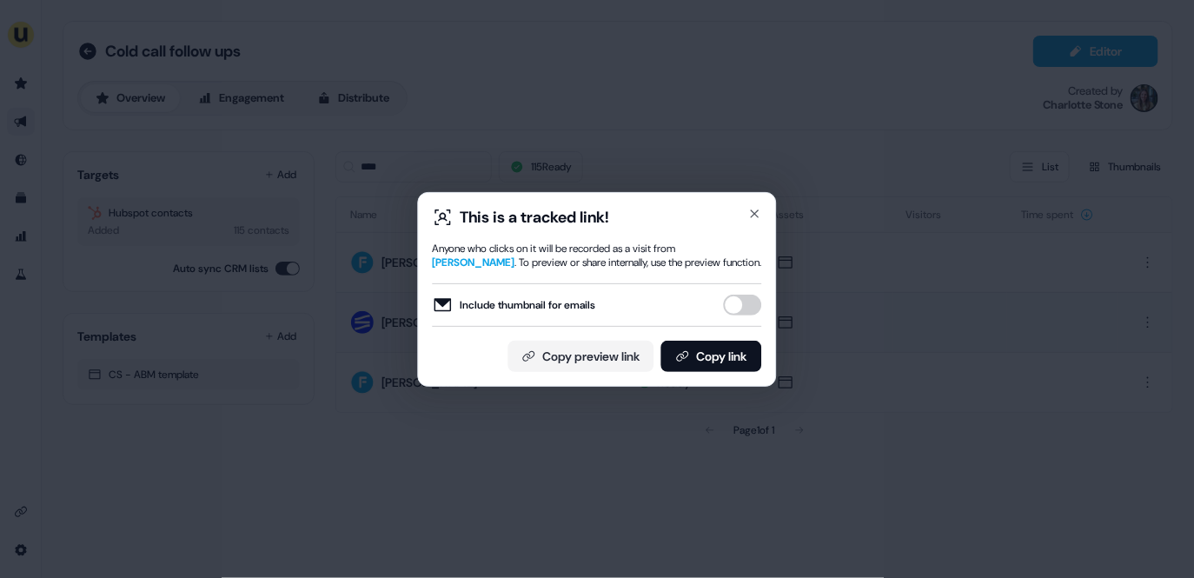
click at [742, 297] on button "Include thumbnail for emails" at bounding box center [743, 305] width 38 height 21
click at [742, 343] on button "Copy link" at bounding box center [712, 356] width 101 height 31
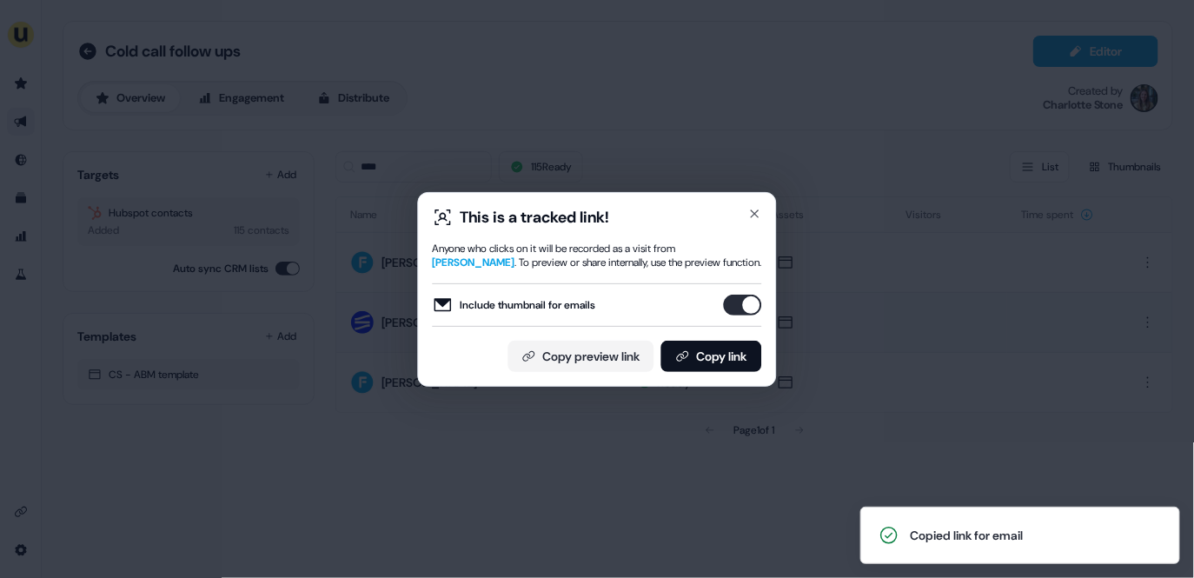
click at [629, 94] on div "This is a tracked link! Anyone who clicks on it will be recorded as a visit fro…" at bounding box center [597, 289] width 1194 height 578
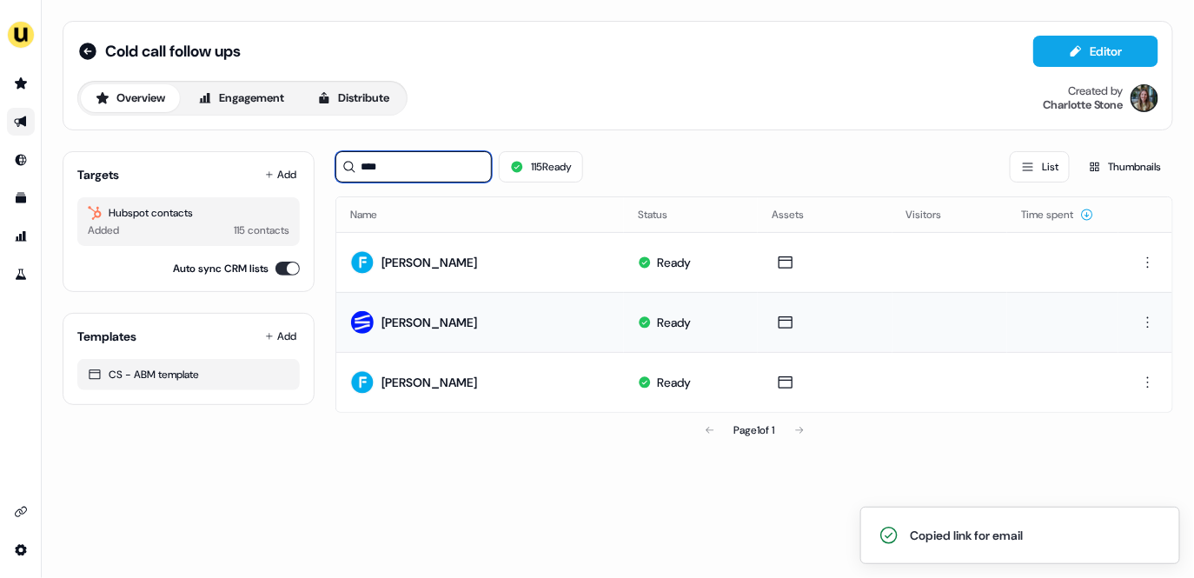
drag, startPoint x: 431, startPoint y: 165, endPoint x: 345, endPoint y: 166, distance: 86.1
click at [345, 166] on div "****" at bounding box center [414, 166] width 156 height 31
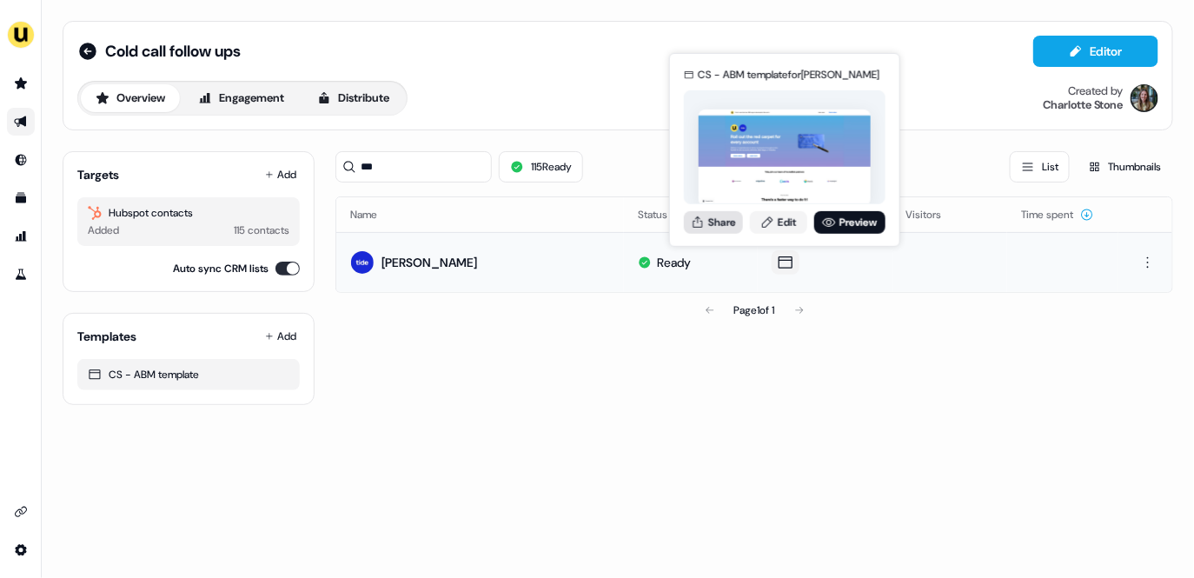
click at [720, 226] on button "Share" at bounding box center [713, 221] width 59 height 23
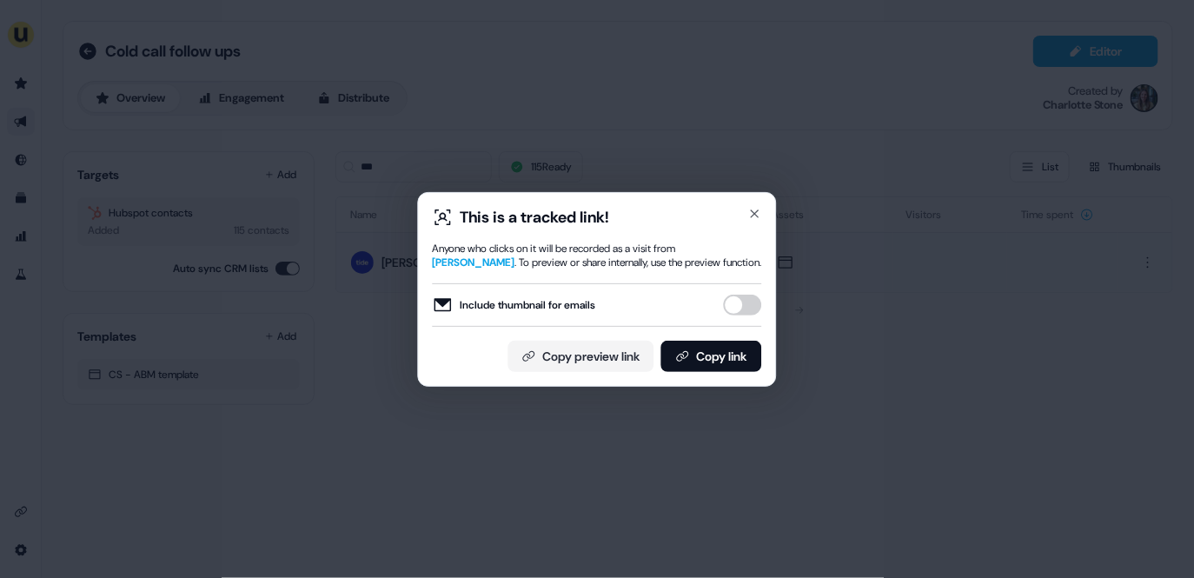
click at [742, 310] on button "Include thumbnail for emails" at bounding box center [743, 305] width 38 height 21
click at [736, 358] on button "Copy link" at bounding box center [712, 356] width 101 height 31
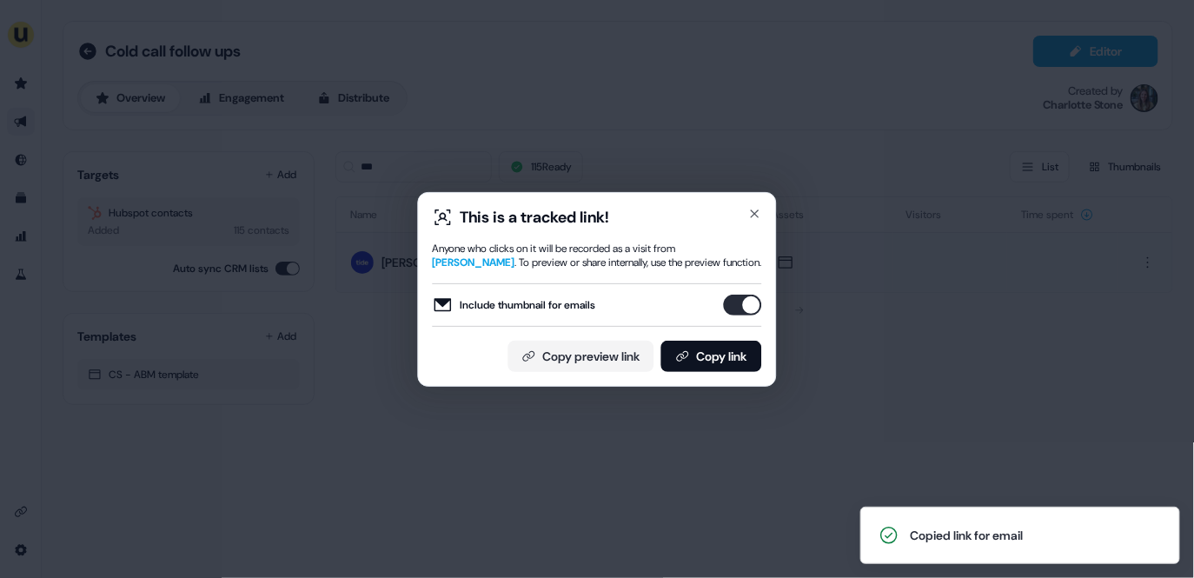
click at [429, 164] on div "This is a tracked link! Anyone who clicks on it will be recorded as a visit fro…" at bounding box center [597, 289] width 1194 height 578
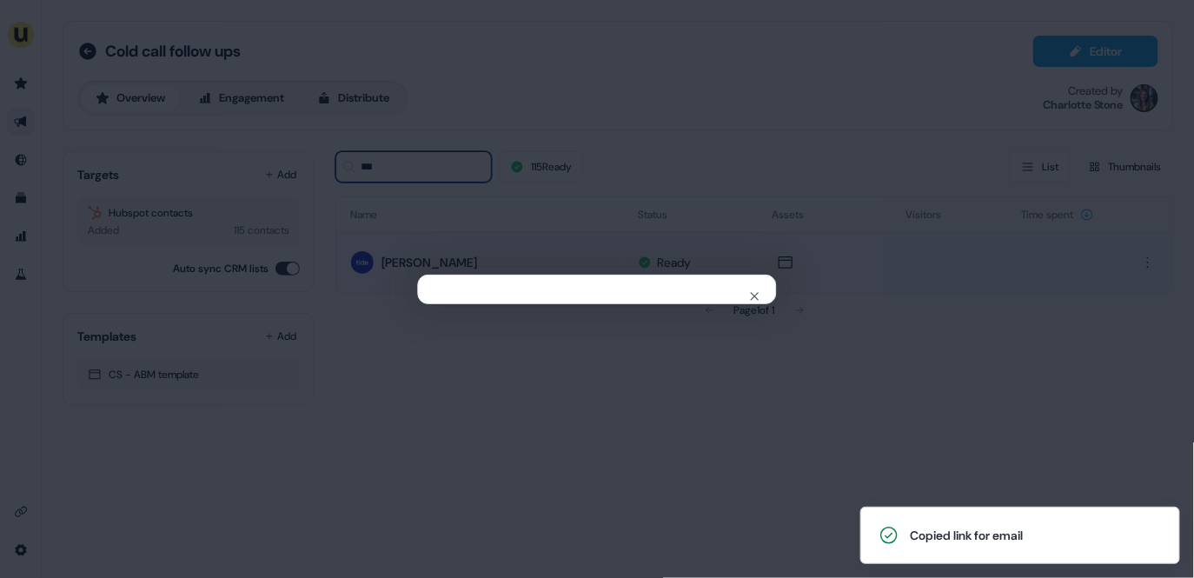
click at [442, 164] on input "***" at bounding box center [414, 166] width 156 height 31
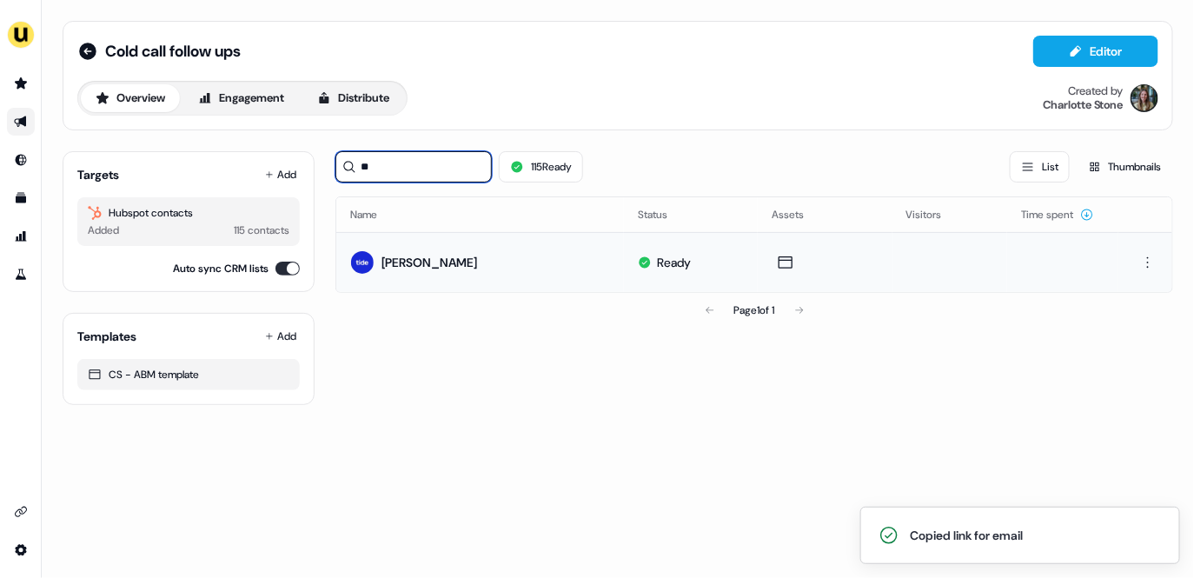
type input "*"
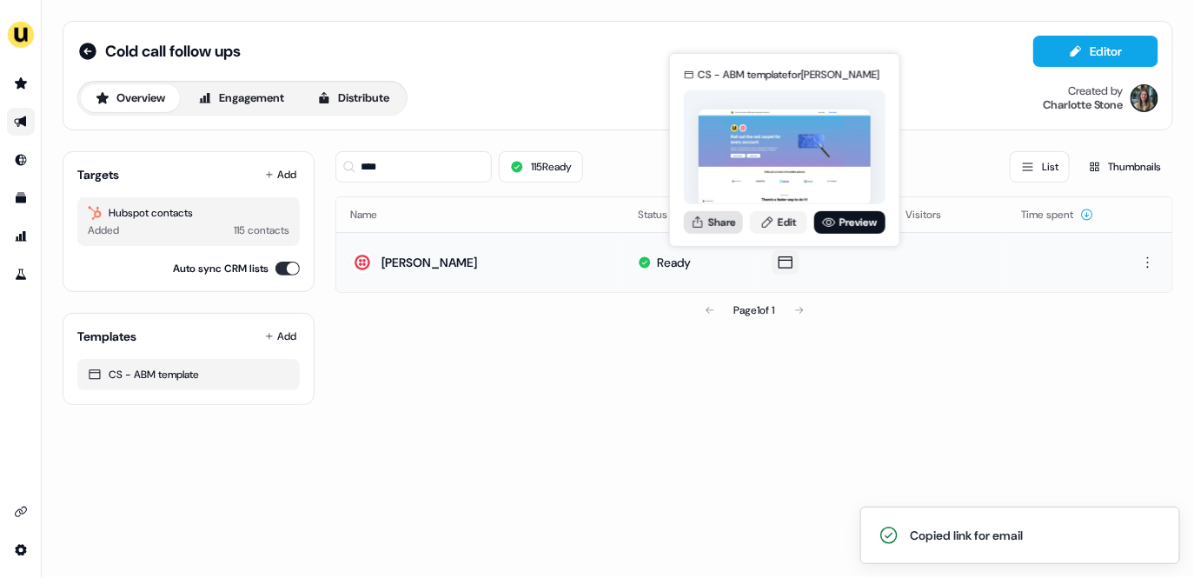
click at [726, 223] on button "Share" at bounding box center [713, 221] width 59 height 23
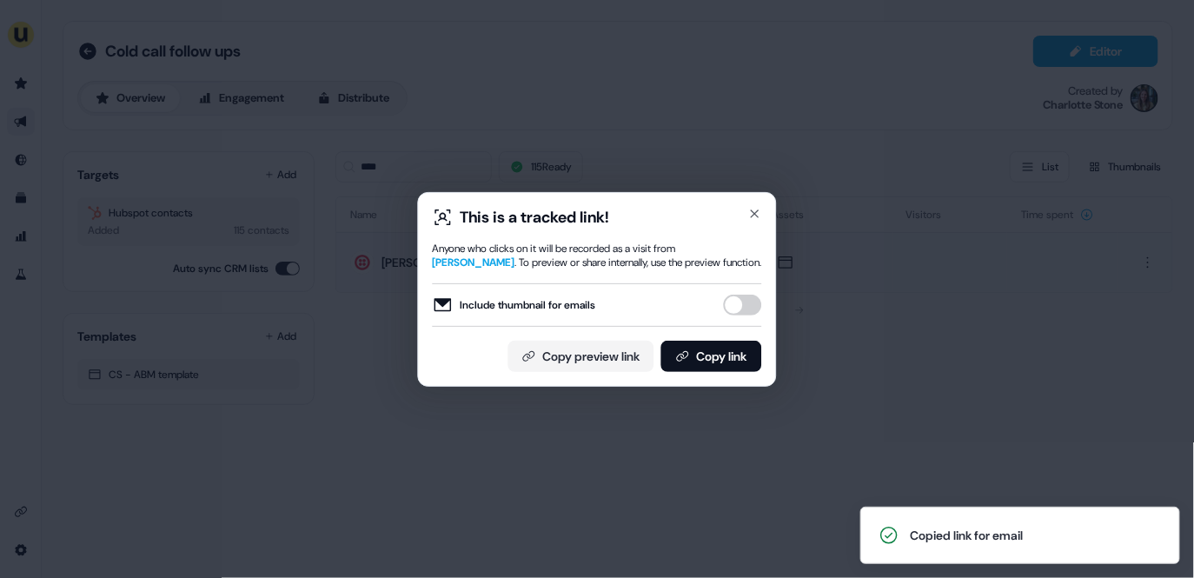
click at [741, 315] on button "Include thumbnail for emails" at bounding box center [743, 305] width 38 height 21
click at [741, 355] on button "Copy link" at bounding box center [712, 356] width 101 height 31
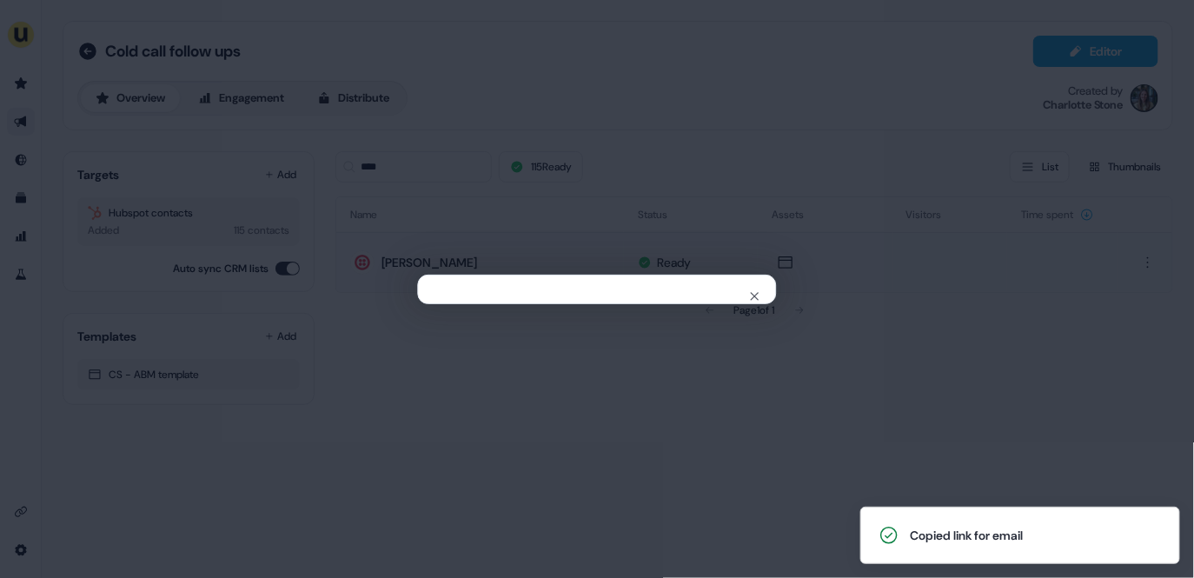
click at [363, 138] on div "Close" at bounding box center [597, 289] width 1194 height 578
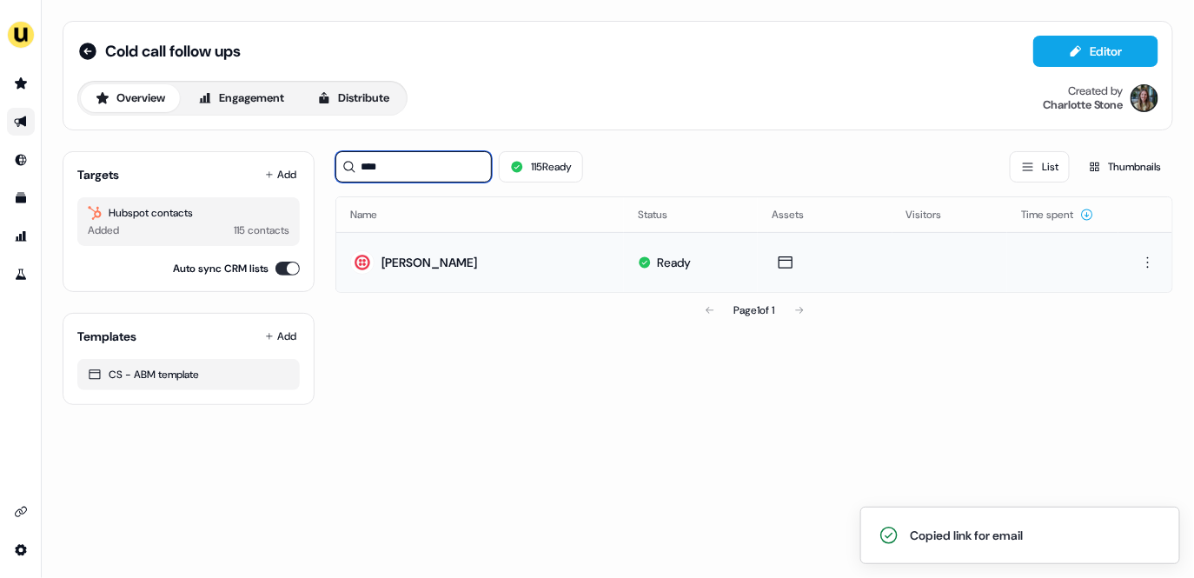
drag, startPoint x: 415, startPoint y: 164, endPoint x: 352, endPoint y: 163, distance: 62.6
click at [352, 163] on div "****" at bounding box center [414, 166] width 156 height 31
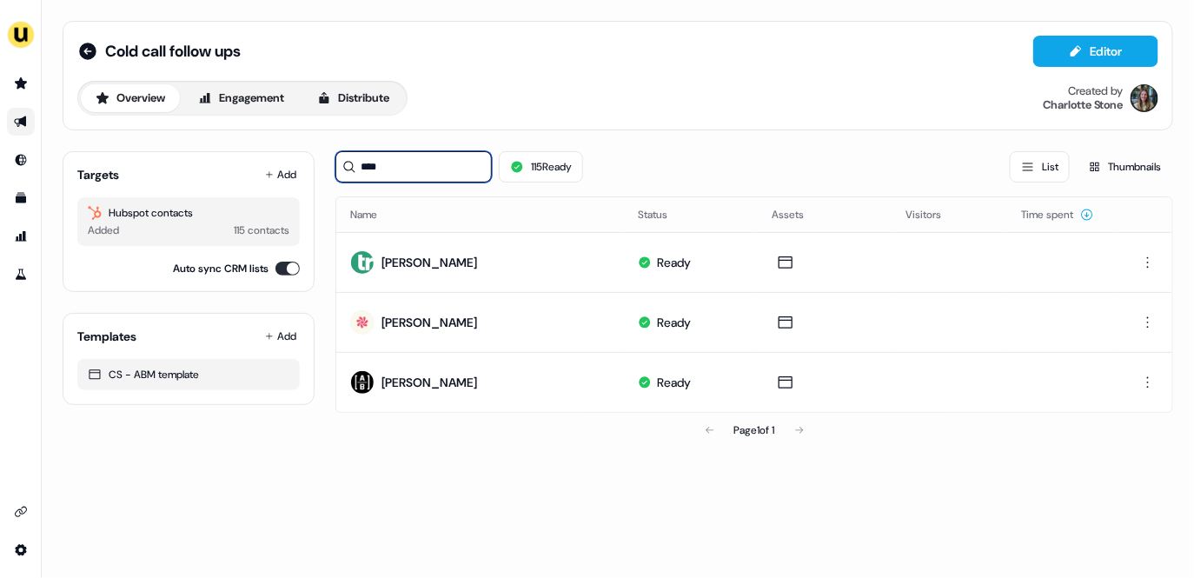
type input "****"
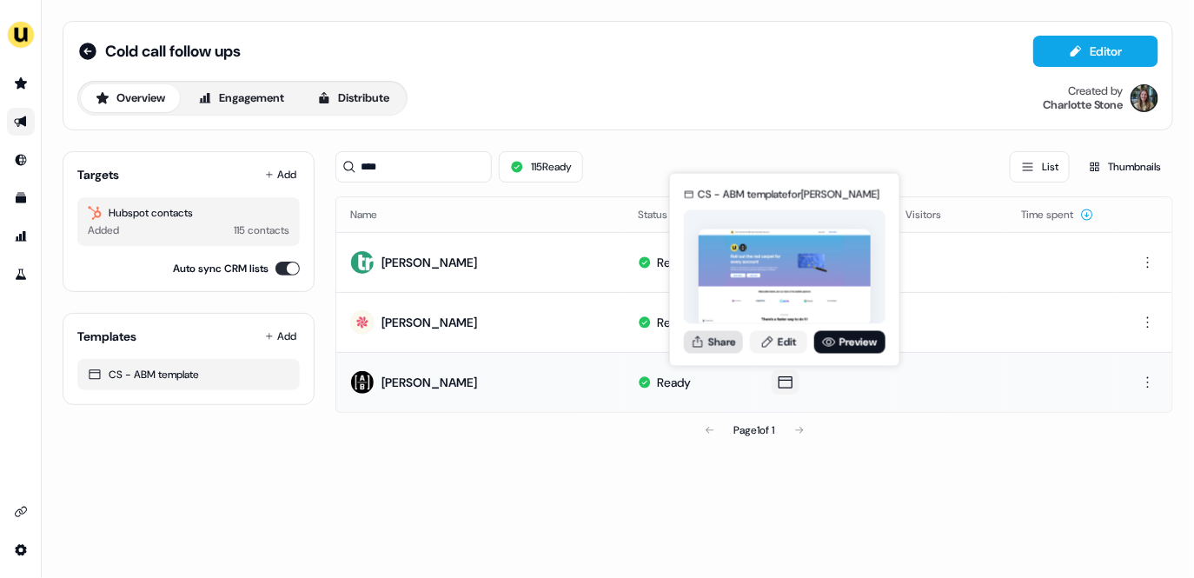
click at [715, 343] on button "Share" at bounding box center [713, 341] width 59 height 23
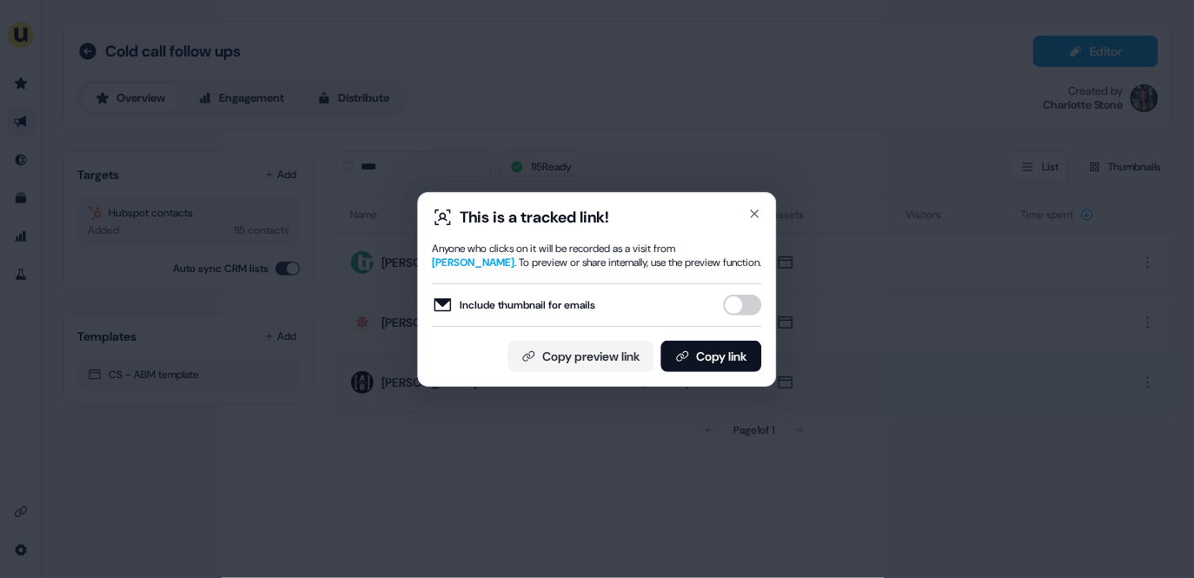
click at [746, 303] on button "Include thumbnail for emails" at bounding box center [743, 305] width 38 height 21
click at [732, 368] on button "Copy link" at bounding box center [712, 356] width 101 height 31
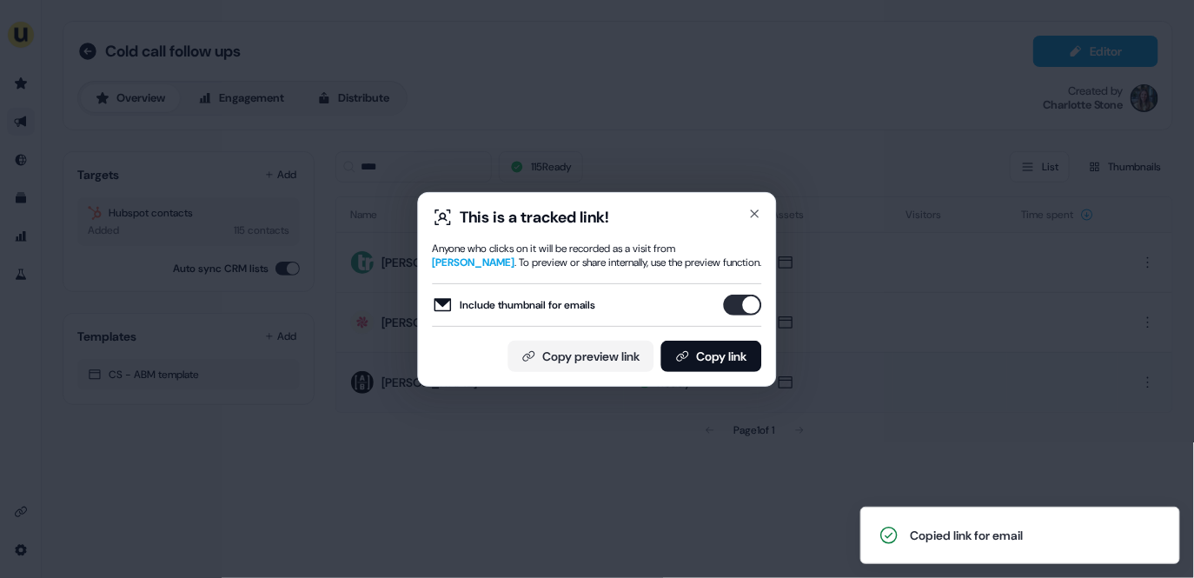
click at [415, 169] on div "This is a tracked link! Anyone who clicks on it will be recorded as a visit fro…" at bounding box center [597, 289] width 1194 height 578
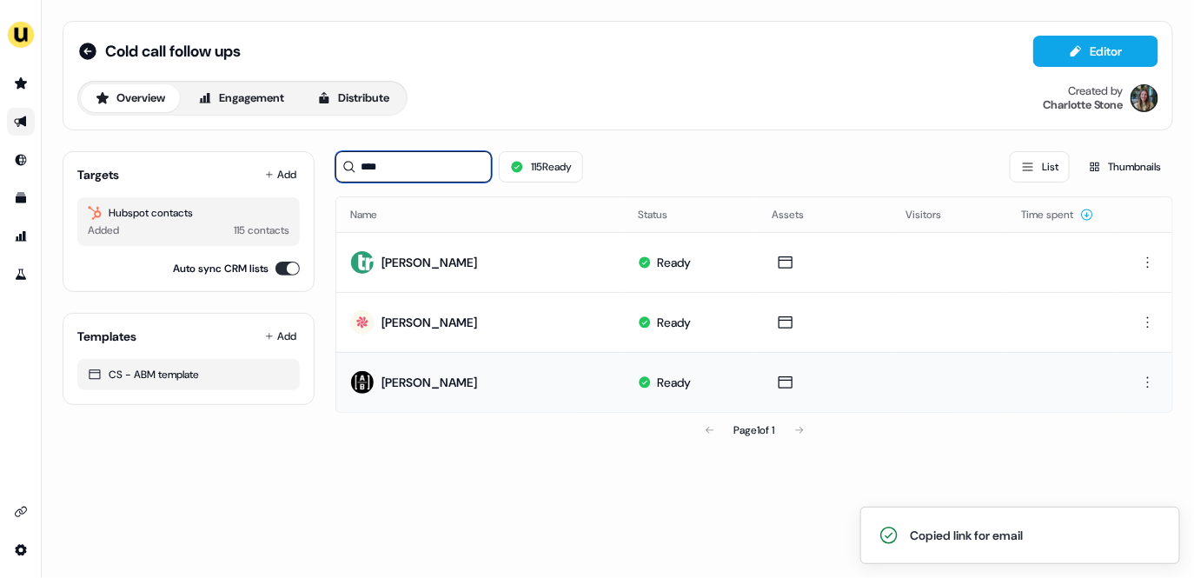
drag, startPoint x: 431, startPoint y: 170, endPoint x: 329, endPoint y: 170, distance: 102.6
click at [329, 170] on div "Targets Add Hubspot contacts Added 115 contacts Auto sync CRM lists Templates A…" at bounding box center [618, 292] width 1111 height 310
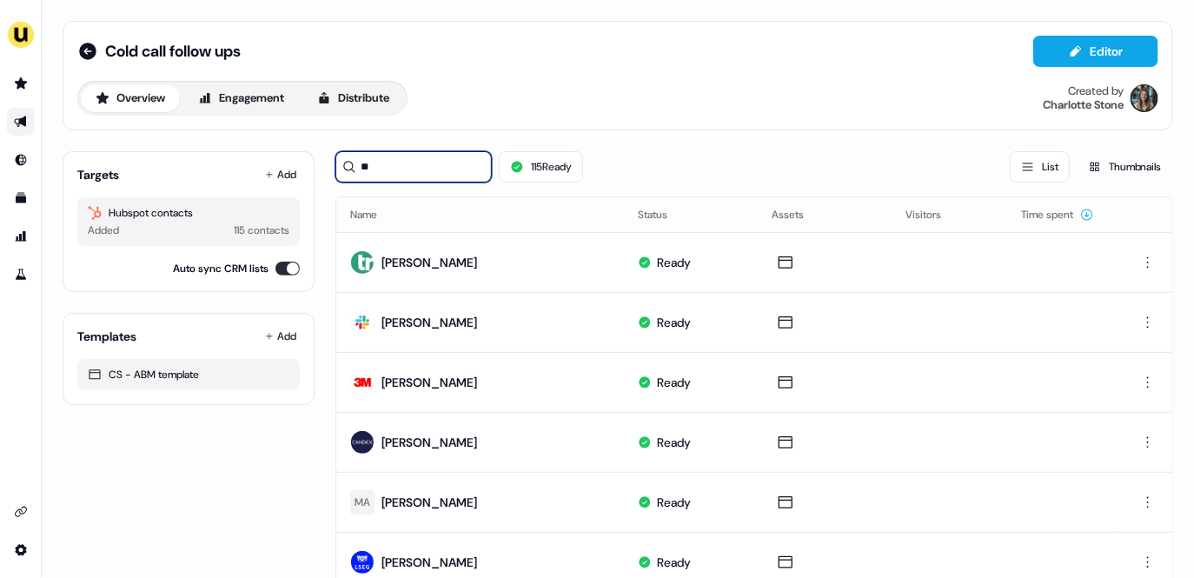
type input "*"
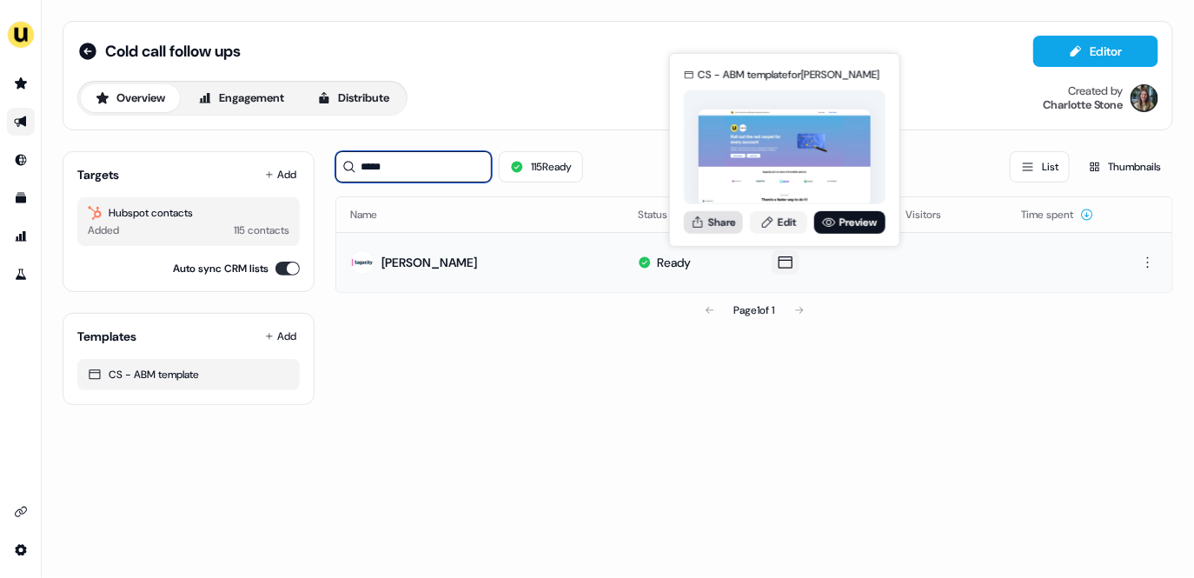
type input "*****"
click at [720, 218] on button "Share" at bounding box center [713, 221] width 59 height 23
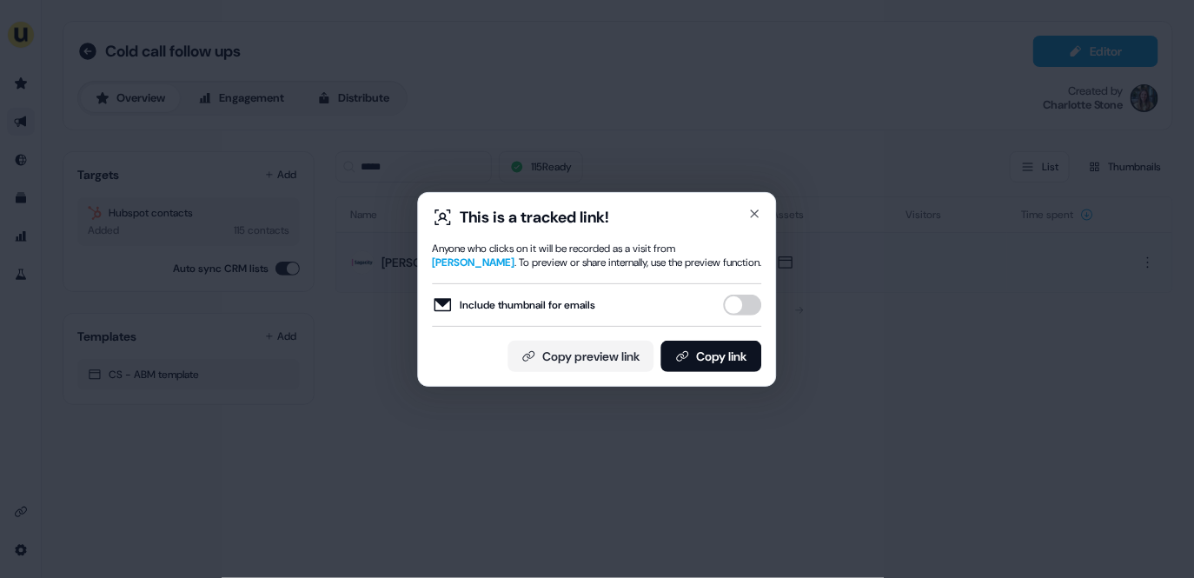
click at [743, 298] on button "Include thumbnail for emails" at bounding box center [743, 305] width 38 height 21
click at [736, 347] on button "Copy link" at bounding box center [712, 356] width 101 height 31
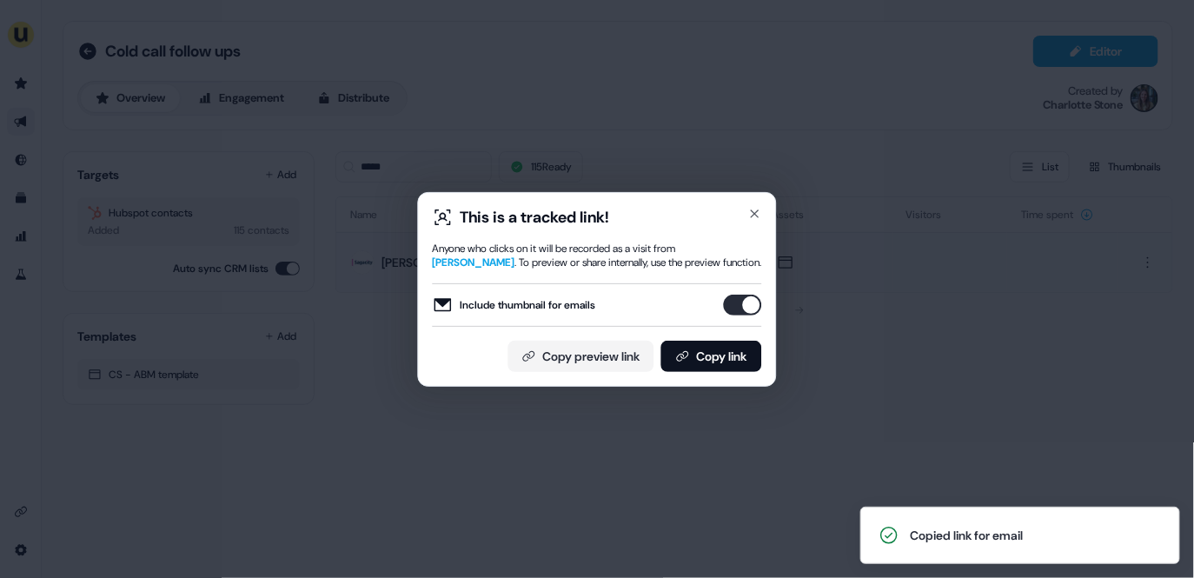
click at [752, 232] on div "This is a tracked link! Anyone who clicks on it will be recorded as a visit fro…" at bounding box center [597, 289] width 329 height 165
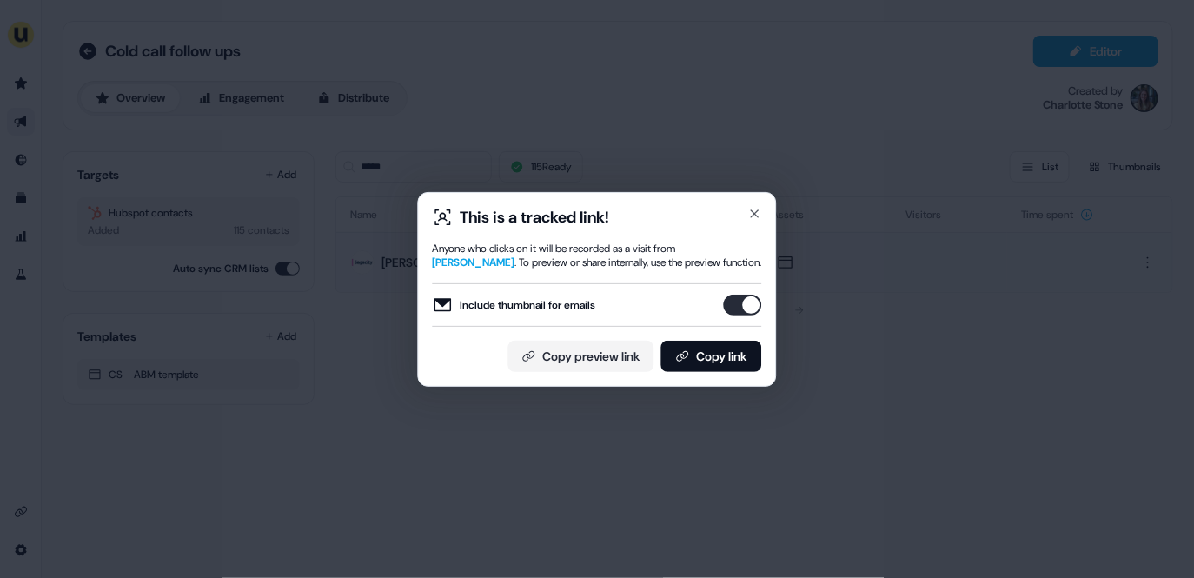
click at [779, 187] on div "This is a tracked link! Anyone who clicks on it will be recorded as a visit fro…" at bounding box center [597, 289] width 1194 height 578
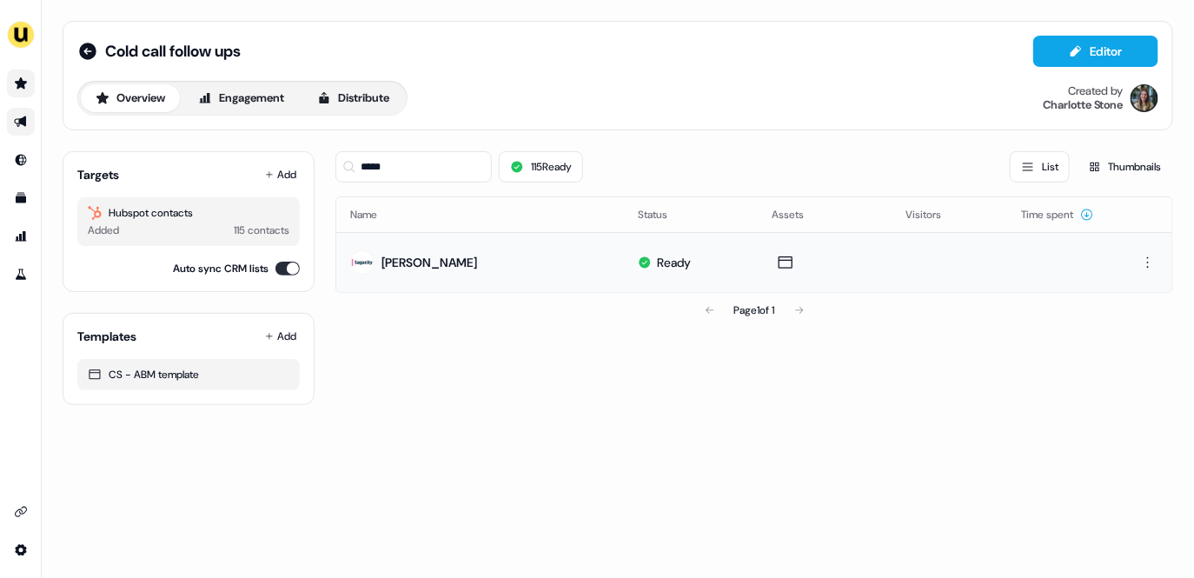
click at [21, 73] on link "Go to prospects" at bounding box center [21, 84] width 28 height 28
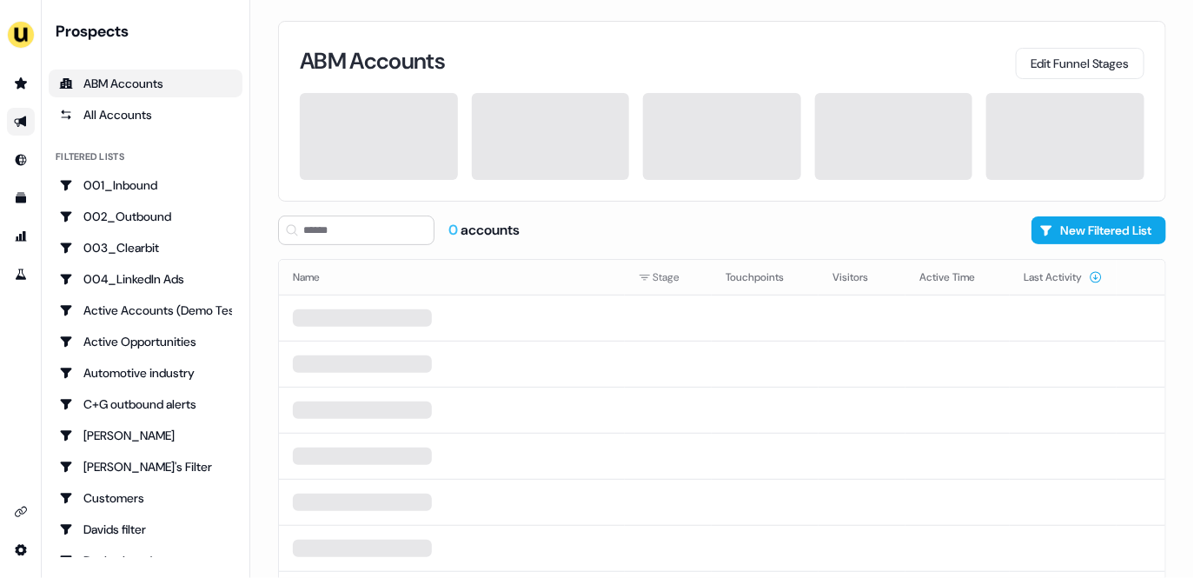
click at [18, 114] on link "Go to outbound experience" at bounding box center [21, 122] width 28 height 28
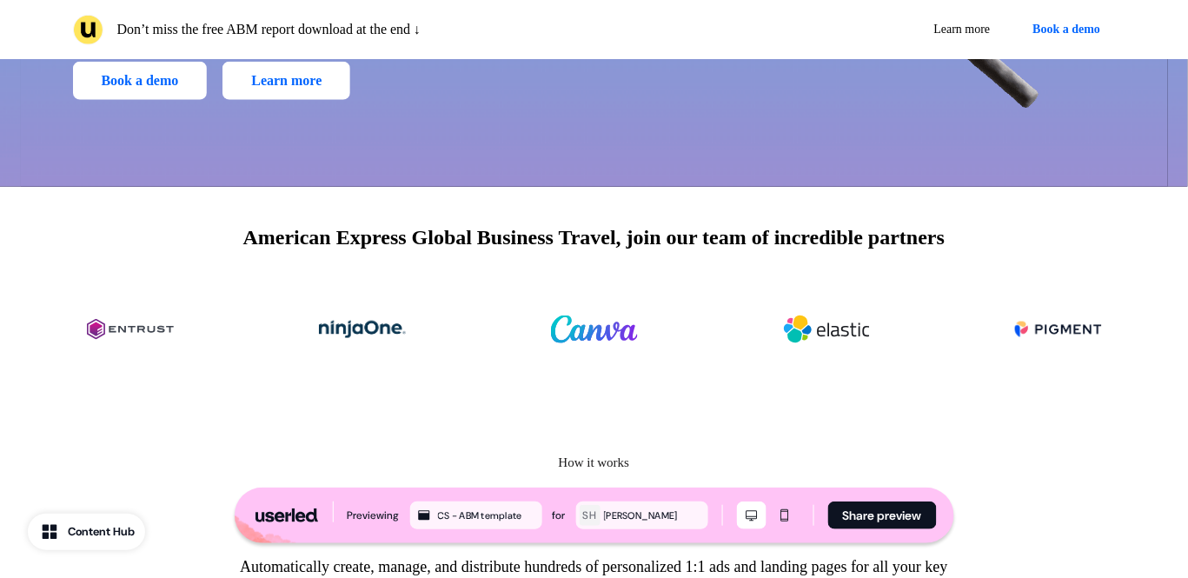
scroll to position [389, 0]
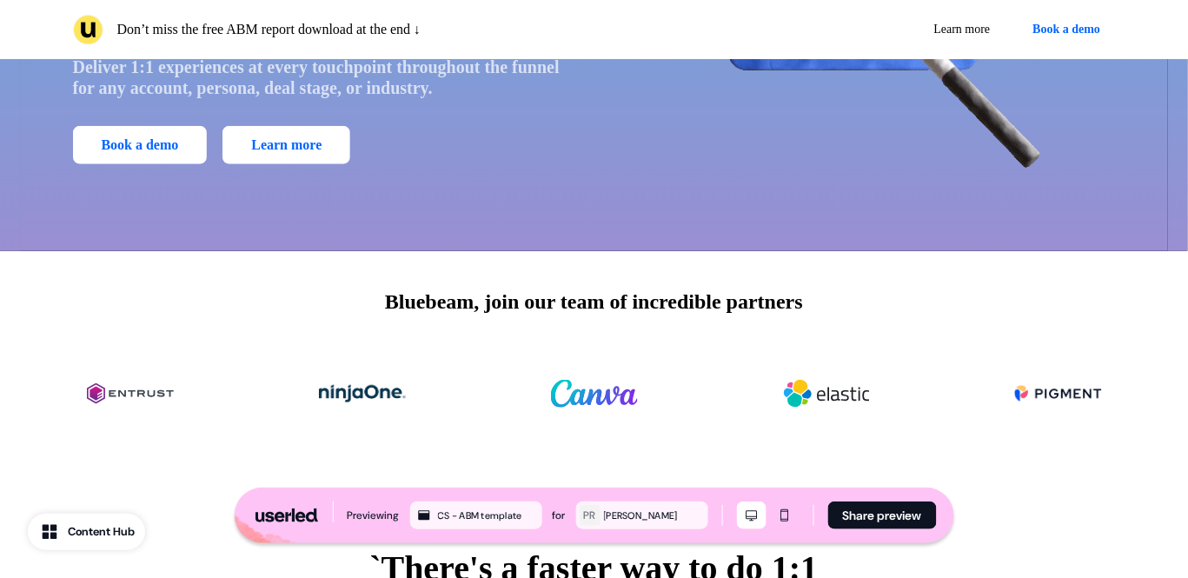
scroll to position [309, 0]
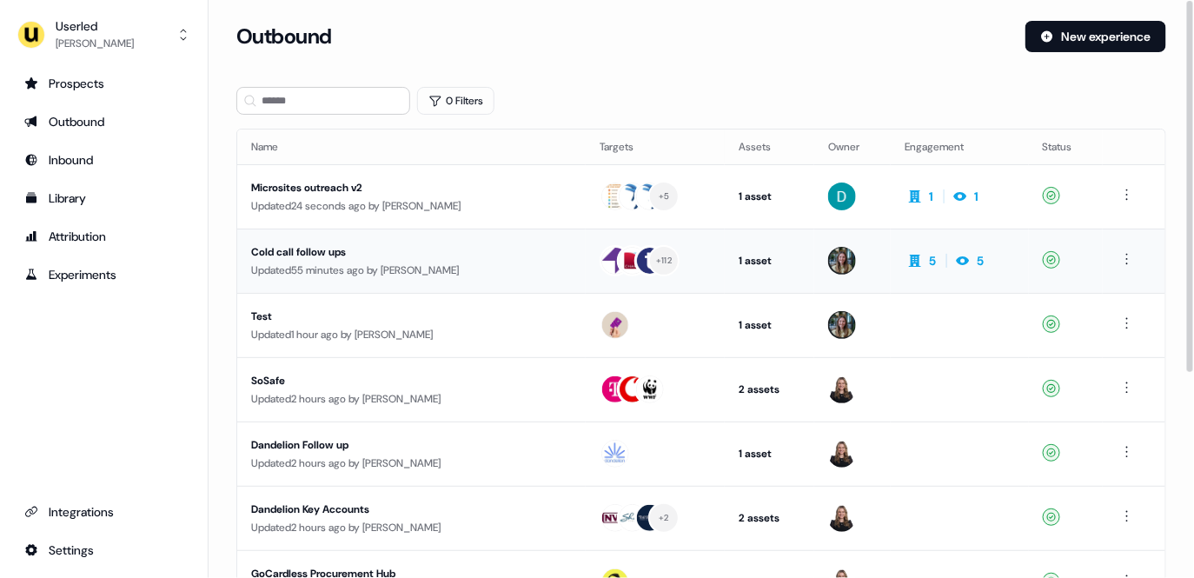
click at [467, 257] on div "Cold call follow ups" at bounding box center [400, 251] width 299 height 17
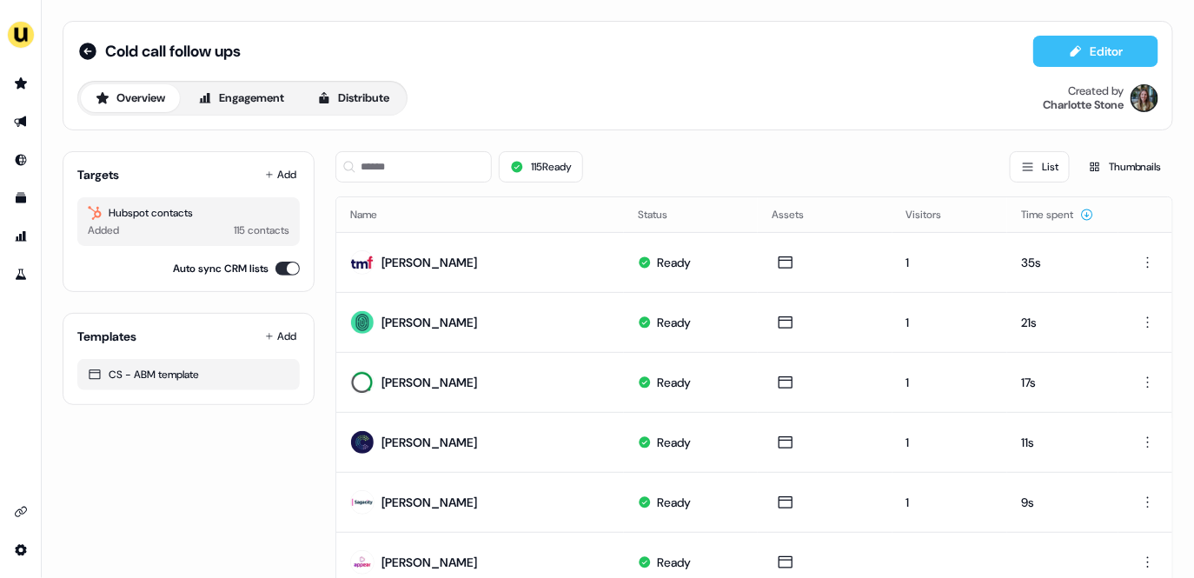
click at [1077, 39] on button "Editor" at bounding box center [1096, 51] width 125 height 31
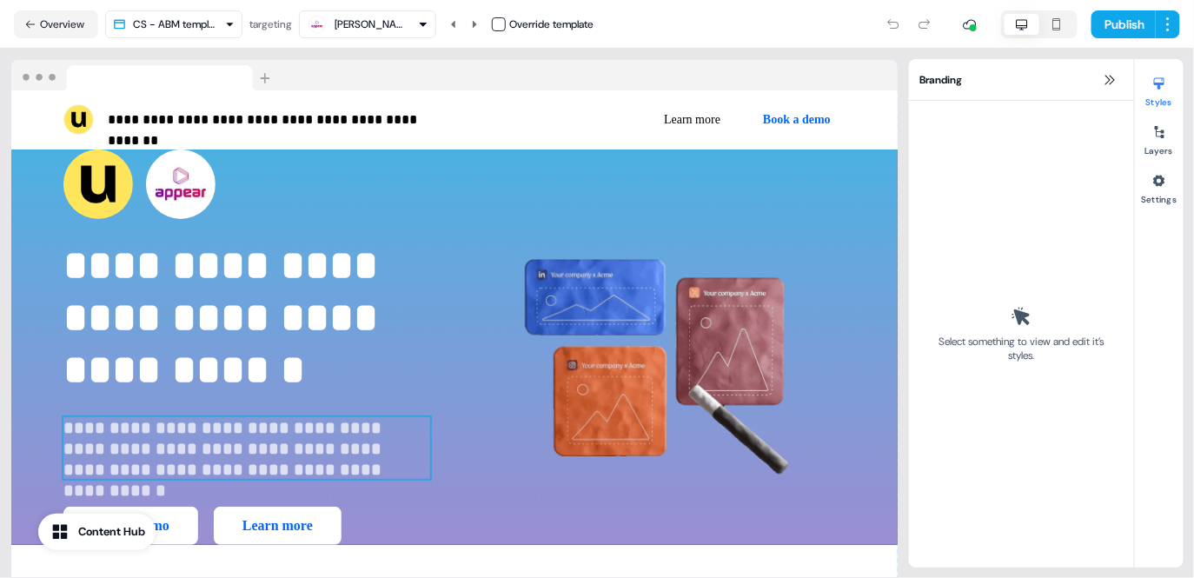
scroll to position [356, 0]
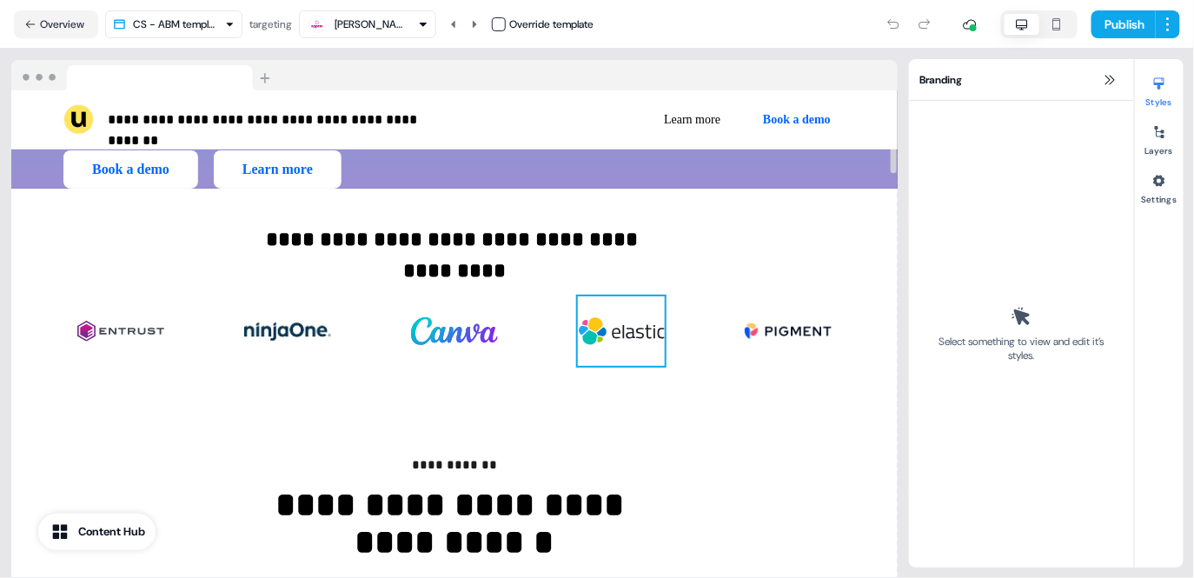
drag, startPoint x: 642, startPoint y: 343, endPoint x: 456, endPoint y: 342, distance: 186.0
click at [456, 342] on div "To pick up a draggable item, press the space bar. While dragging, use the arrow…" at bounding box center [454, 331] width 782 height 97
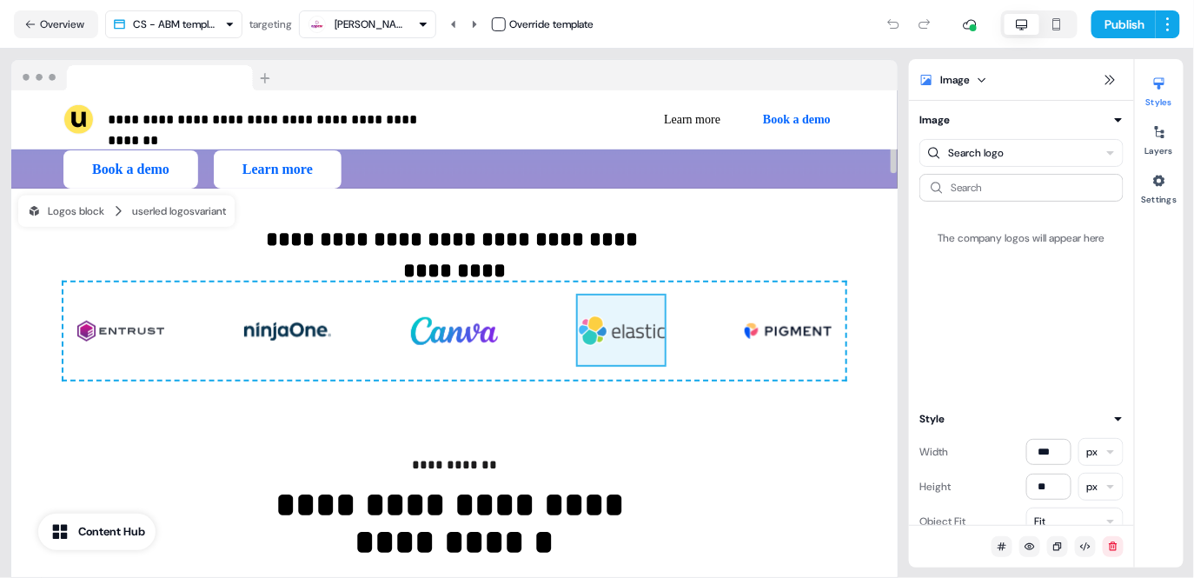
drag, startPoint x: 451, startPoint y: 336, endPoint x: 602, endPoint y: 336, distance: 150.4
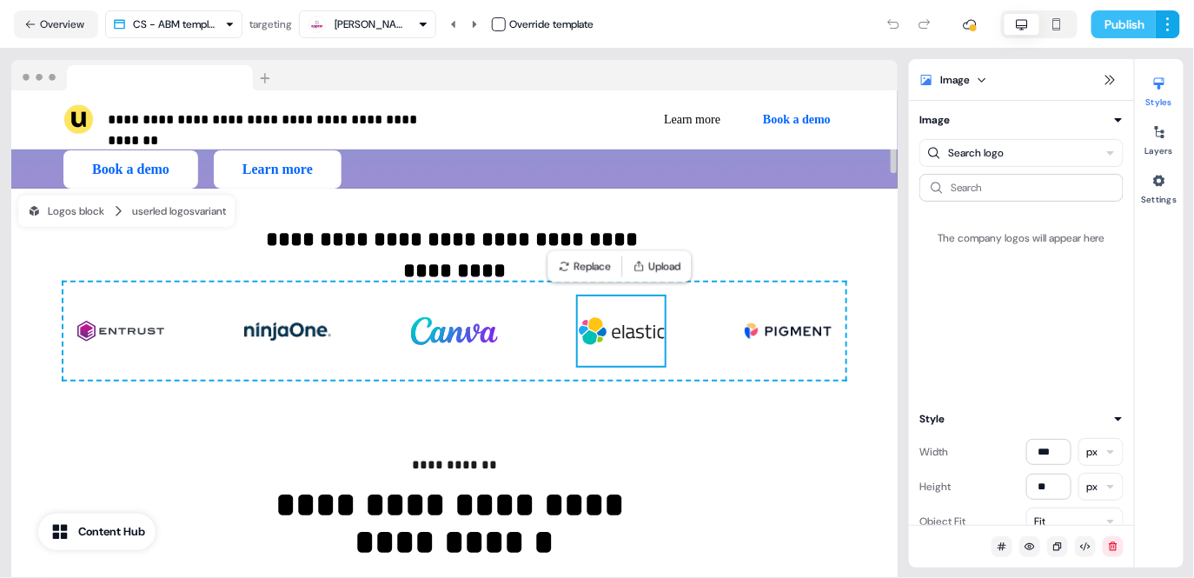
click at [1115, 20] on button "Publish" at bounding box center [1124, 24] width 64 height 28
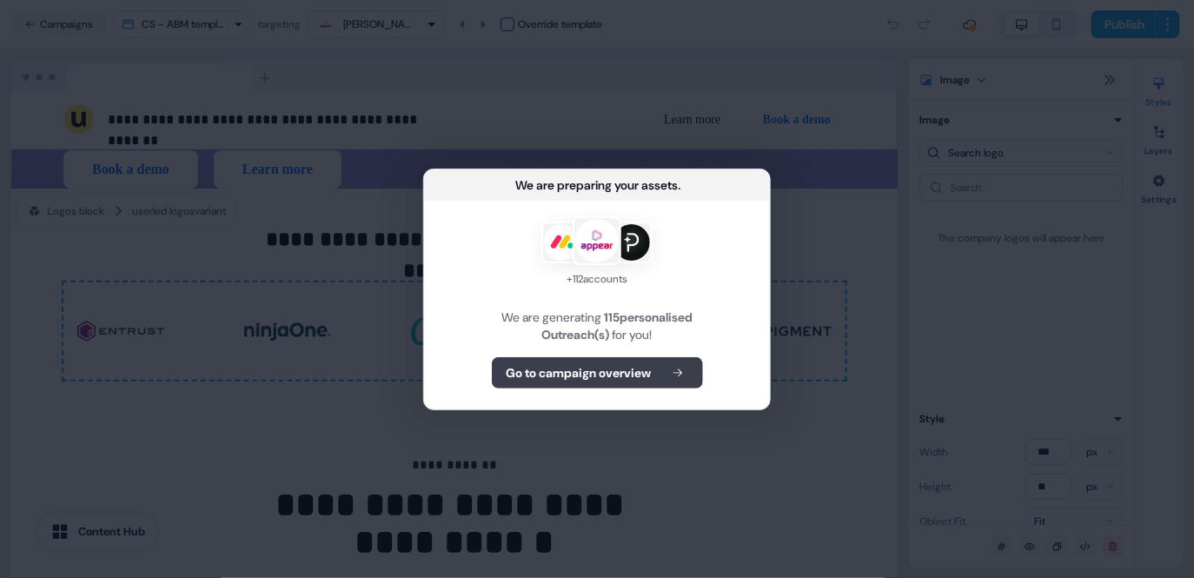
click at [633, 374] on b "Go to campaign overview" at bounding box center [579, 372] width 145 height 17
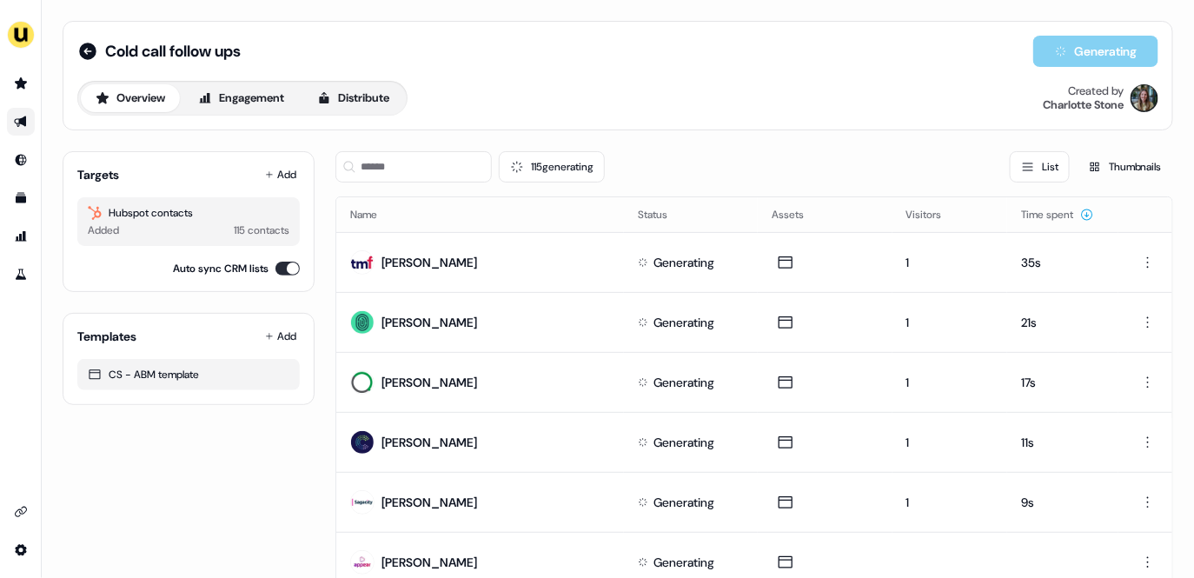
click at [25, 129] on link "Go to outbound experience" at bounding box center [21, 122] width 28 height 28
